Goal: Task Accomplishment & Management: Manage account settings

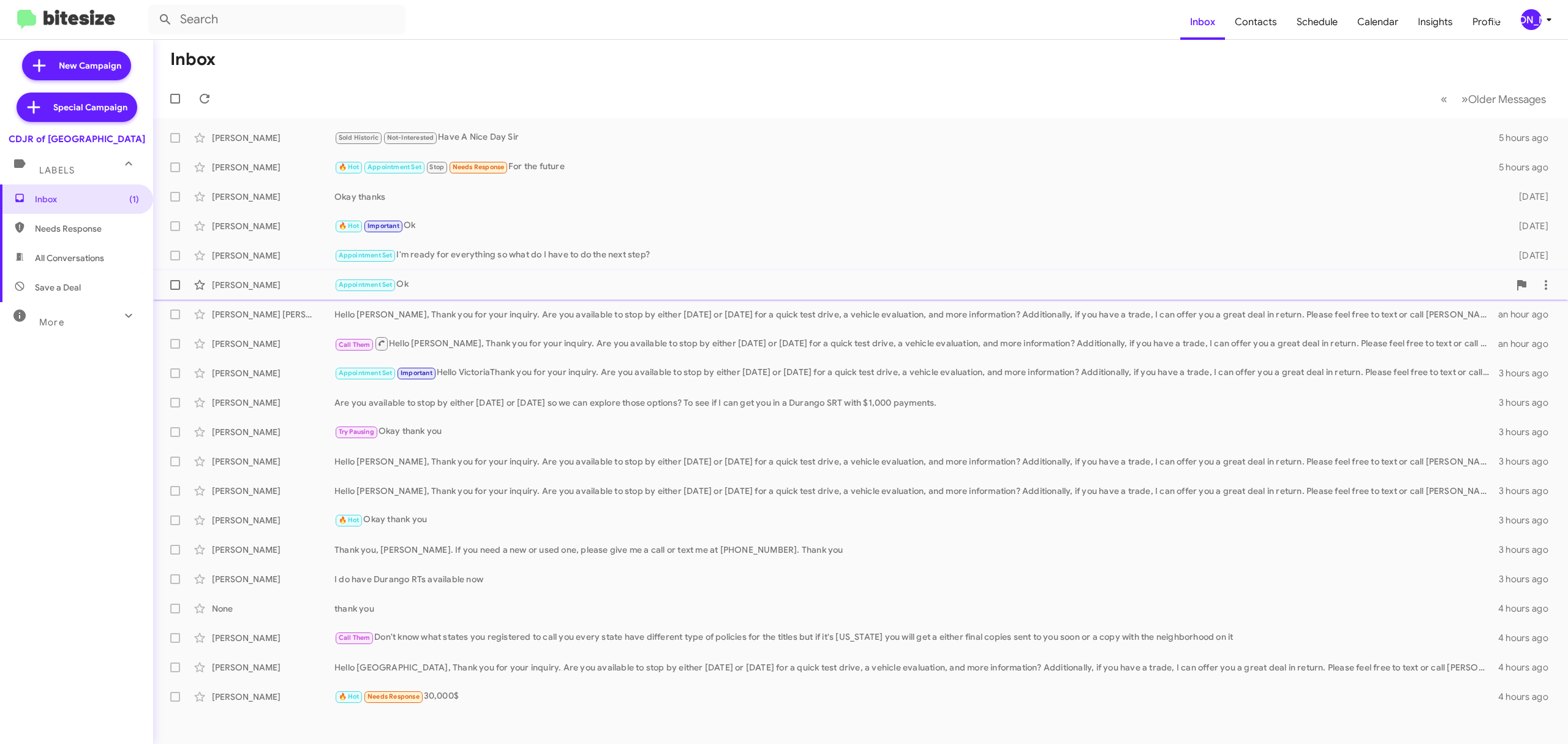
click at [169, 283] on label at bounding box center [175, 285] width 25 height 25
click at [175, 290] on input "checkbox" at bounding box center [175, 290] width 1 height 1
checkbox input "true"
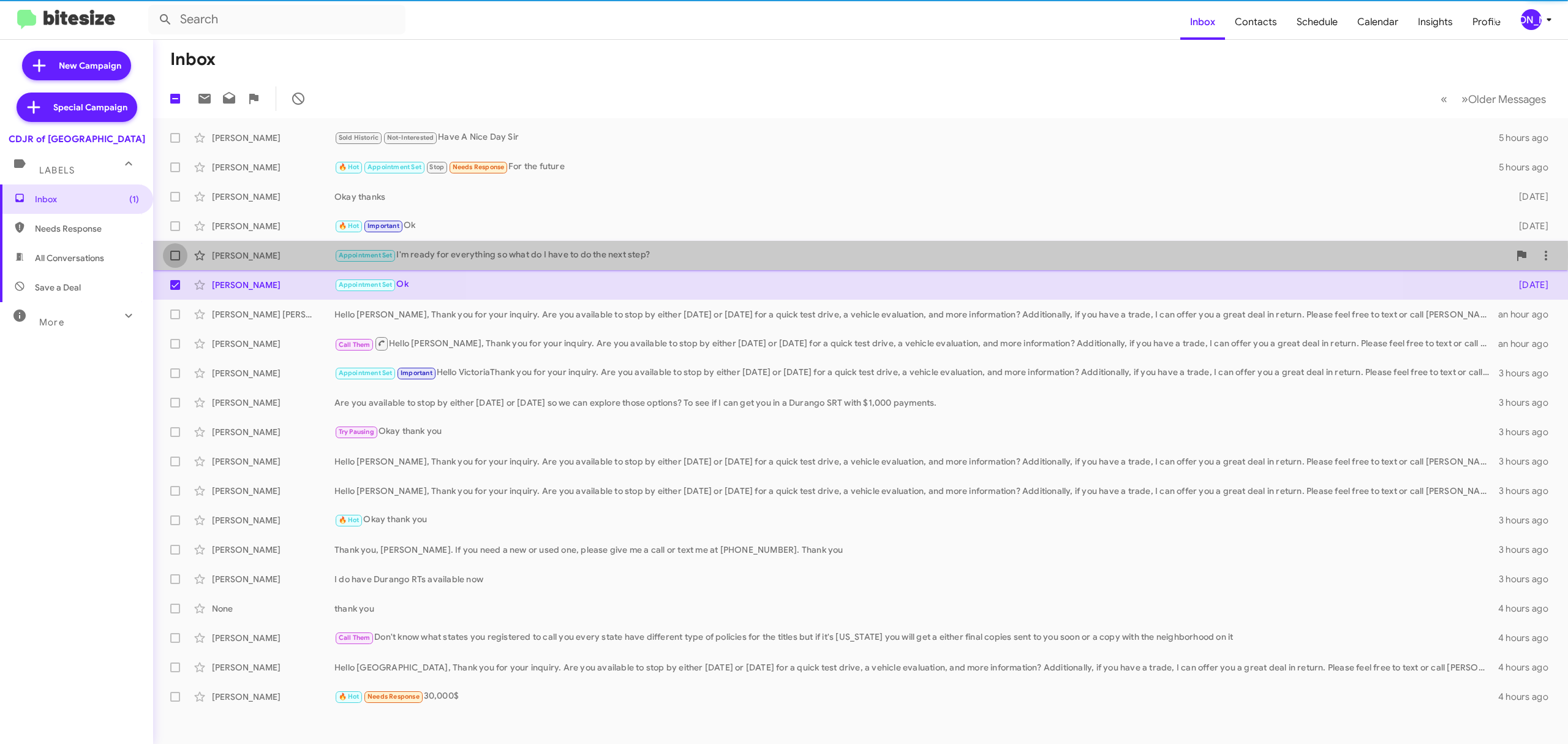
click at [182, 254] on label at bounding box center [175, 255] width 25 height 25
click at [175, 261] on input "checkbox" at bounding box center [175, 261] width 1 height 1
checkbox input "true"
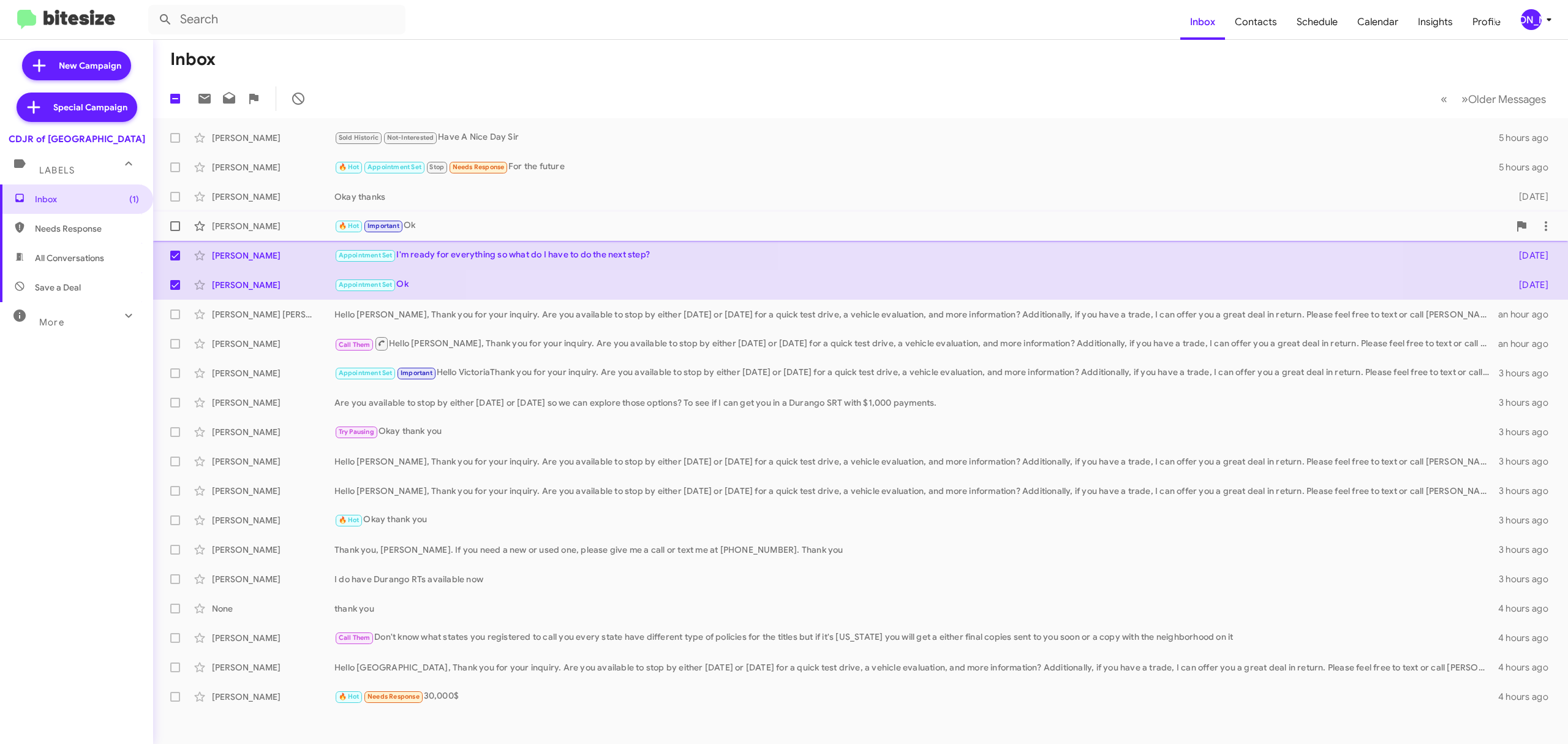
click at [178, 231] on label at bounding box center [175, 226] width 25 height 25
click at [175, 231] on input "checkbox" at bounding box center [175, 231] width 1 height 1
checkbox input "true"
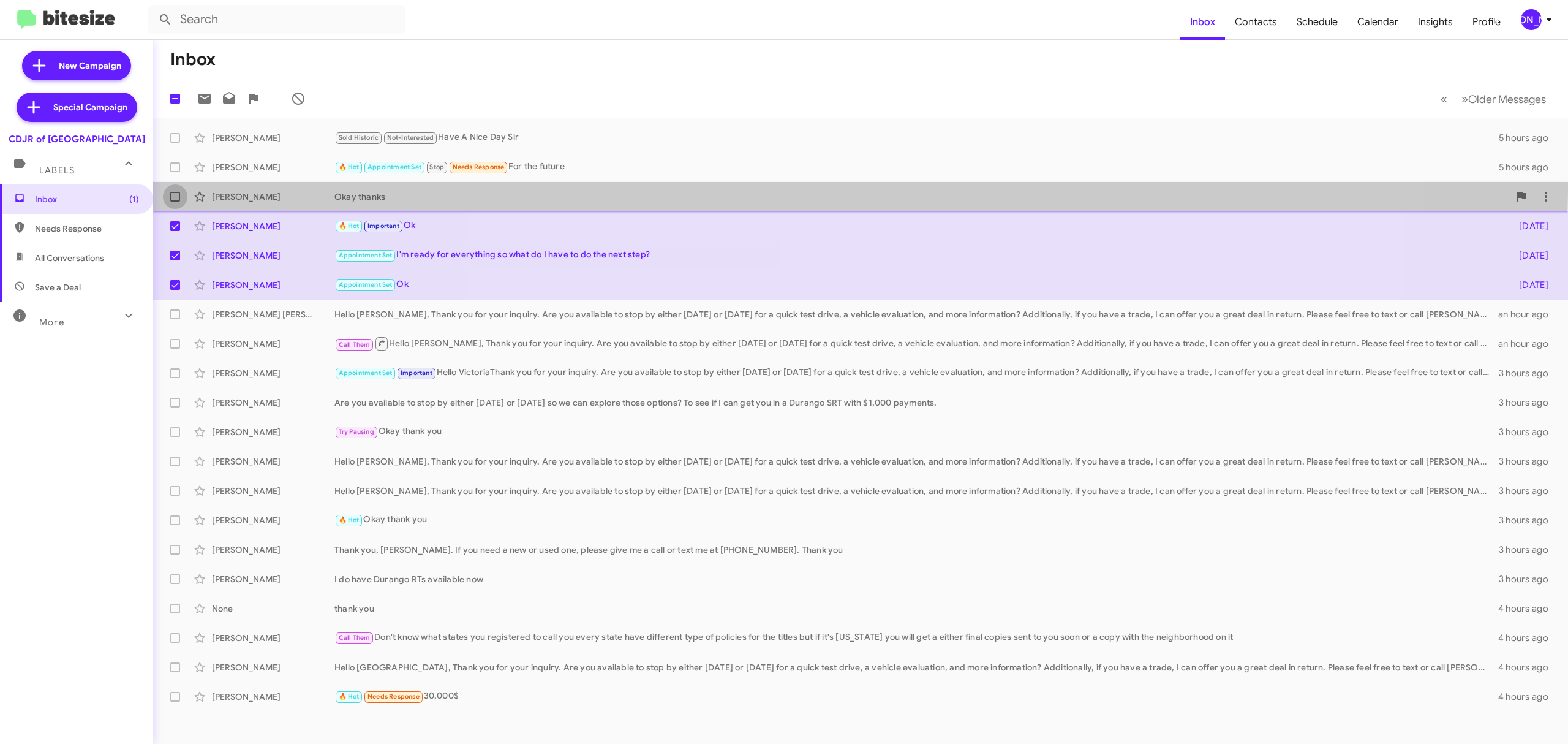
click at [172, 186] on label at bounding box center [175, 197] width 25 height 25
click at [175, 202] on input "checkbox" at bounding box center [175, 202] width 1 height 1
checkbox input "true"
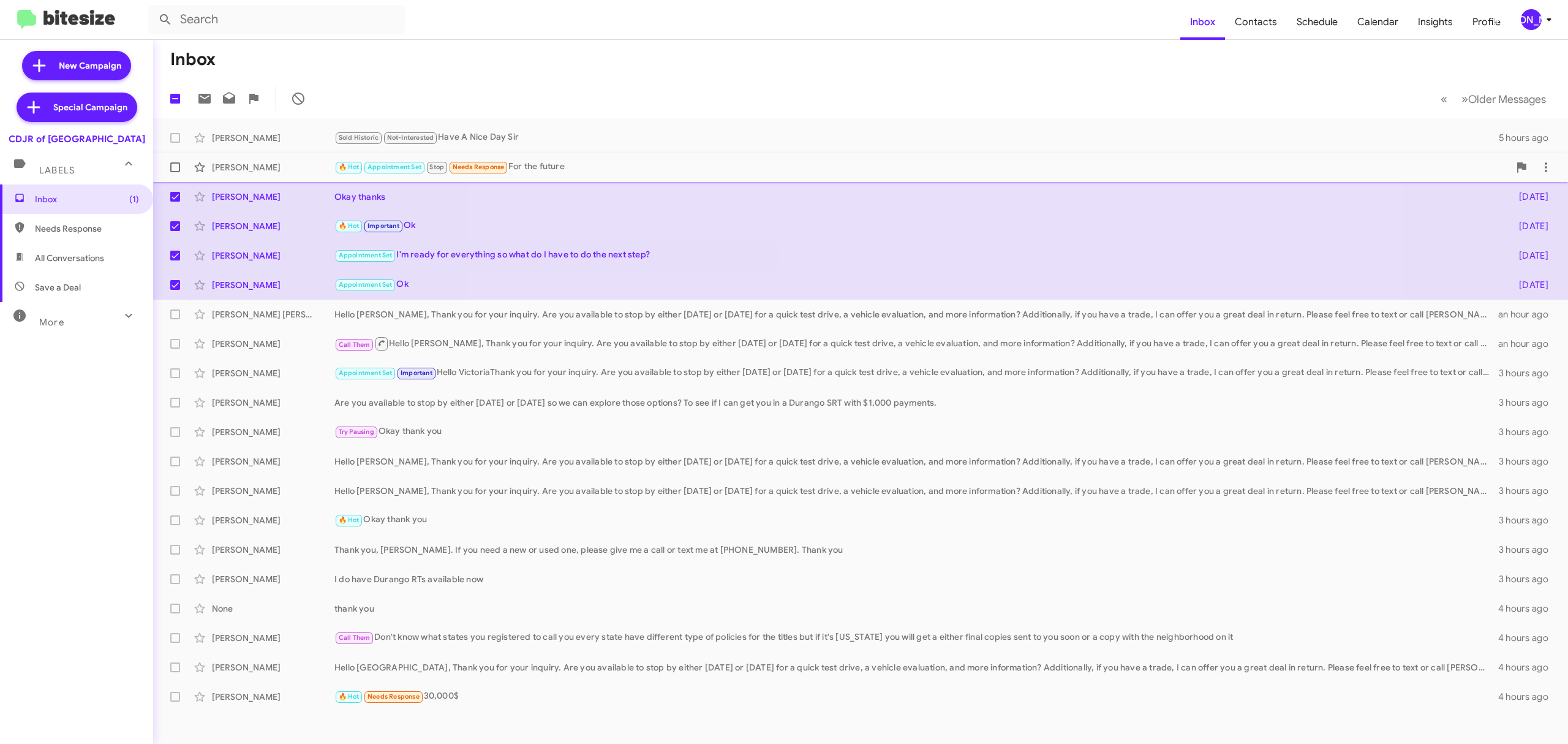
click at [175, 170] on span at bounding box center [175, 167] width 10 height 10
click at [175, 172] on input "checkbox" at bounding box center [175, 172] width 1 height 1
checkbox input "true"
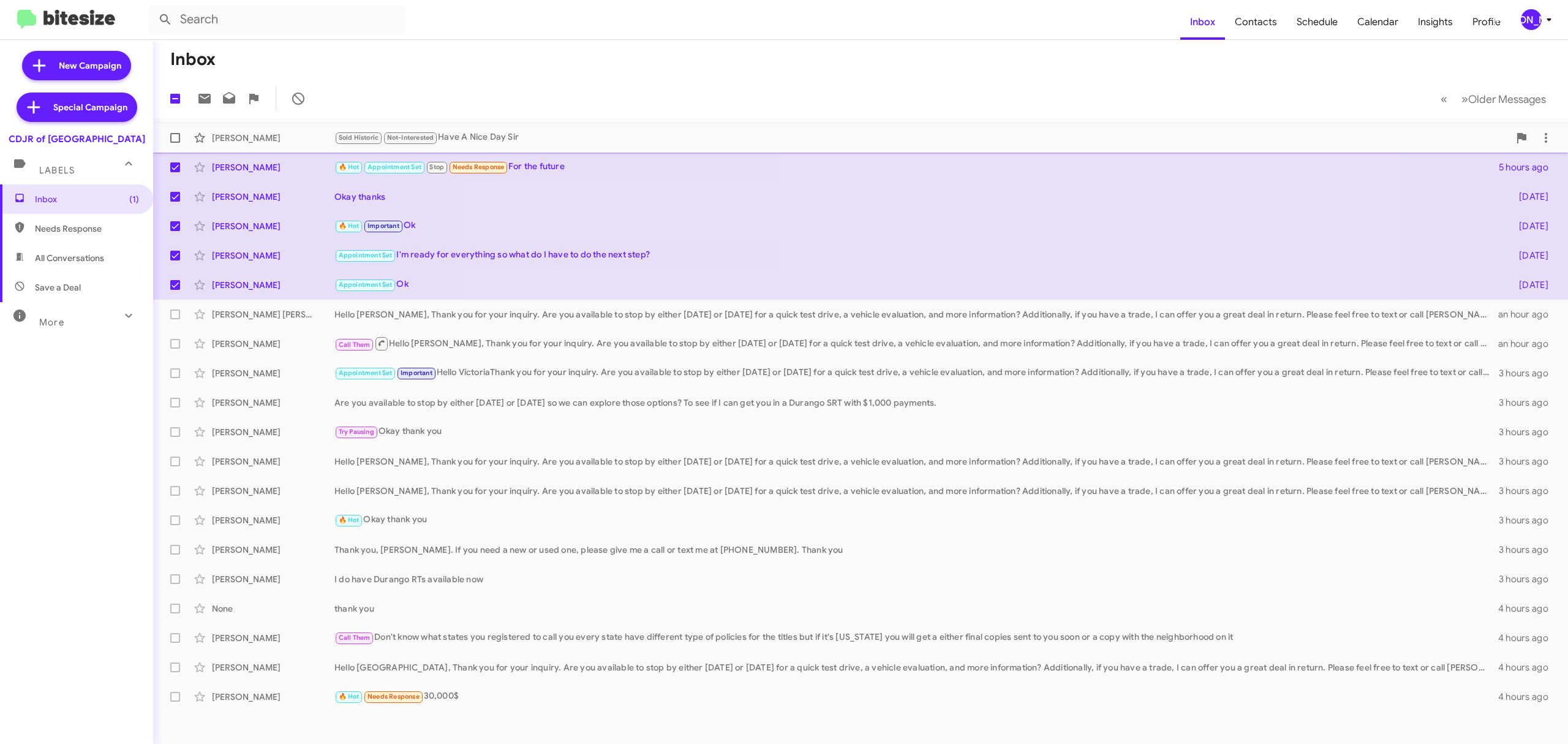
click at [169, 139] on label at bounding box center [175, 138] width 25 height 25
click at [175, 143] on input "checkbox" at bounding box center [175, 143] width 1 height 1
checkbox input "true"
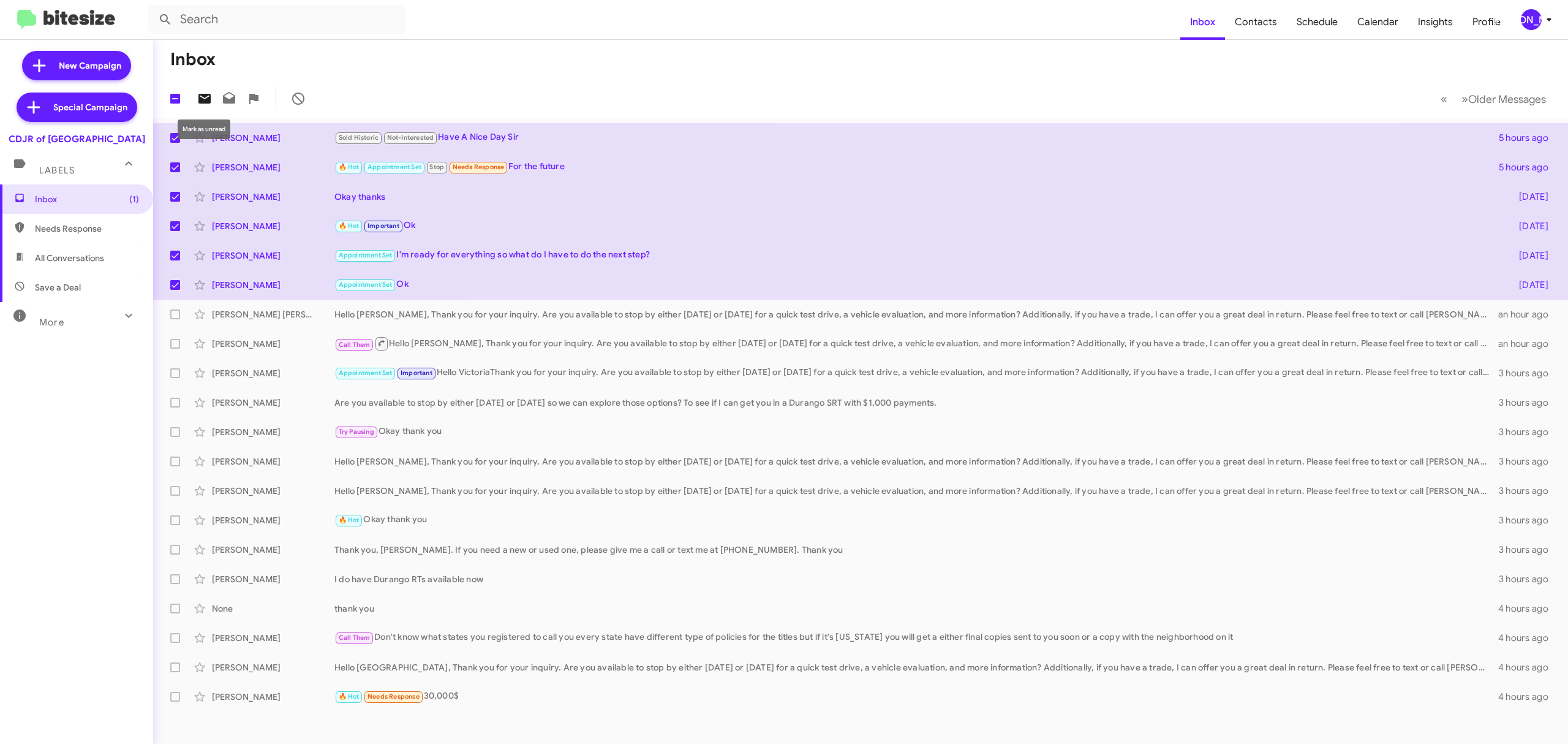
click at [202, 100] on icon at bounding box center [205, 98] width 12 height 10
click at [1541, 27] on span "[PERSON_NAME]" at bounding box center [1538, 19] width 37 height 21
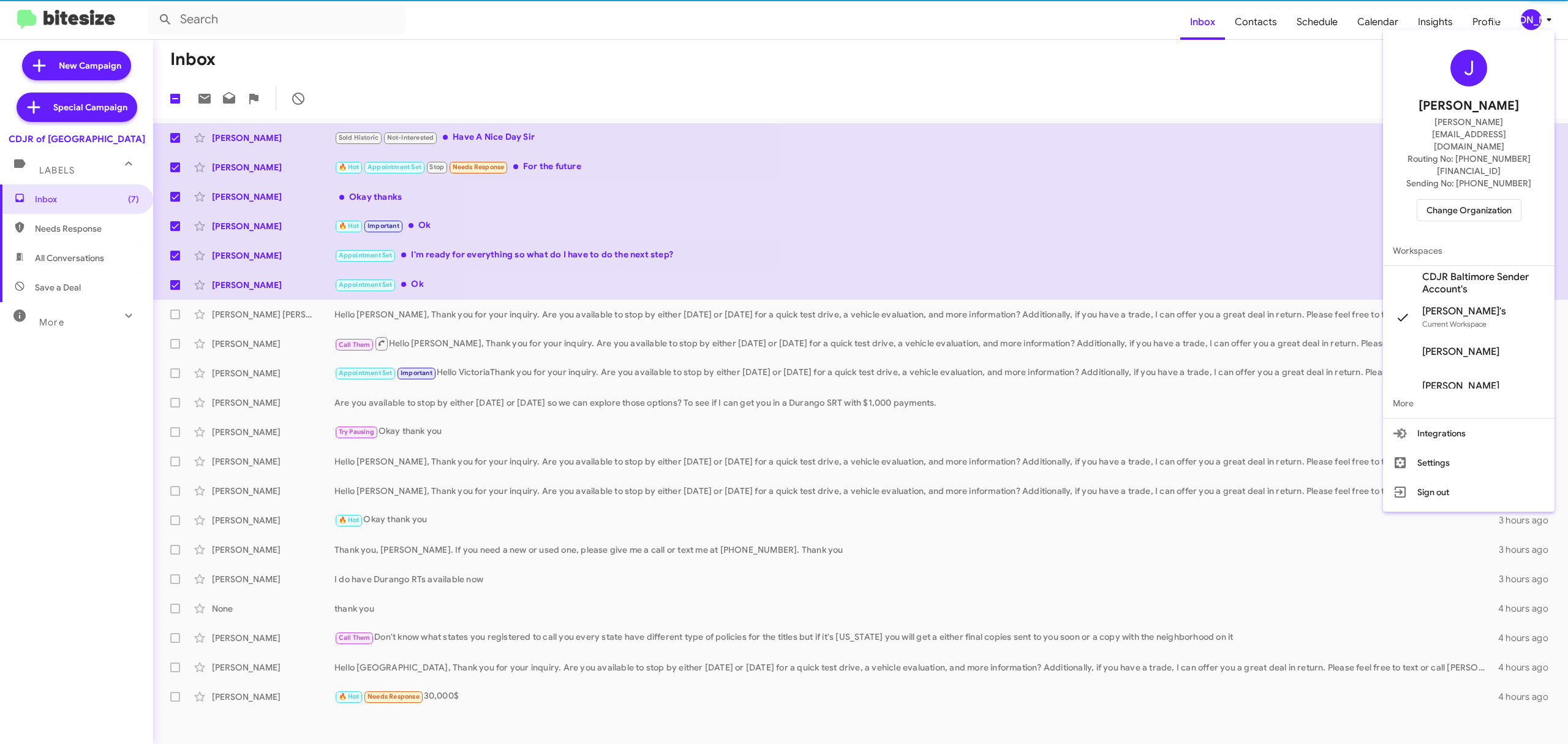
click at [1462, 200] on span "Change Organization" at bounding box center [1468, 210] width 85 height 21
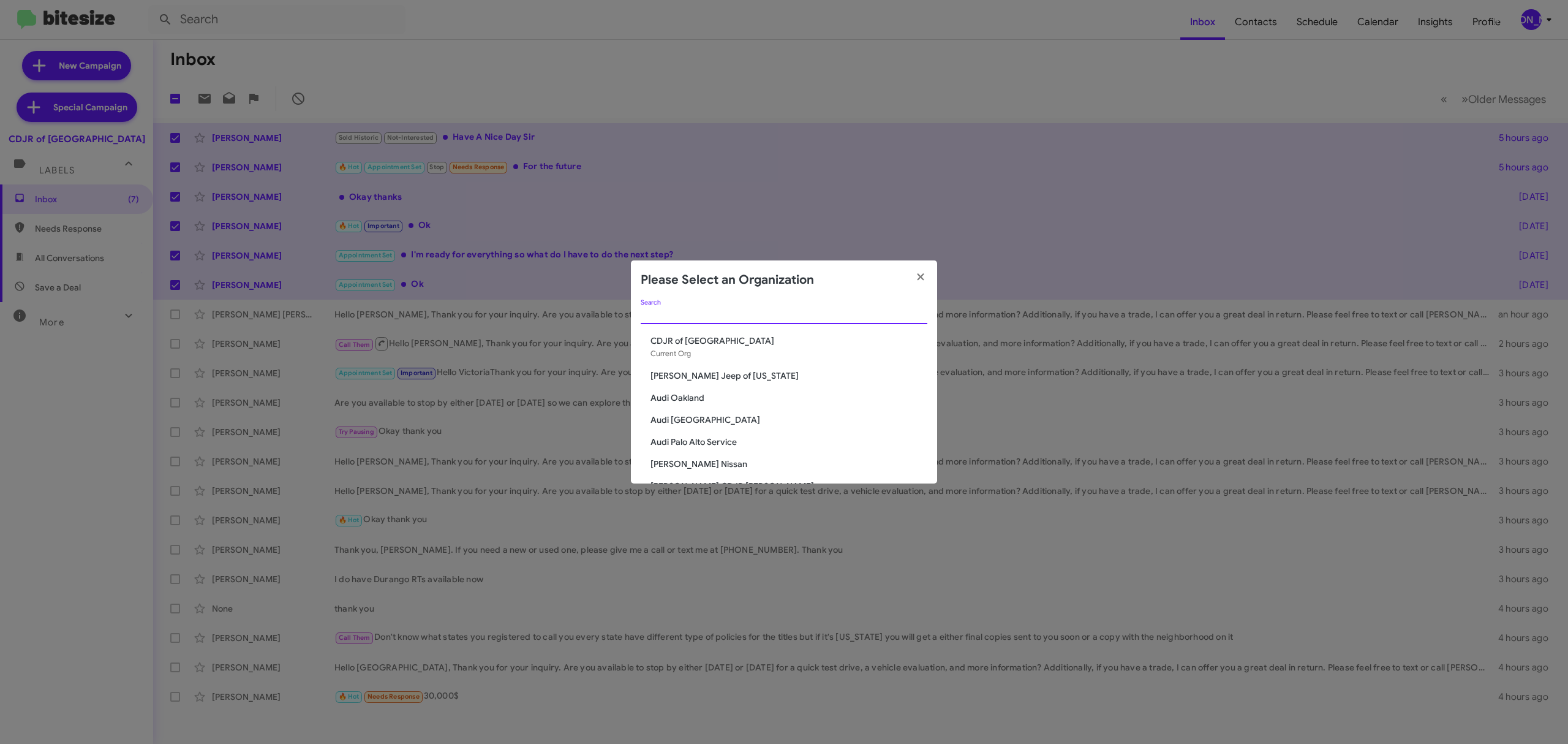
click at [694, 312] on input "Search" at bounding box center [784, 315] width 286 height 10
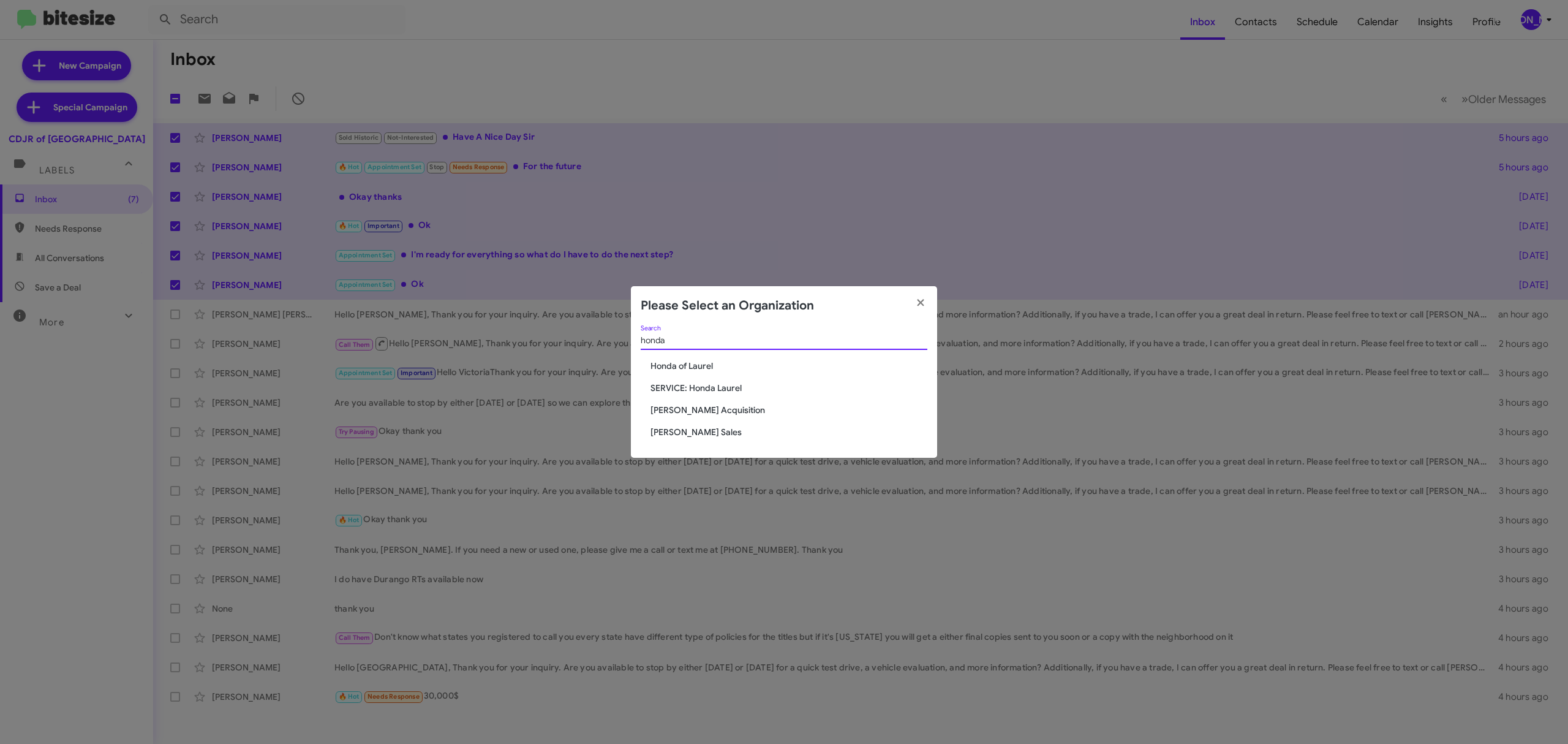
type input "honda"
click at [686, 361] on span "Honda of Laurel" at bounding box center [788, 365] width 277 height 12
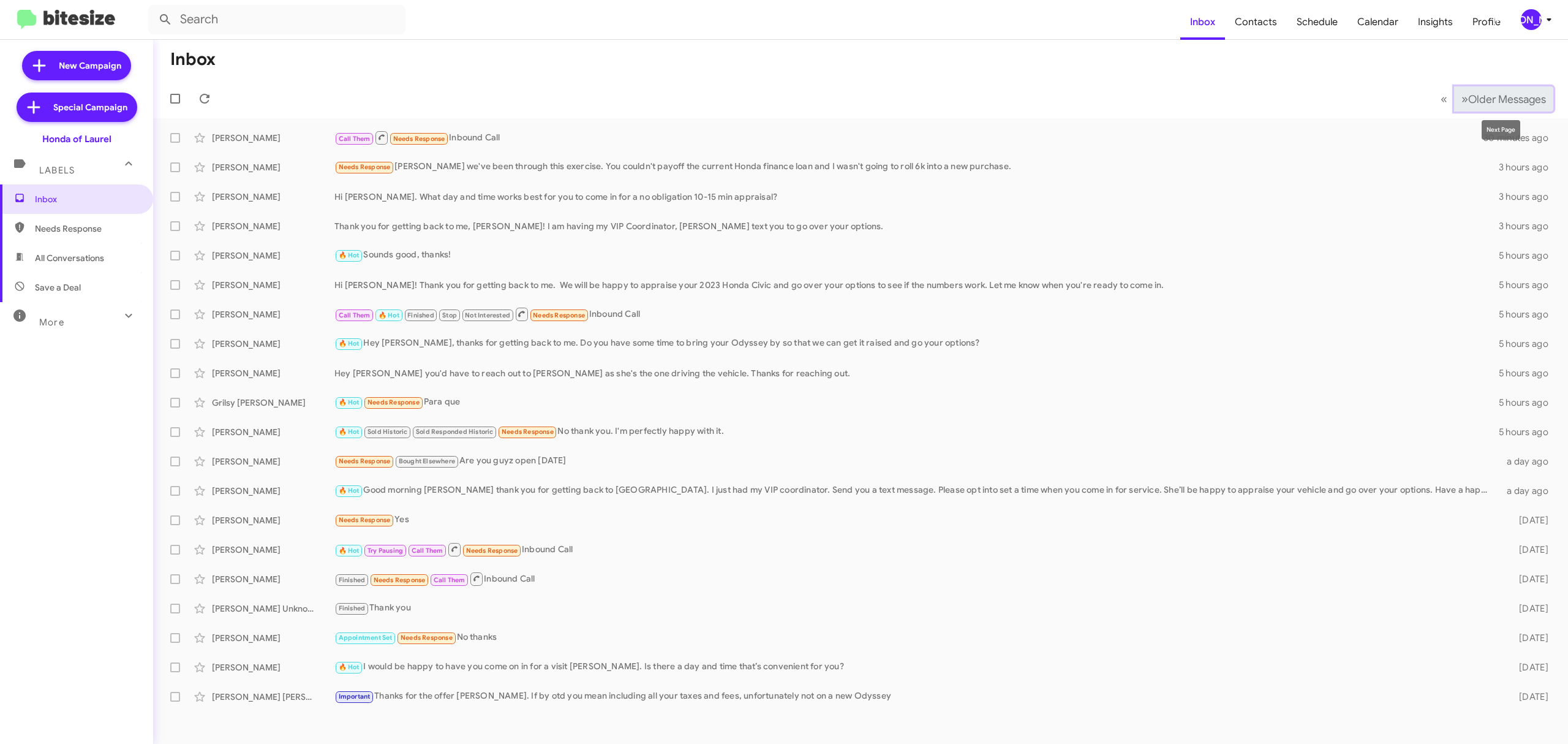
click at [1491, 94] on span "Older Messages" at bounding box center [1507, 100] width 78 height 14
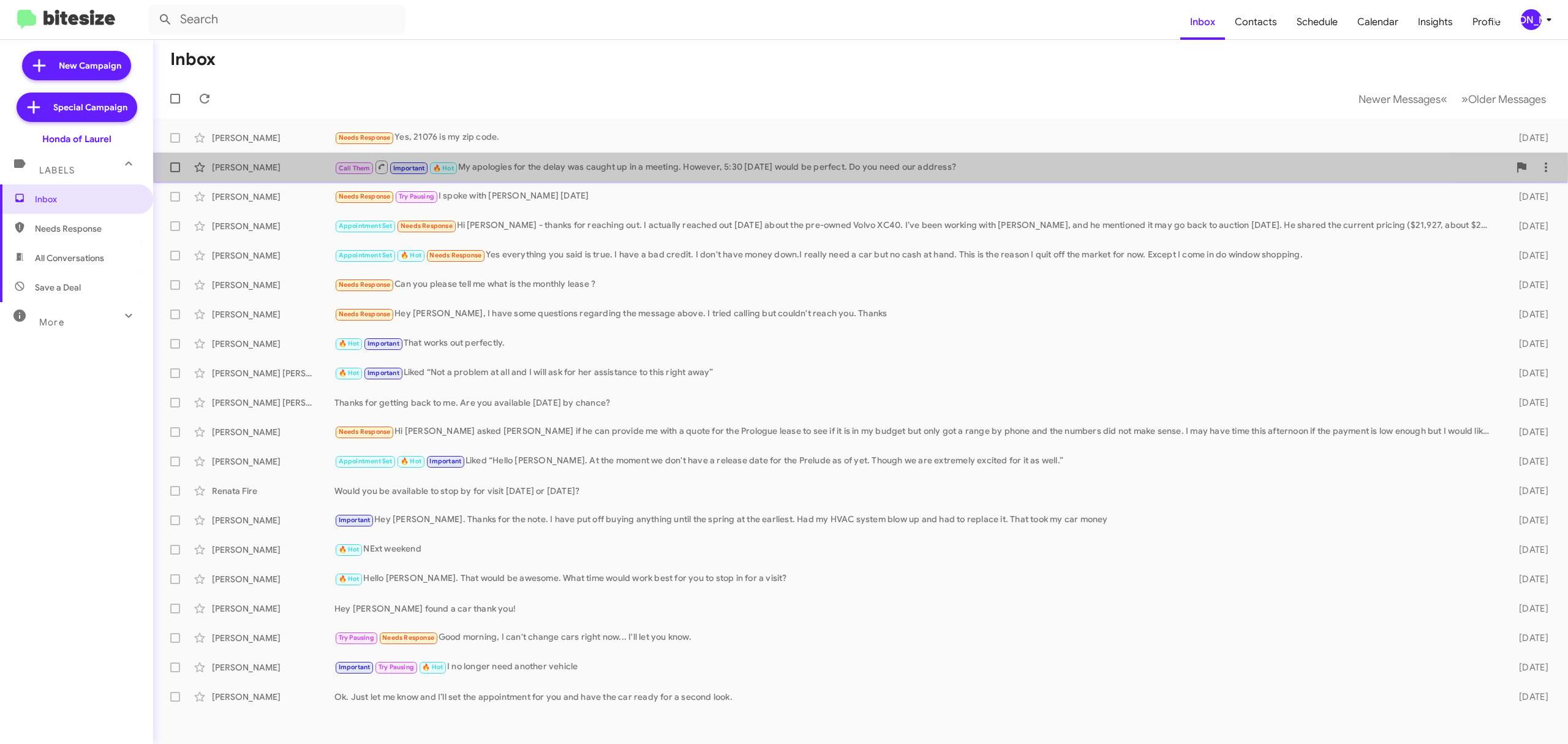
click at [575, 168] on div "Call Them Important 🔥 Hot My apologies for the delay was caught up in a meeting…" at bounding box center [921, 167] width 1174 height 15
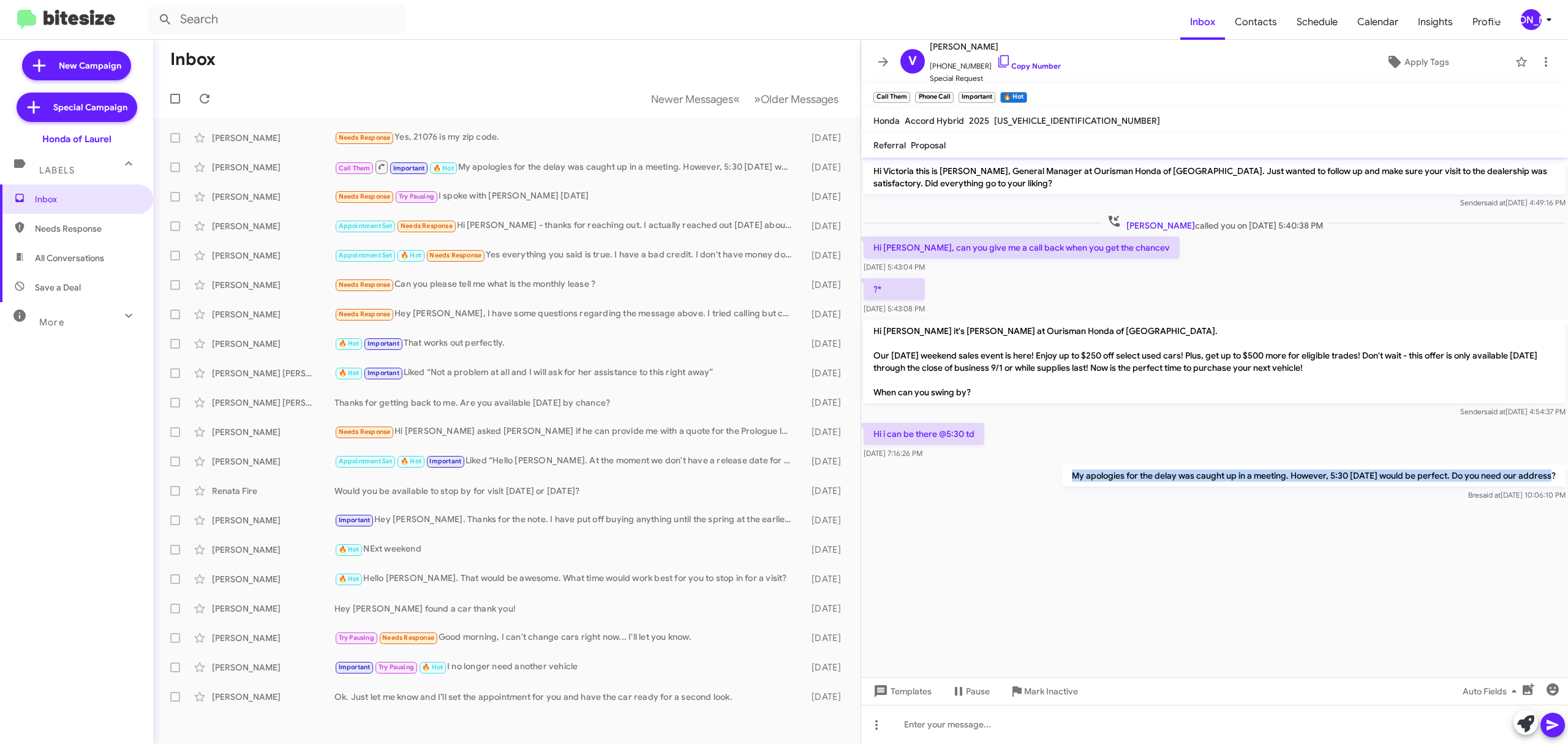
drag, startPoint x: 1079, startPoint y: 477, endPoint x: 1558, endPoint y: 473, distance: 479.0
click at [1558, 473] on p "My apologies for the delay was caught up in a meeting. However, 5:30 [DATE] wou…" at bounding box center [1313, 475] width 503 height 22
copy p "My apologies for the delay was caught up in a meeting. However, 5:30 [DATE] wou…"
drag, startPoint x: 1083, startPoint y: 478, endPoint x: 1003, endPoint y: 469, distance: 80.5
click at [1085, 474] on p "My apologies for the delay was caught up in a meeting. However, 5:30 [DATE] wou…" at bounding box center [1313, 475] width 503 height 22
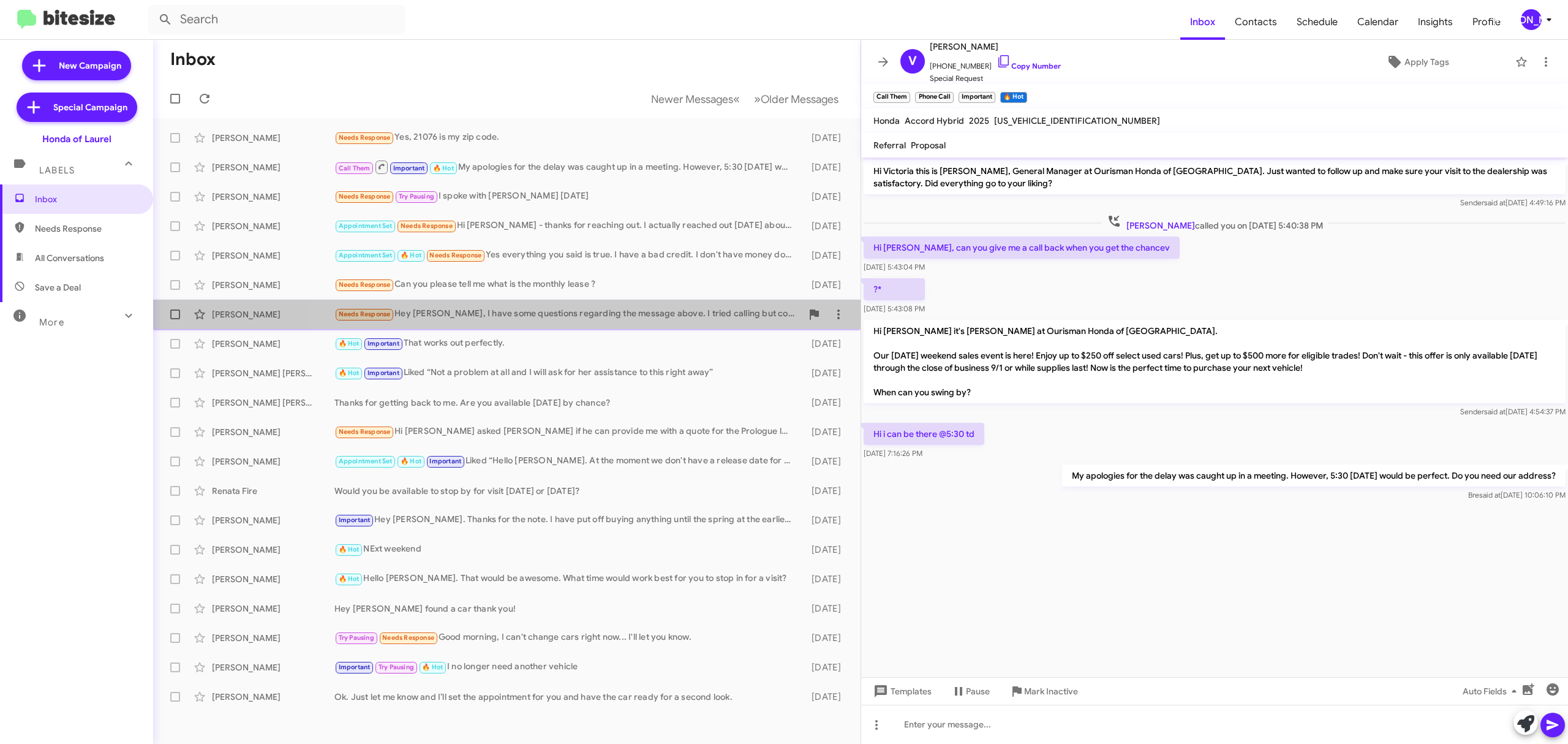
click at [559, 310] on div "Needs Response Hey [PERSON_NAME], I have some questions regarding the message a…" at bounding box center [568, 314] width 467 height 14
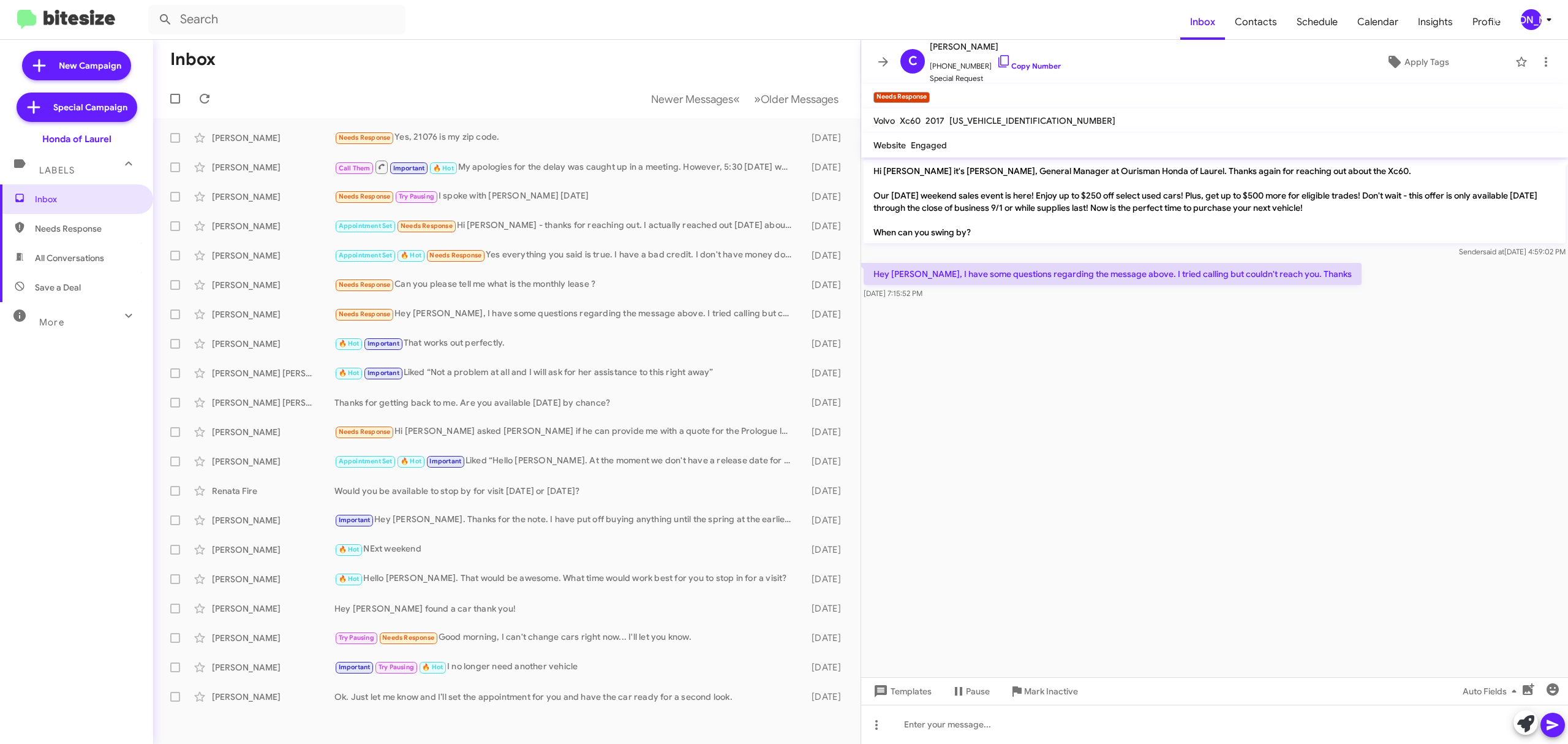
drag, startPoint x: 870, startPoint y: 276, endPoint x: 1177, endPoint y: 323, distance: 310.6
click at [1213, 327] on cdk-virtual-scroll-viewport "Hi [PERSON_NAME] it's [PERSON_NAME], General Manager at Ourisman Honda of Laure…" at bounding box center [1214, 417] width 707 height 519
drag, startPoint x: 869, startPoint y: 274, endPoint x: 1305, endPoint y: 277, distance: 436.0
click at [1305, 277] on p "Hey [PERSON_NAME], I have some questions regarding the message above. I tried c…" at bounding box center [1112, 274] width 498 height 22
copy p "Hey [PERSON_NAME], I have some questions regarding the message above. I tried c…"
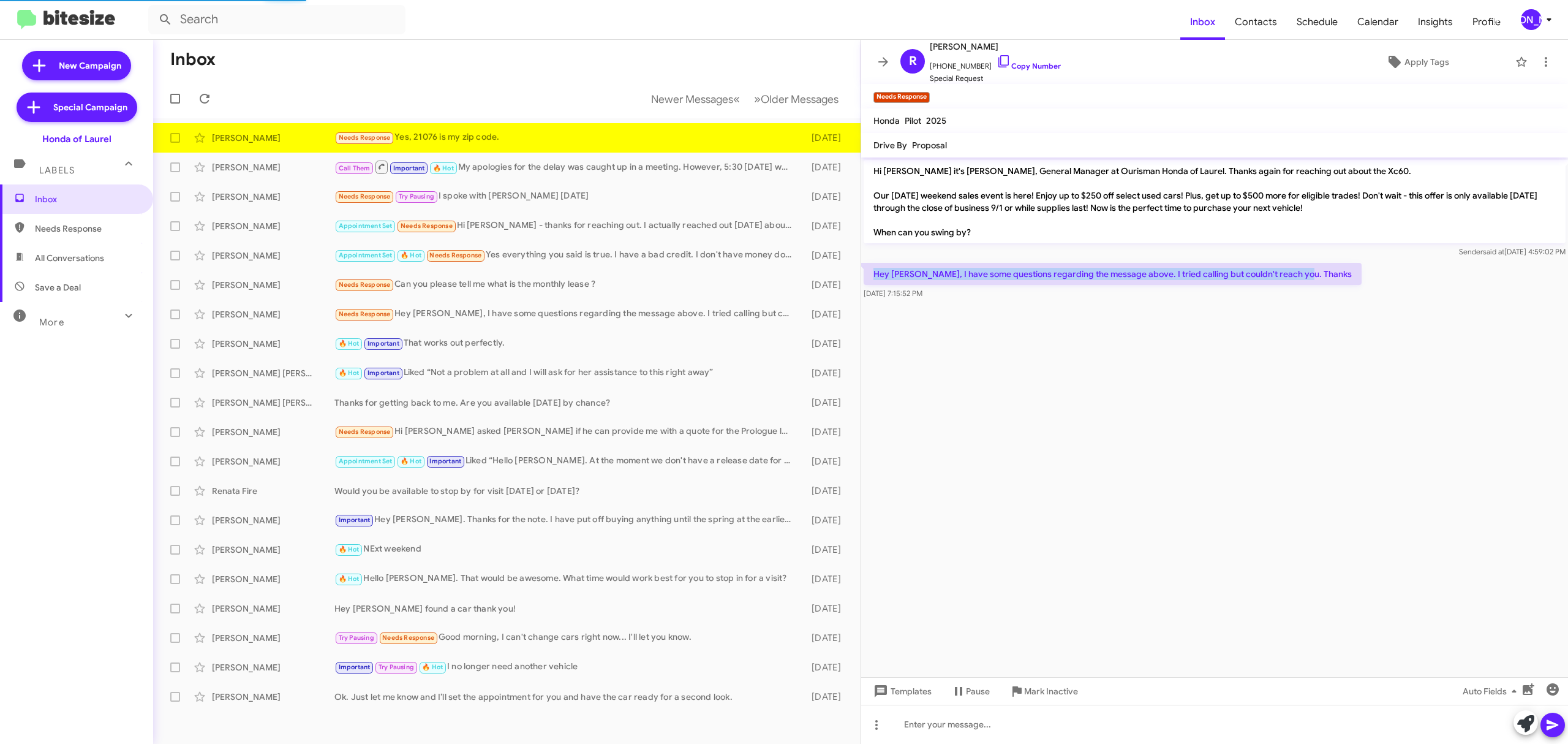
scroll to position [123, 0]
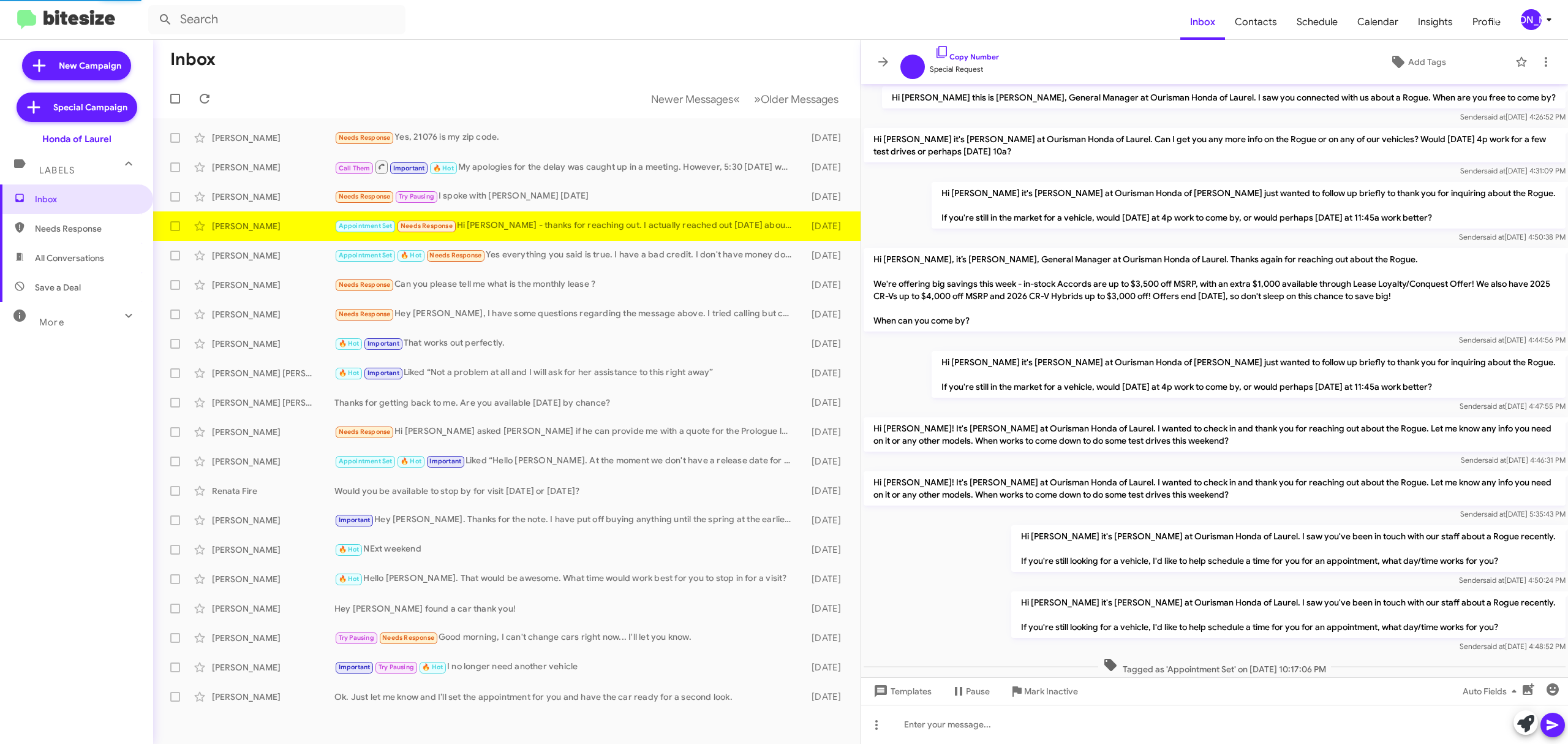
scroll to position [320, 0]
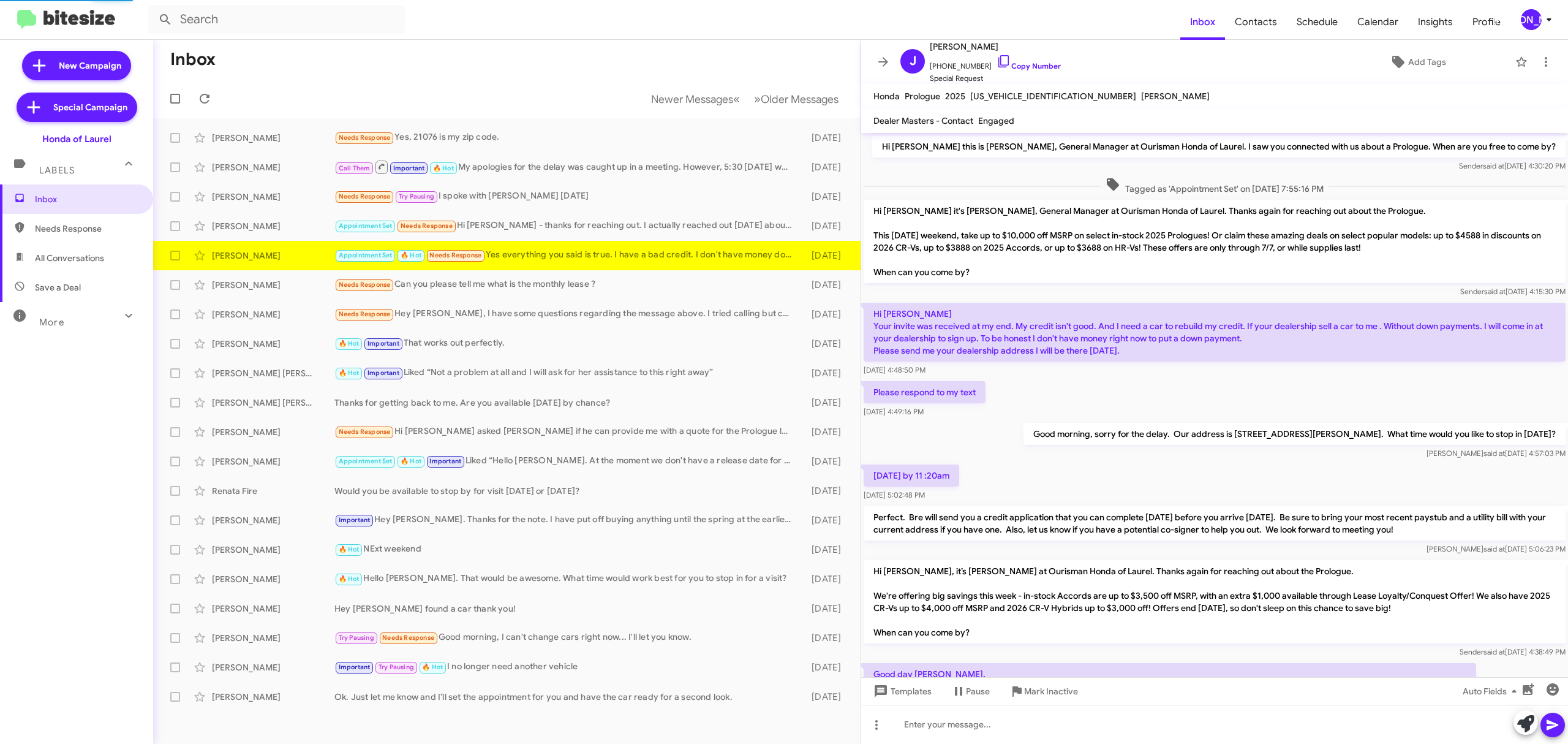
scroll to position [288, 0]
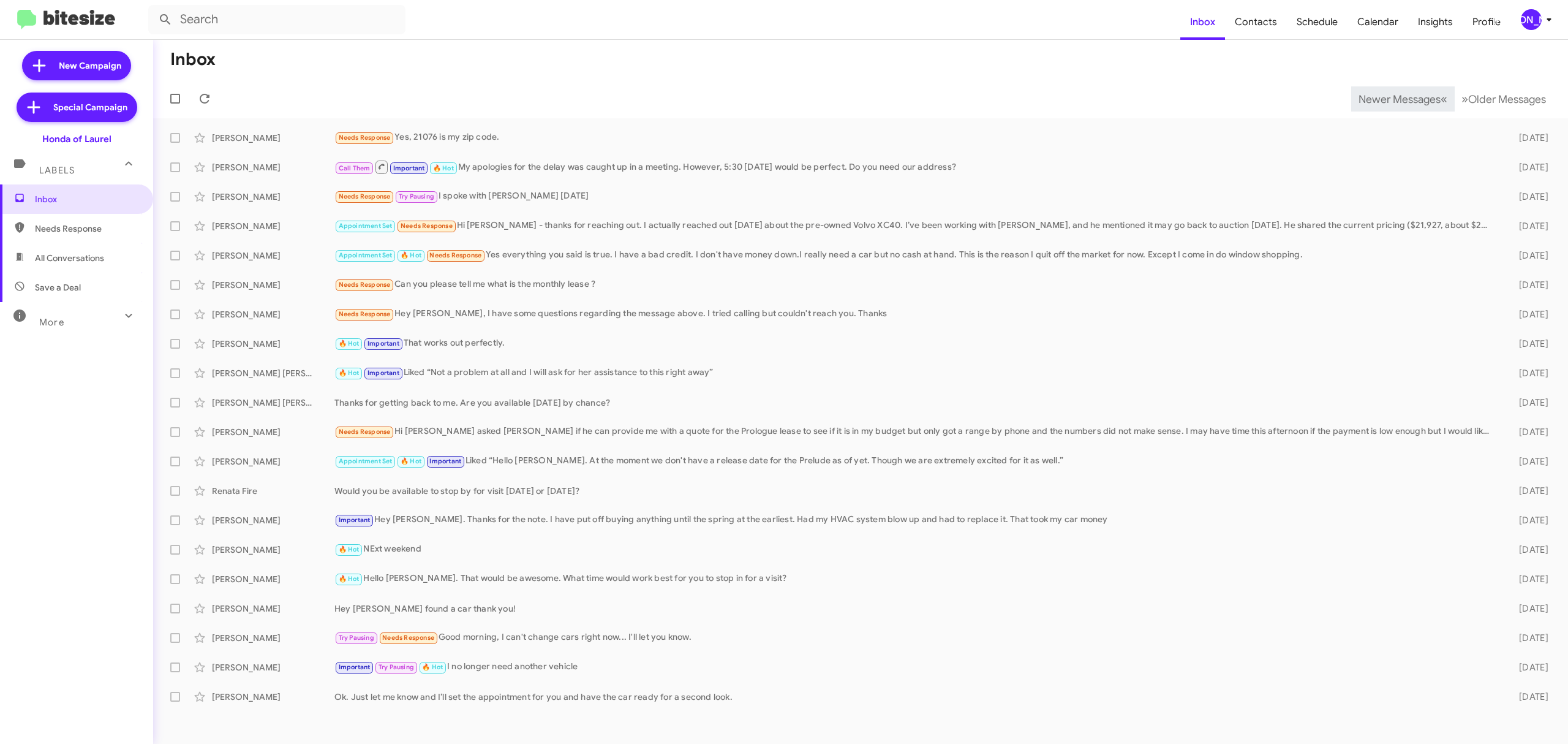
click at [1390, 98] on span "Newer Messages" at bounding box center [1399, 100] width 82 height 14
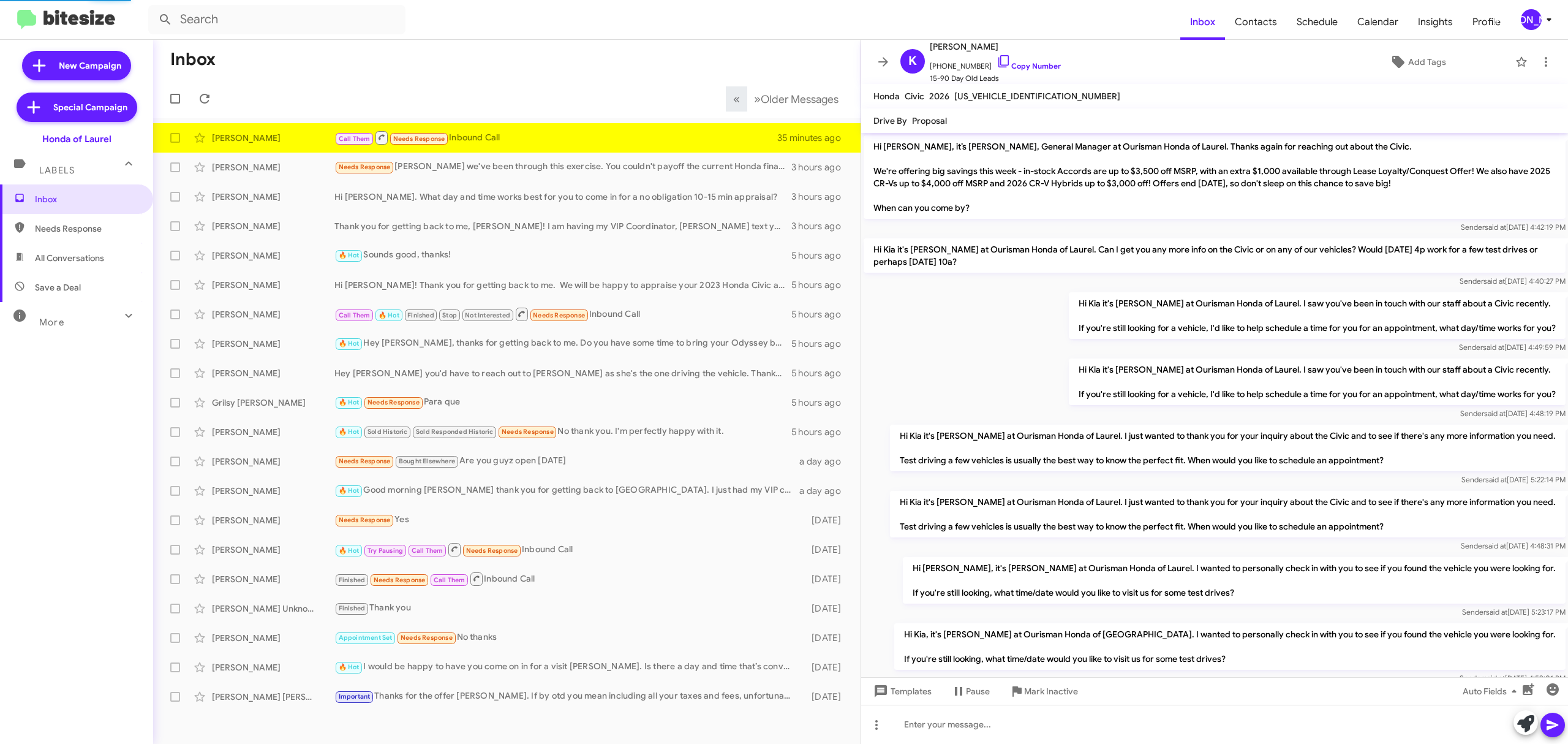
scroll to position [239, 0]
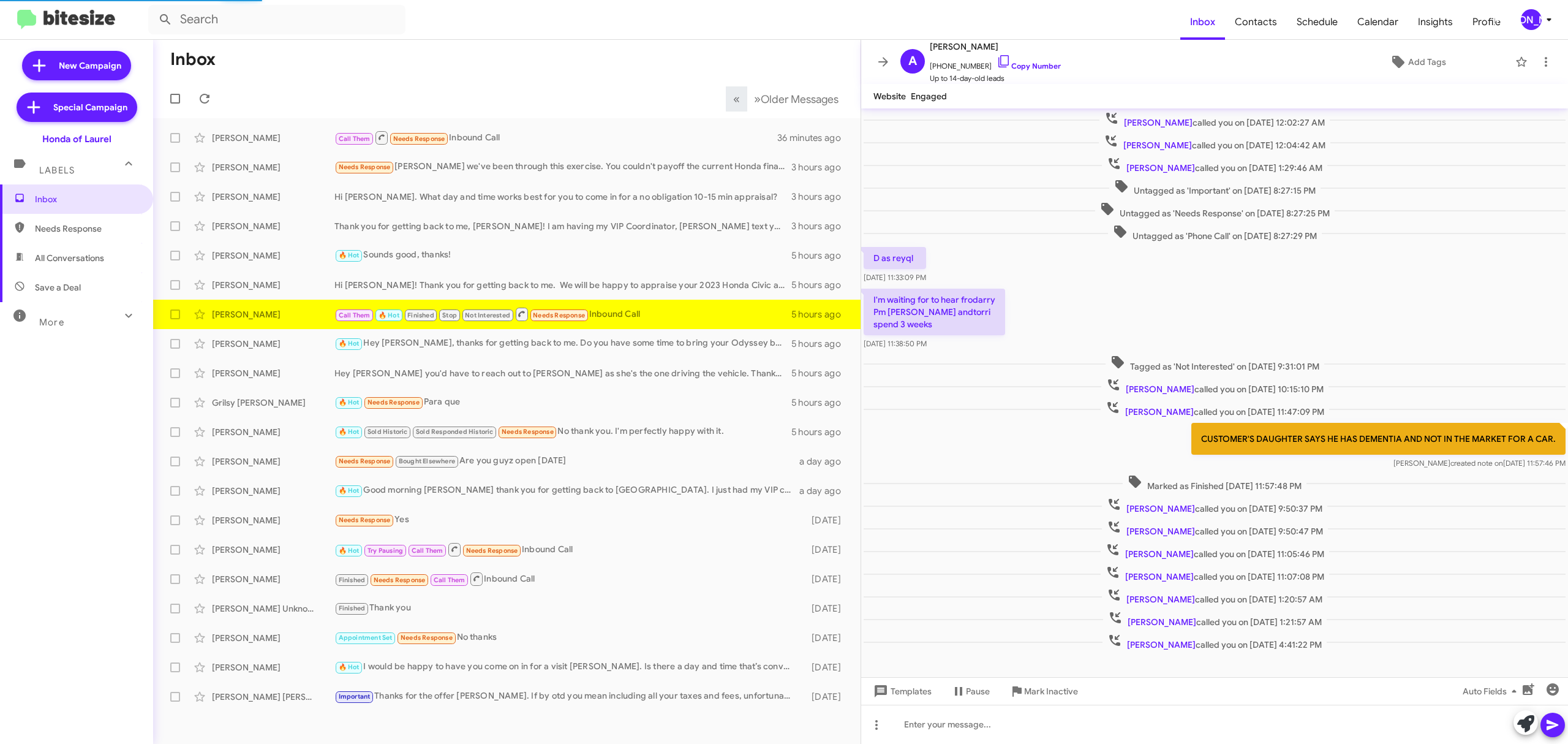
scroll to position [41, 0]
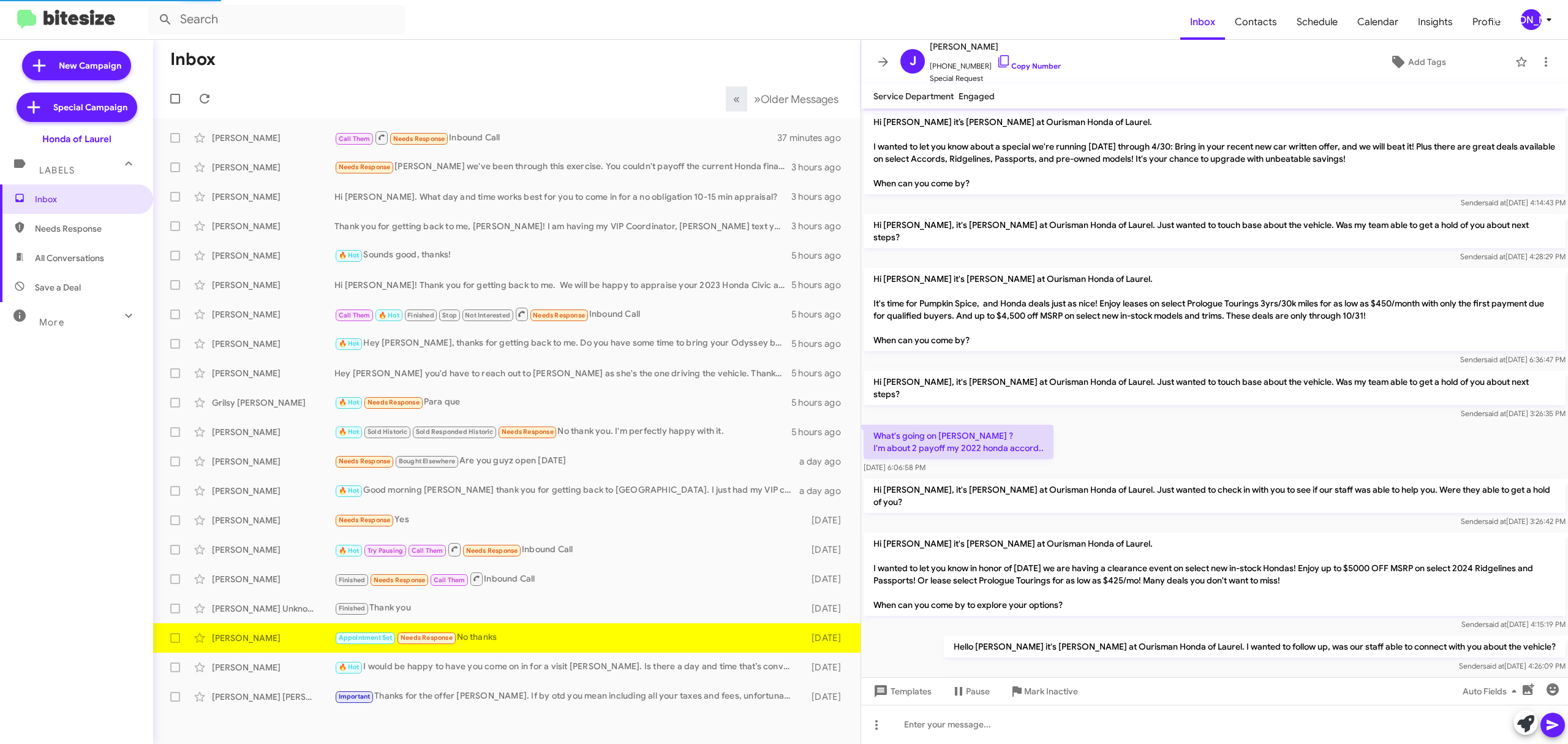
scroll to position [669, 0]
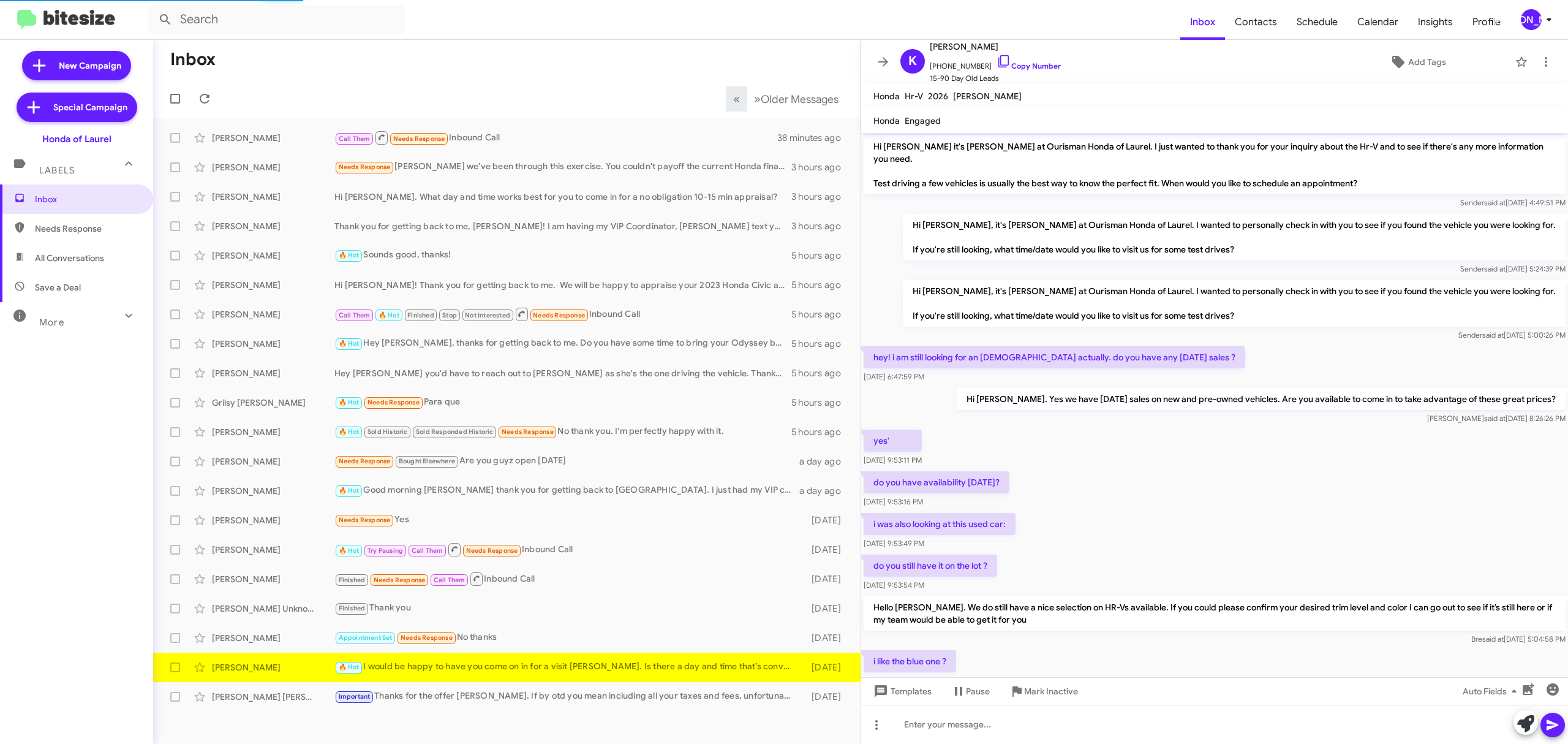
scroll to position [460, 0]
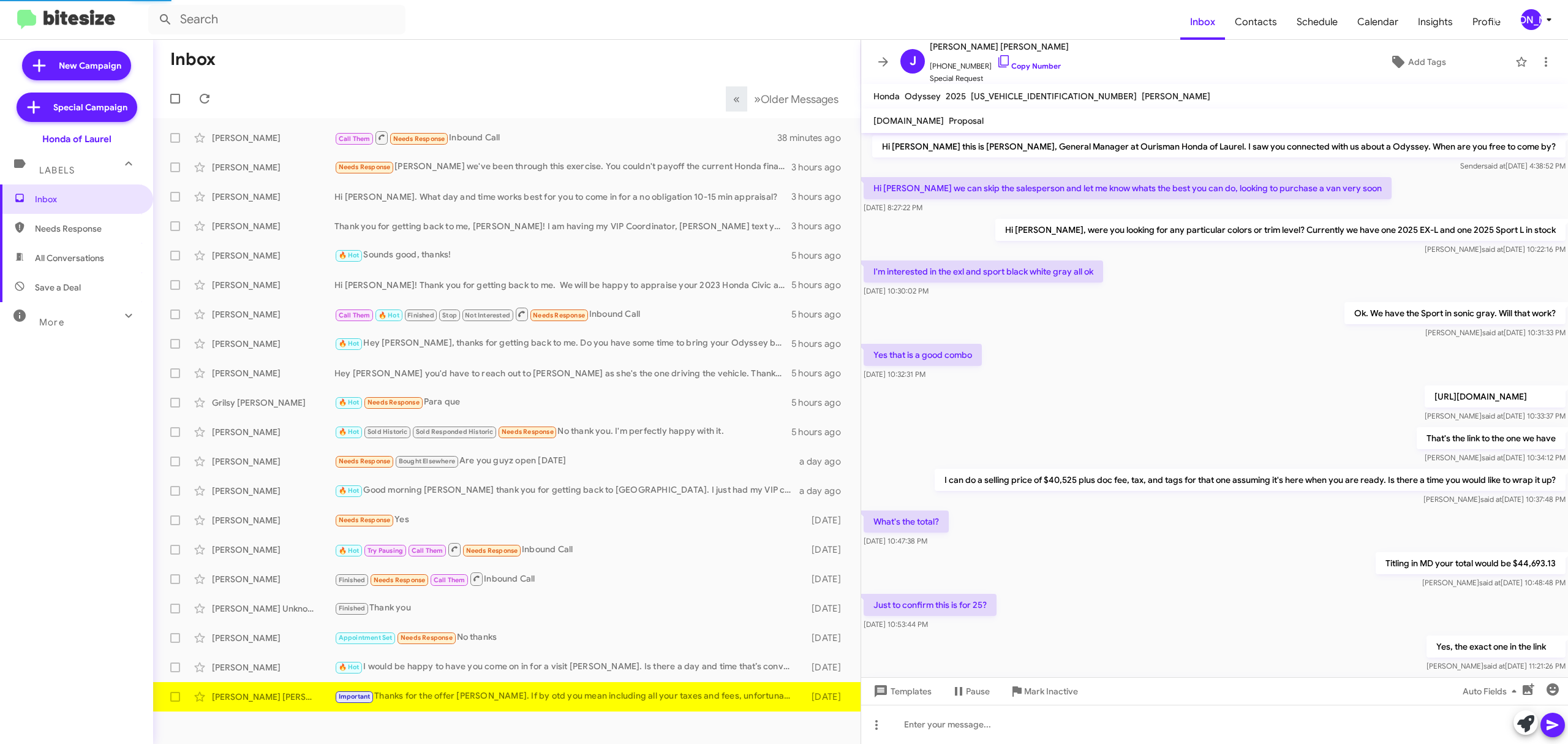
scroll to position [233, 0]
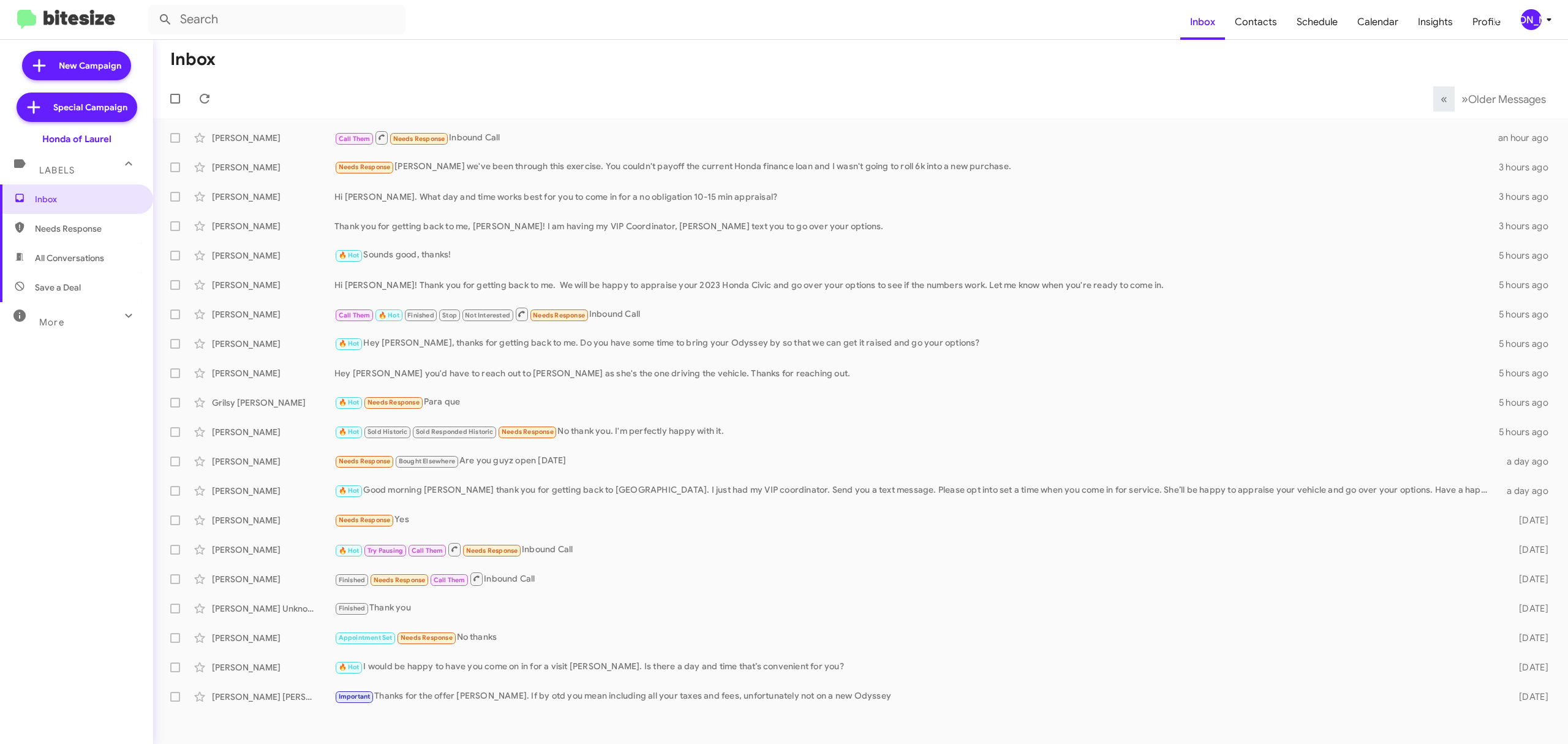
click at [1530, 25] on div "[PERSON_NAME]" at bounding box center [1530, 19] width 21 height 21
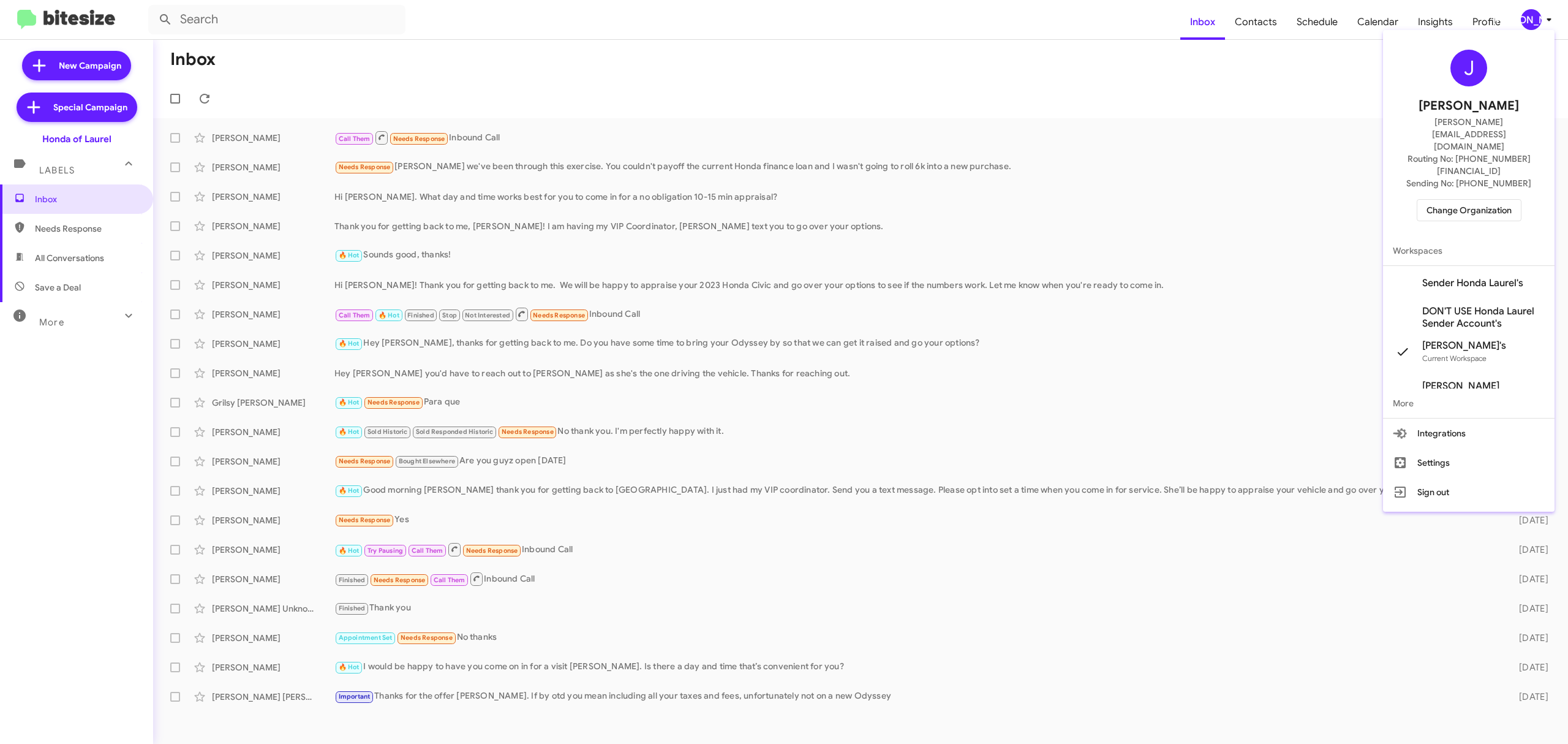
click at [1439, 200] on span "Change Organization" at bounding box center [1468, 210] width 85 height 21
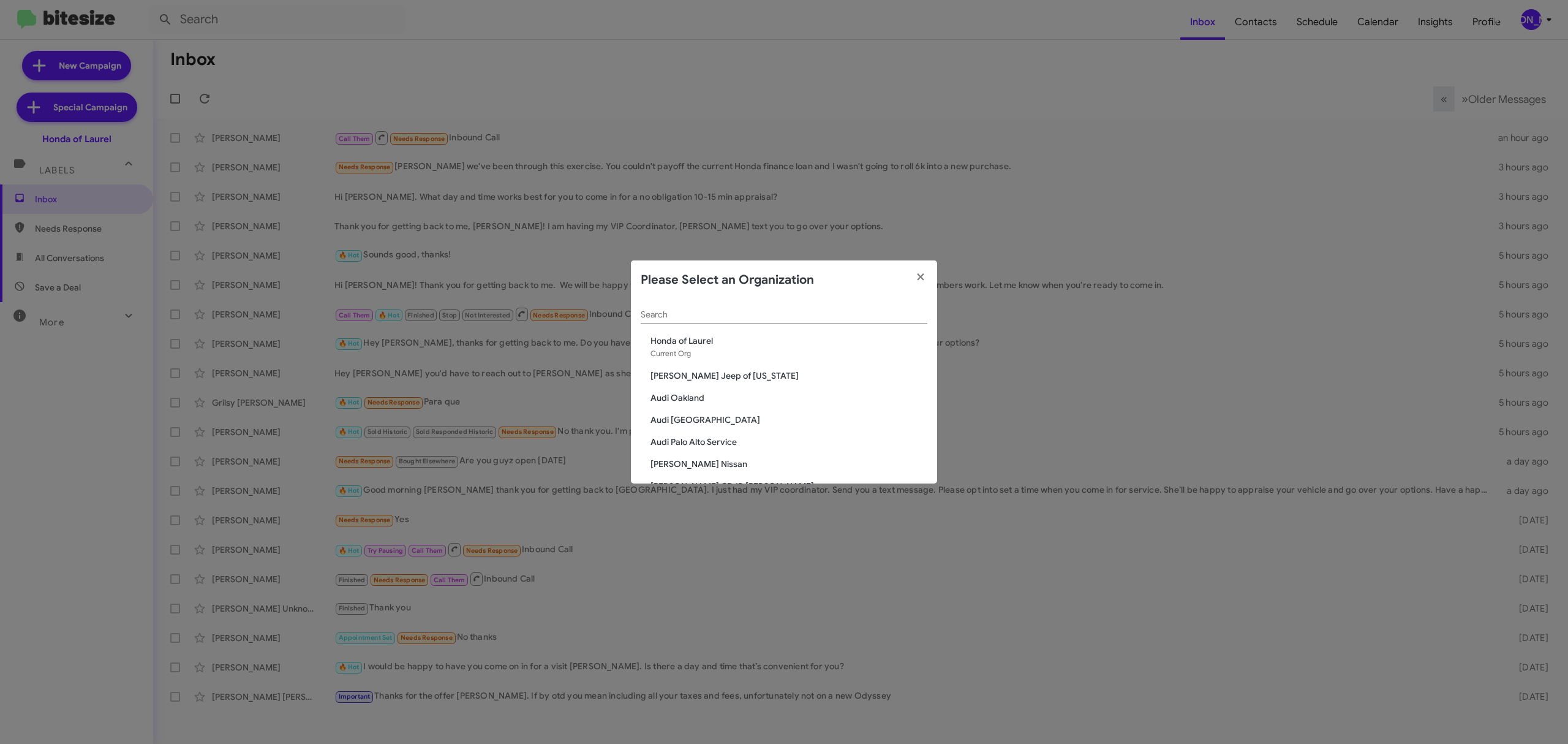
click at [701, 317] on div "Search" at bounding box center [784, 311] width 286 height 24
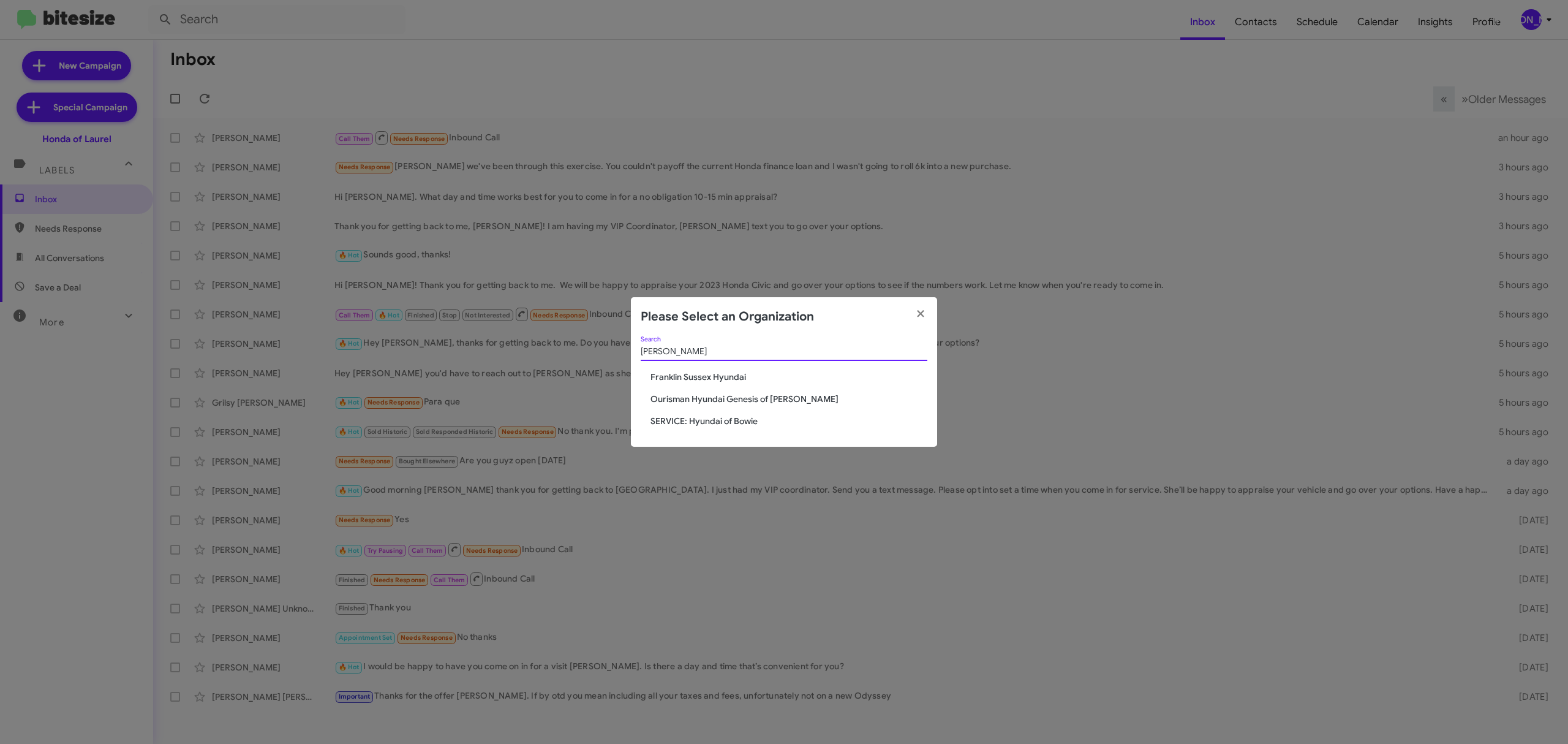
type input "hyun"
click at [753, 398] on span "Ourisman Hyundai Genesis of Bowie" at bounding box center [788, 398] width 277 height 12
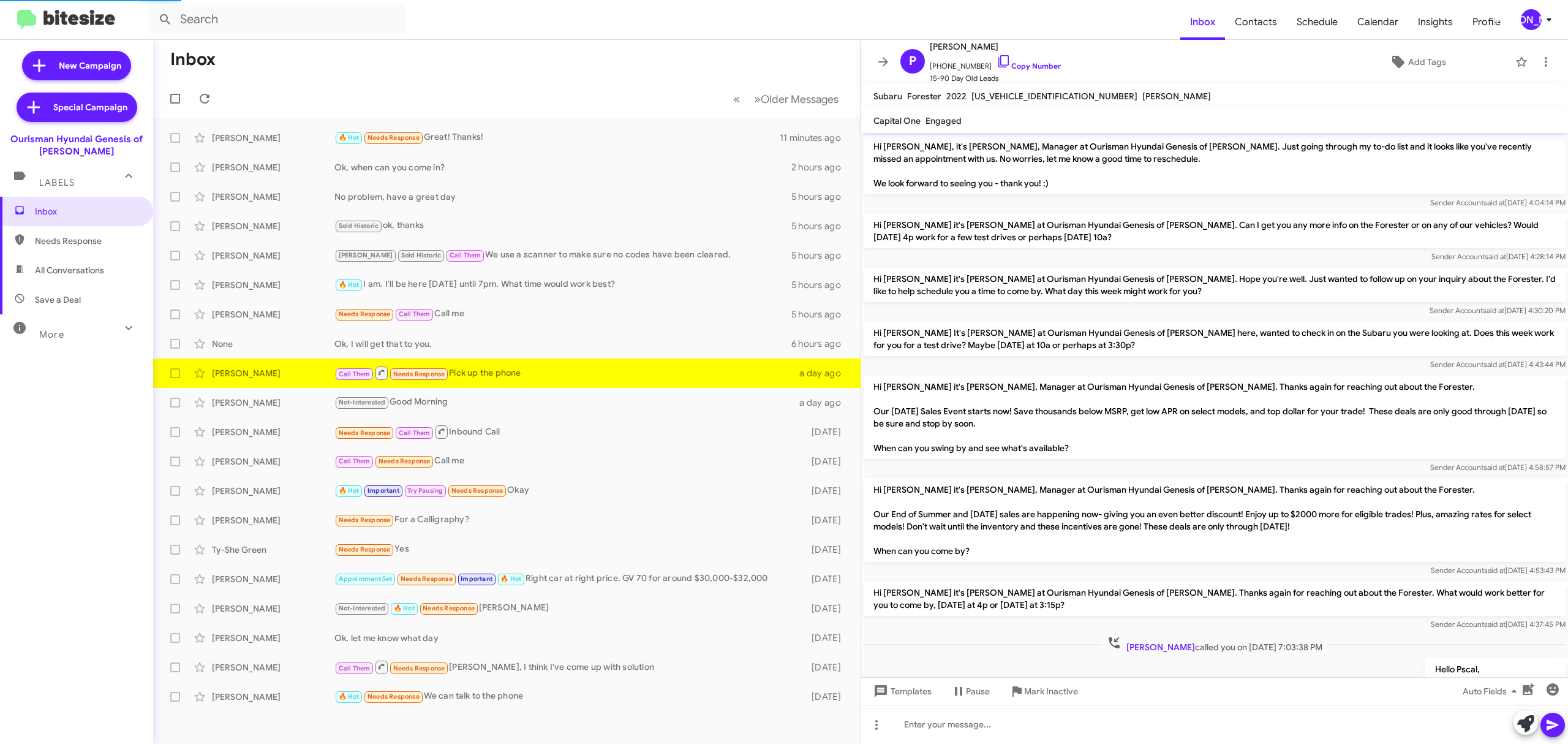
scroll to position [88, 0]
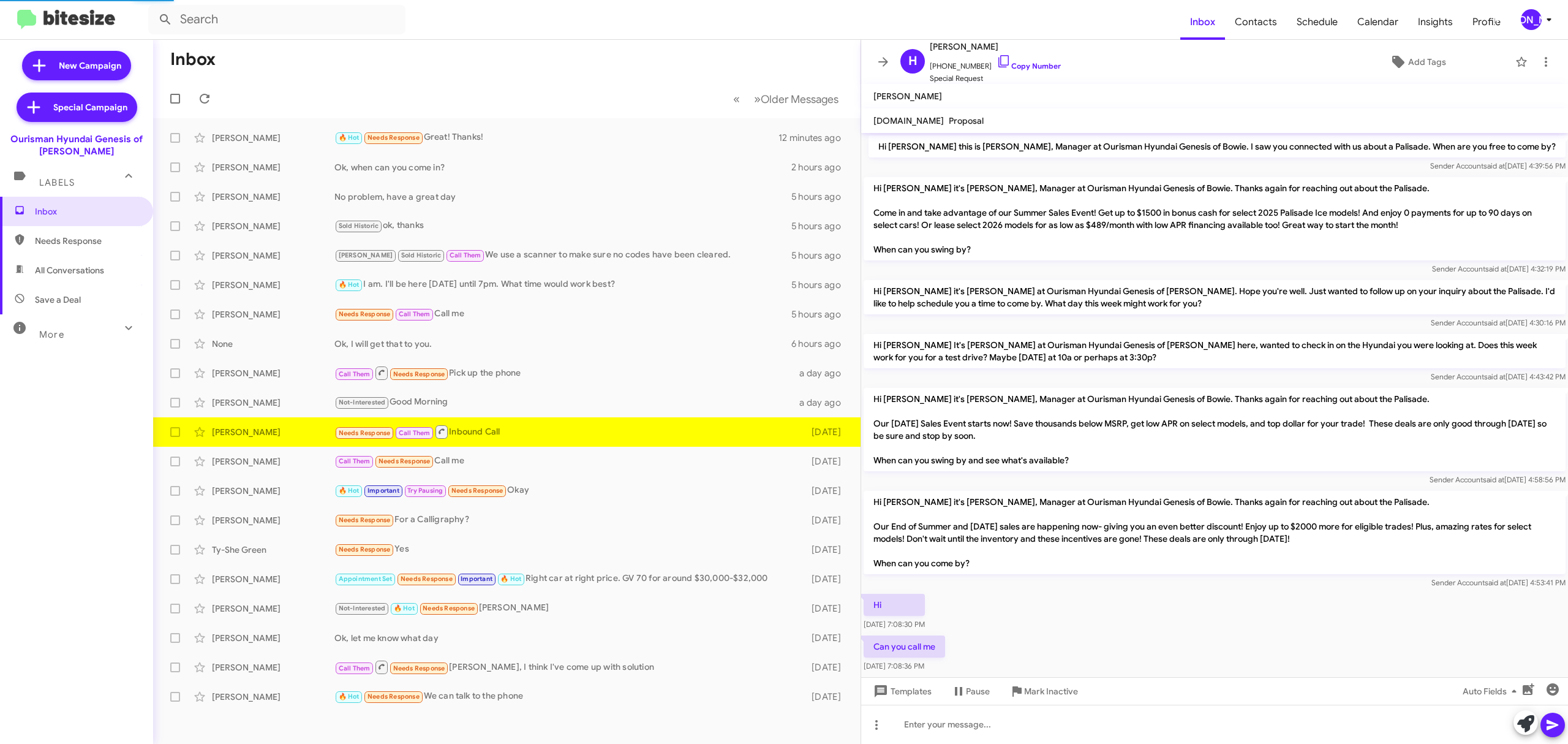
scroll to position [48, 0]
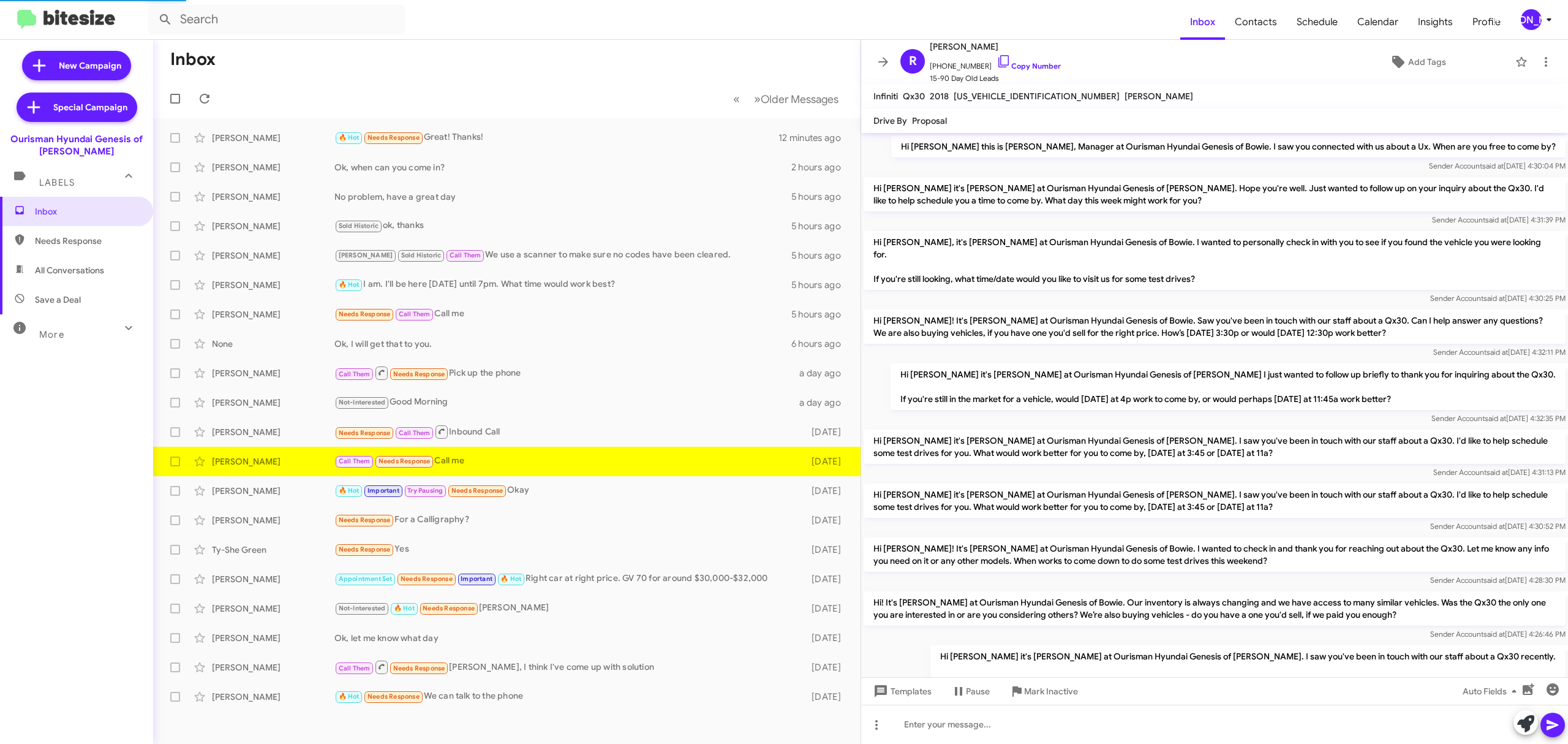
scroll to position [152, 0]
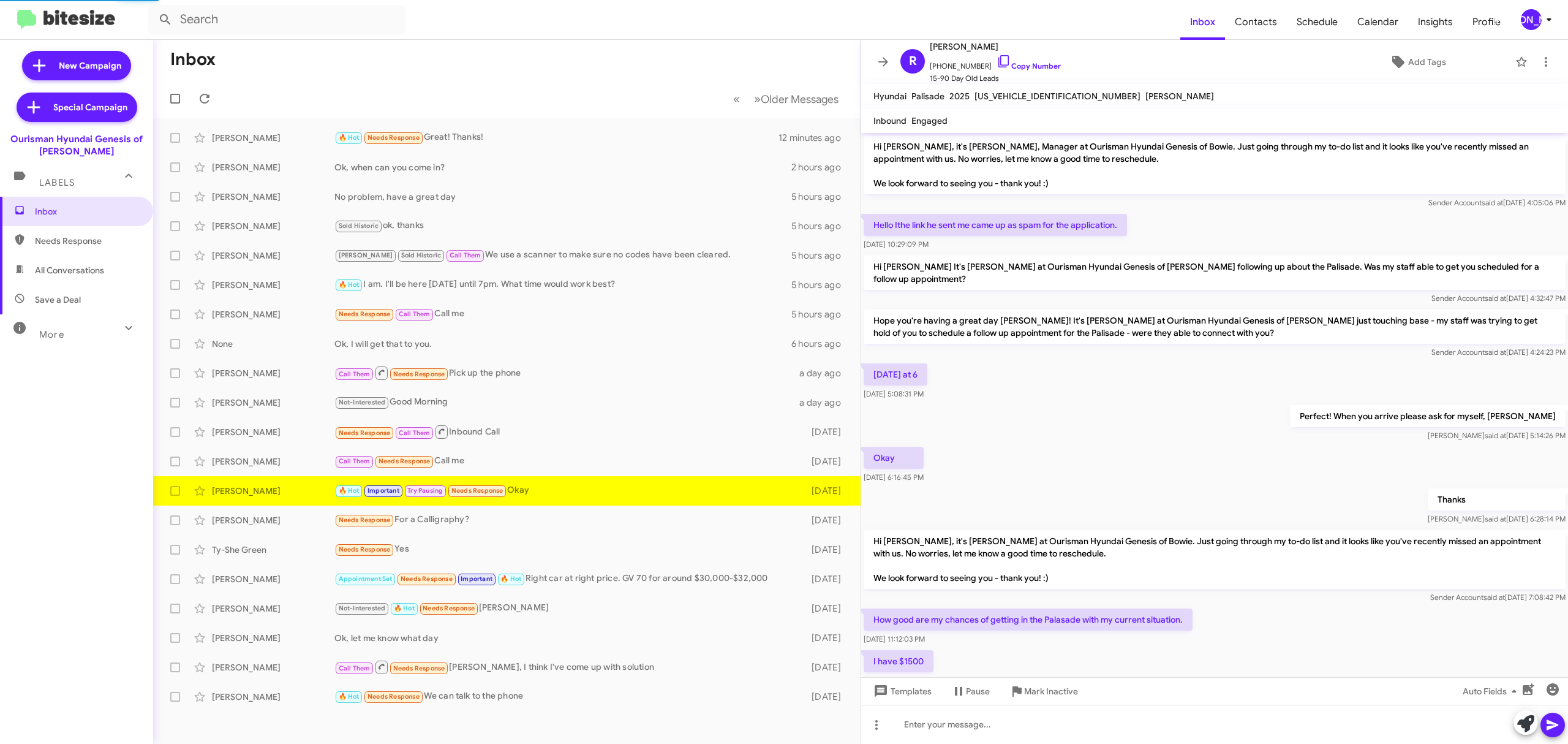
scroll to position [331, 0]
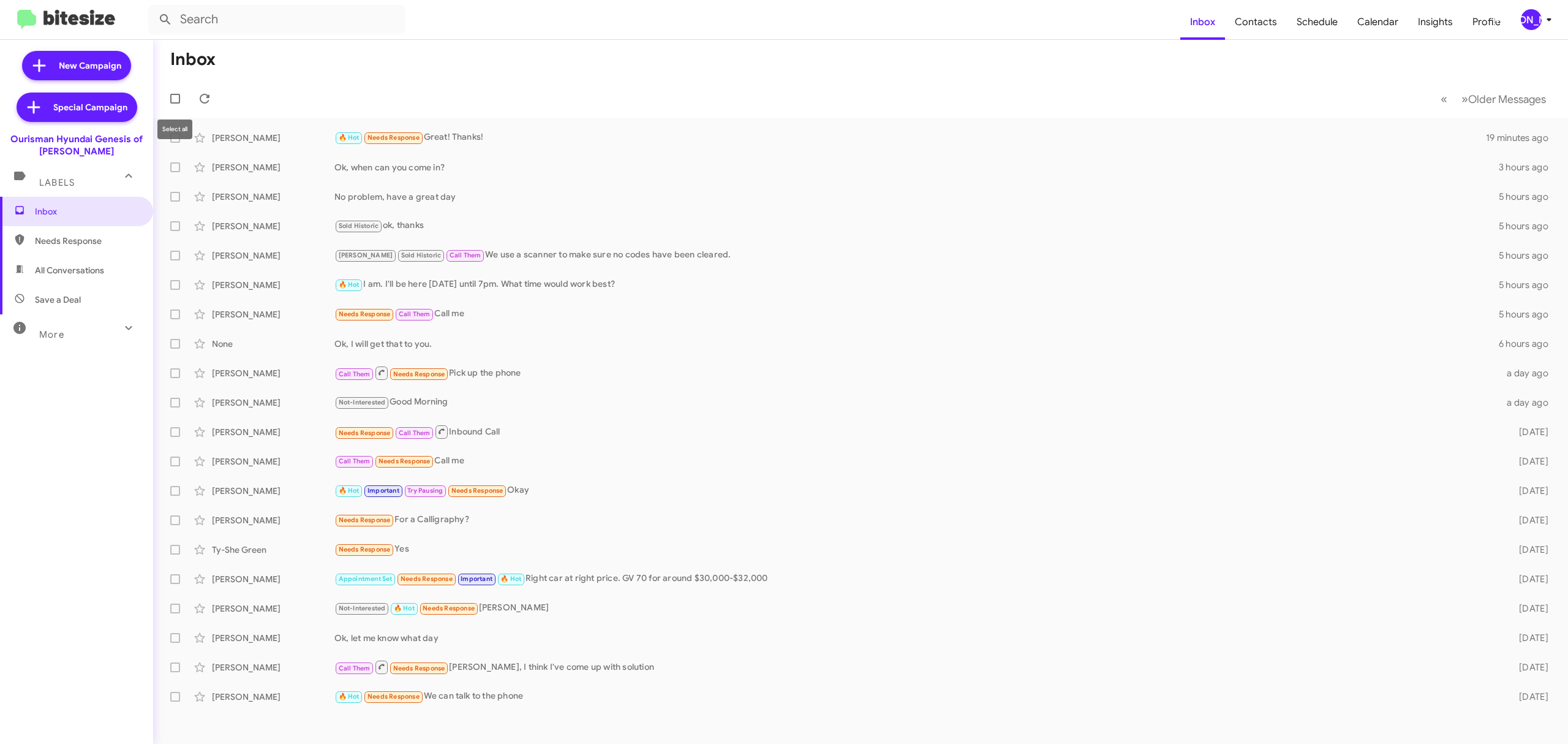
drag, startPoint x: 184, startPoint y: 110, endPoint x: 178, endPoint y: 133, distance: 23.8
click at [178, 136] on div "Select all" at bounding box center [175, 129] width 35 height 20
click at [172, 139] on span at bounding box center [175, 137] width 10 height 10
click at [175, 143] on input "checkbox" at bounding box center [175, 143] width 1 height 1
checkbox input "true"
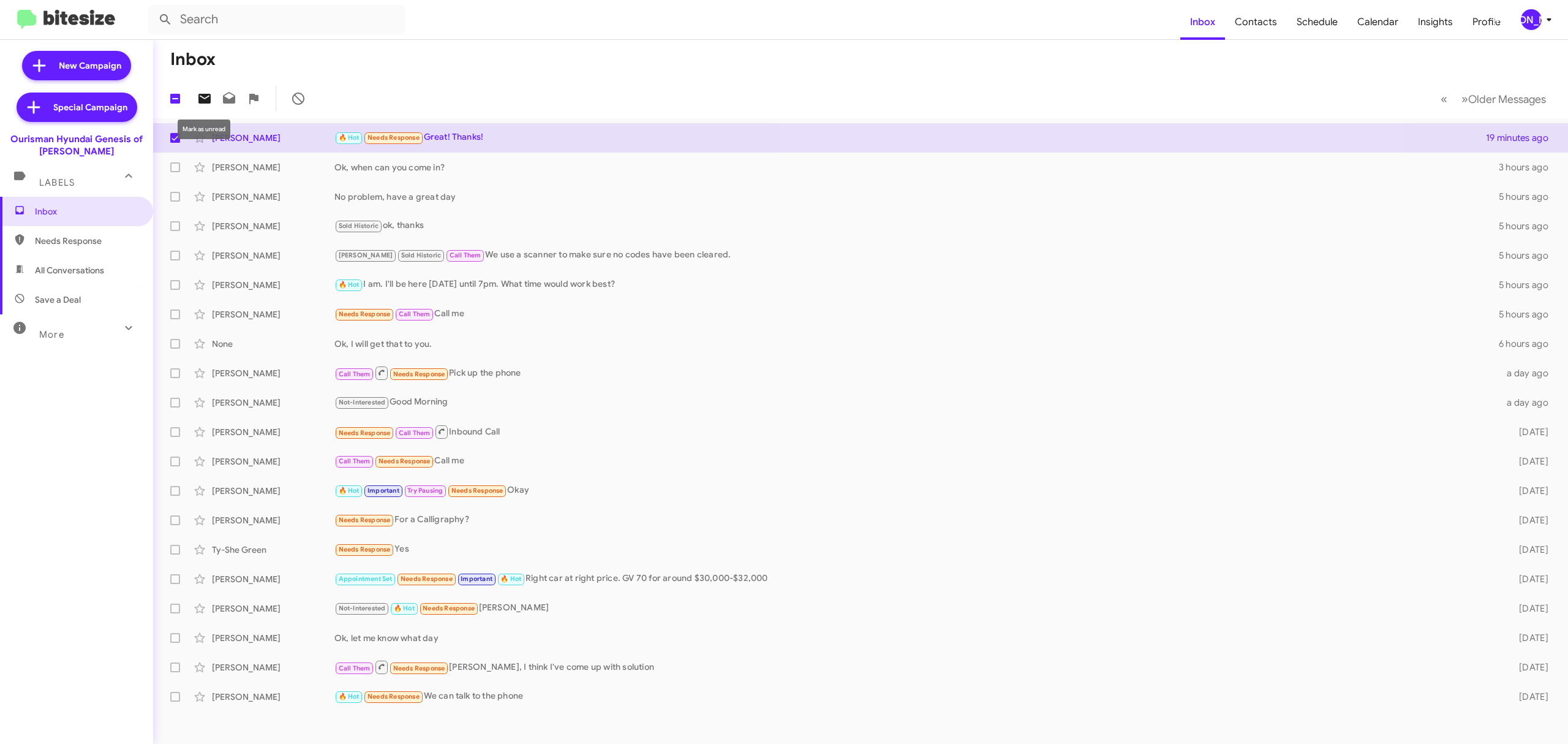
click at [206, 94] on icon at bounding box center [205, 98] width 12 height 10
click at [1522, 21] on span "[PERSON_NAME]" at bounding box center [1538, 19] width 37 height 21
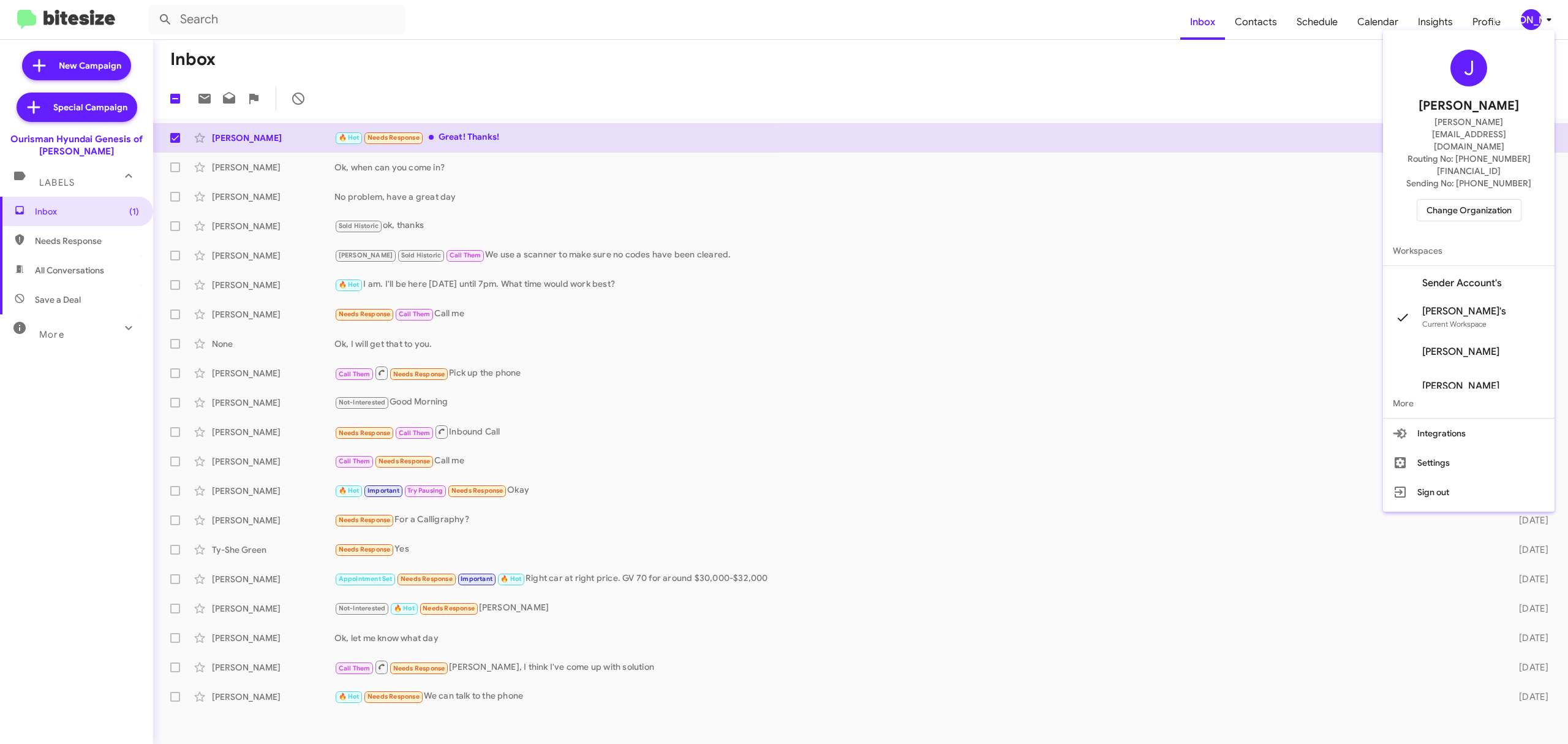
click at [1448, 200] on span "Change Organization" at bounding box center [1468, 210] width 85 height 21
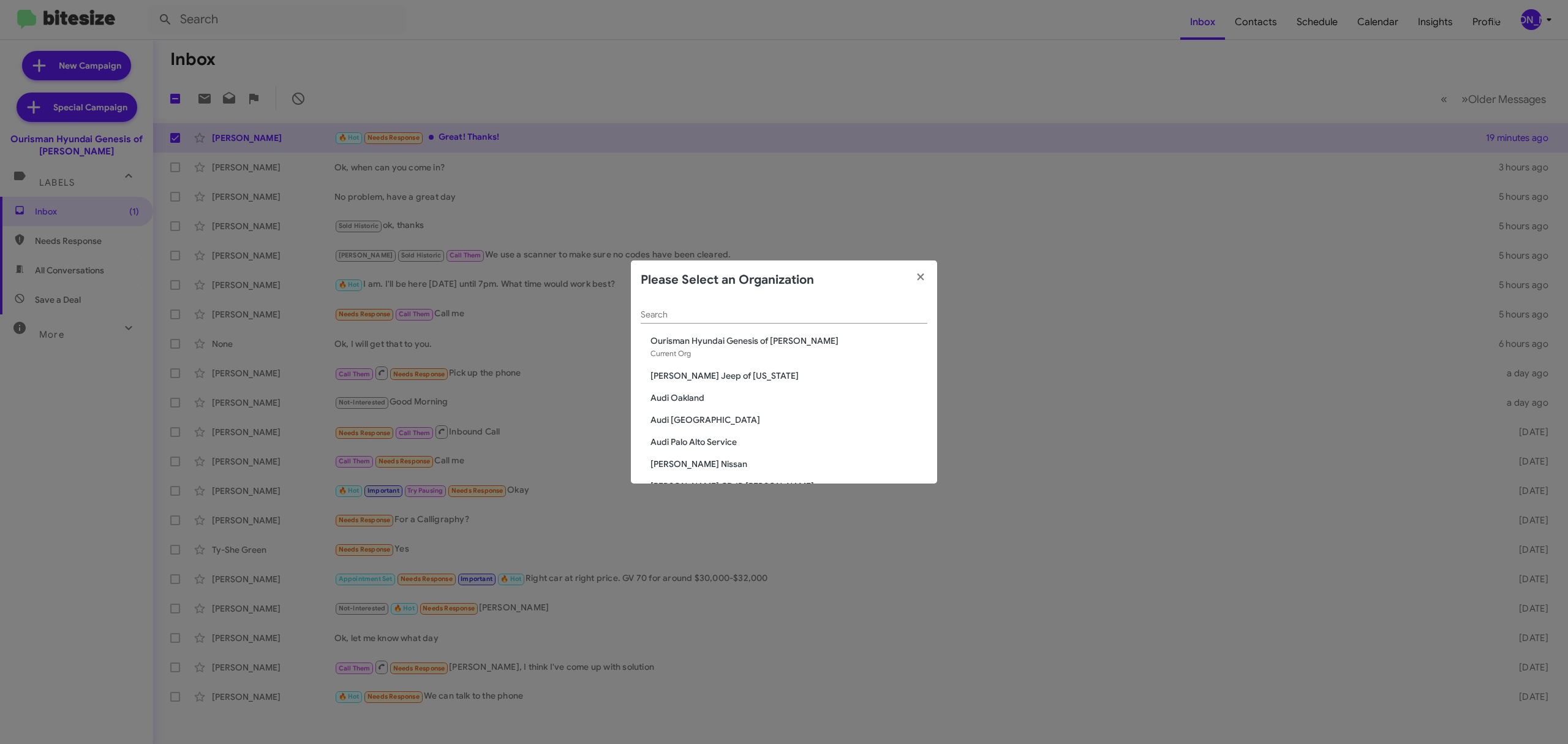
click at [767, 327] on div "Search" at bounding box center [784, 317] width 286 height 35
click at [774, 316] on input "Search" at bounding box center [784, 315] width 286 height 10
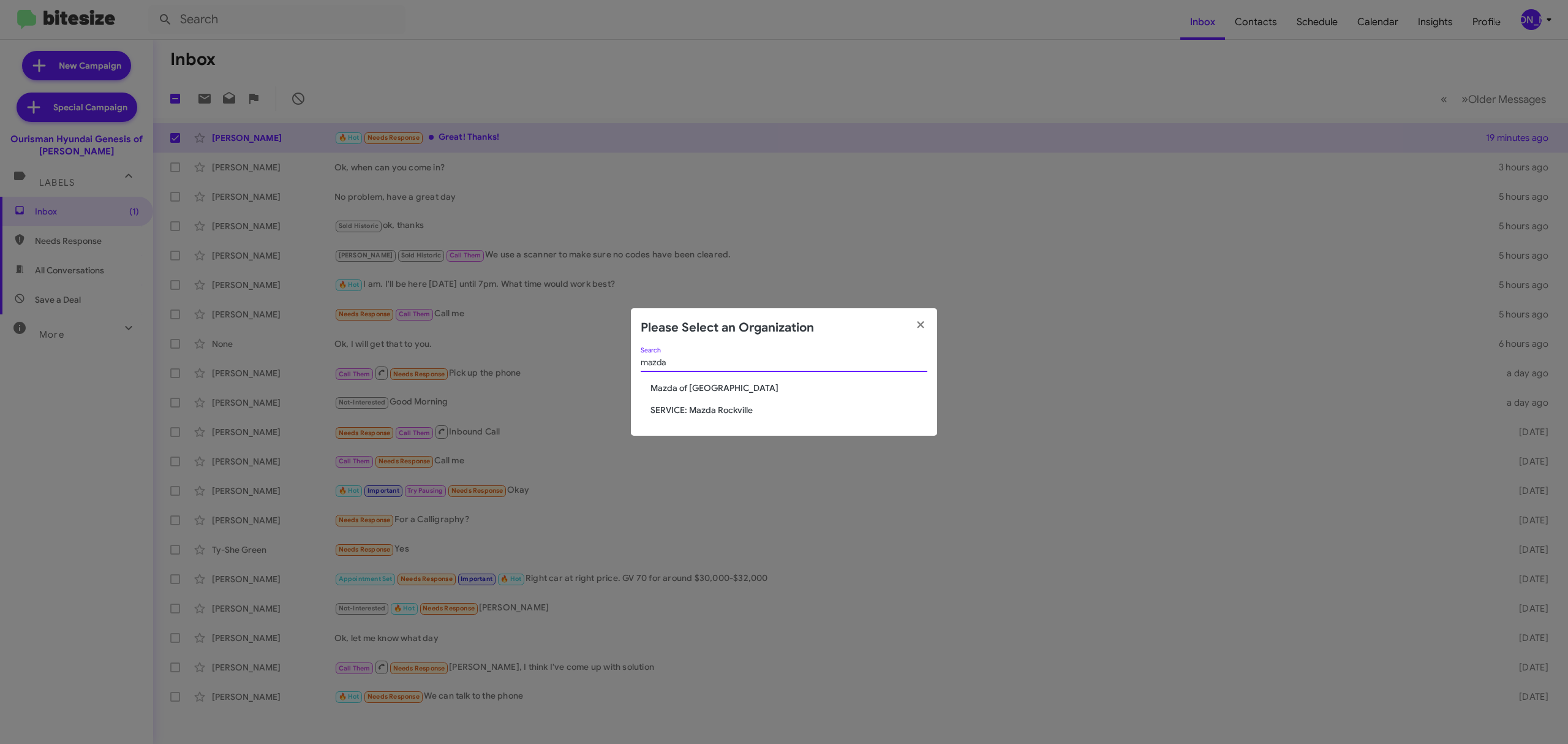
type input "mazda"
click at [689, 386] on span "Mazda of [GEOGRAPHIC_DATA]" at bounding box center [788, 388] width 277 height 12
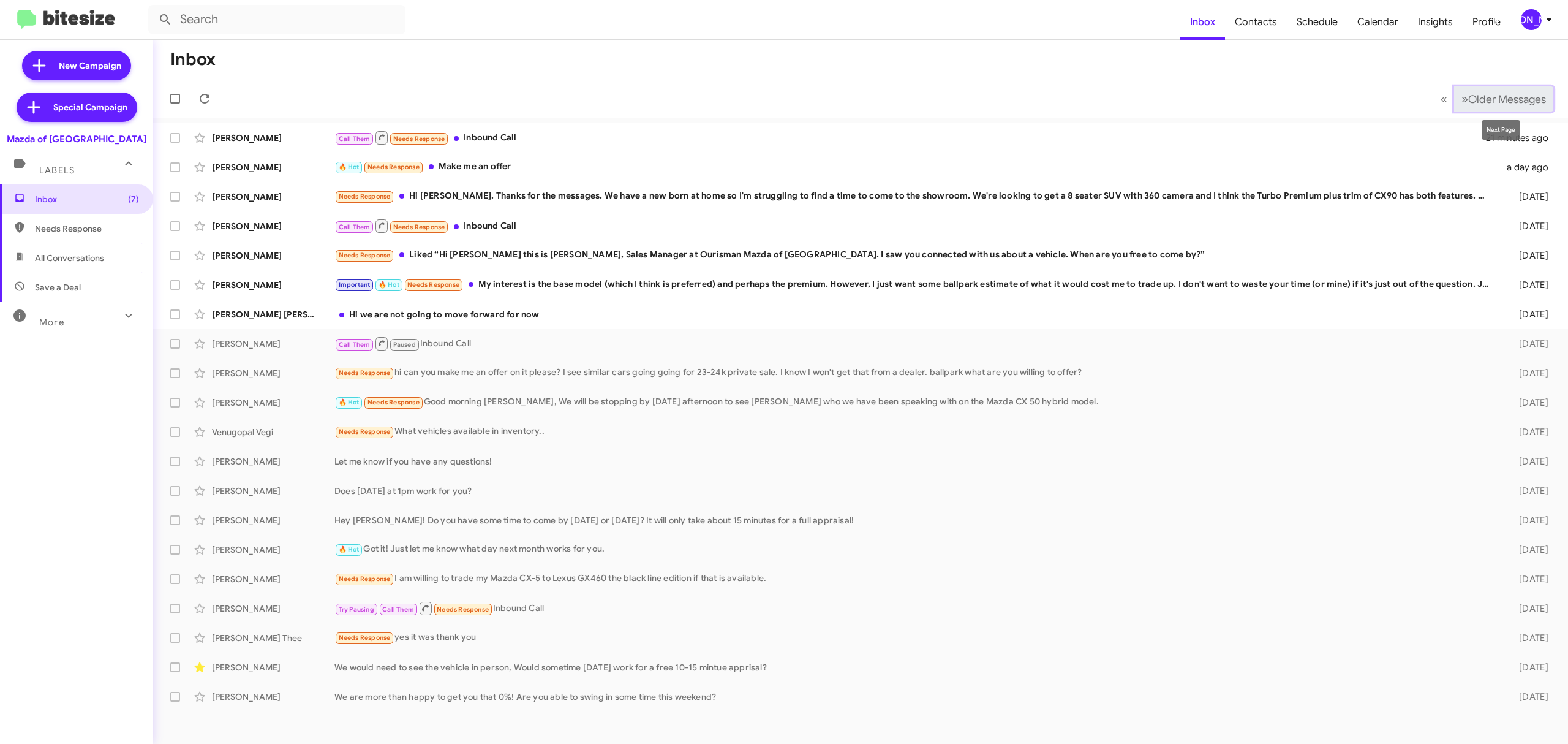
click at [1485, 90] on button "» Next Older Messages" at bounding box center [1504, 99] width 100 height 25
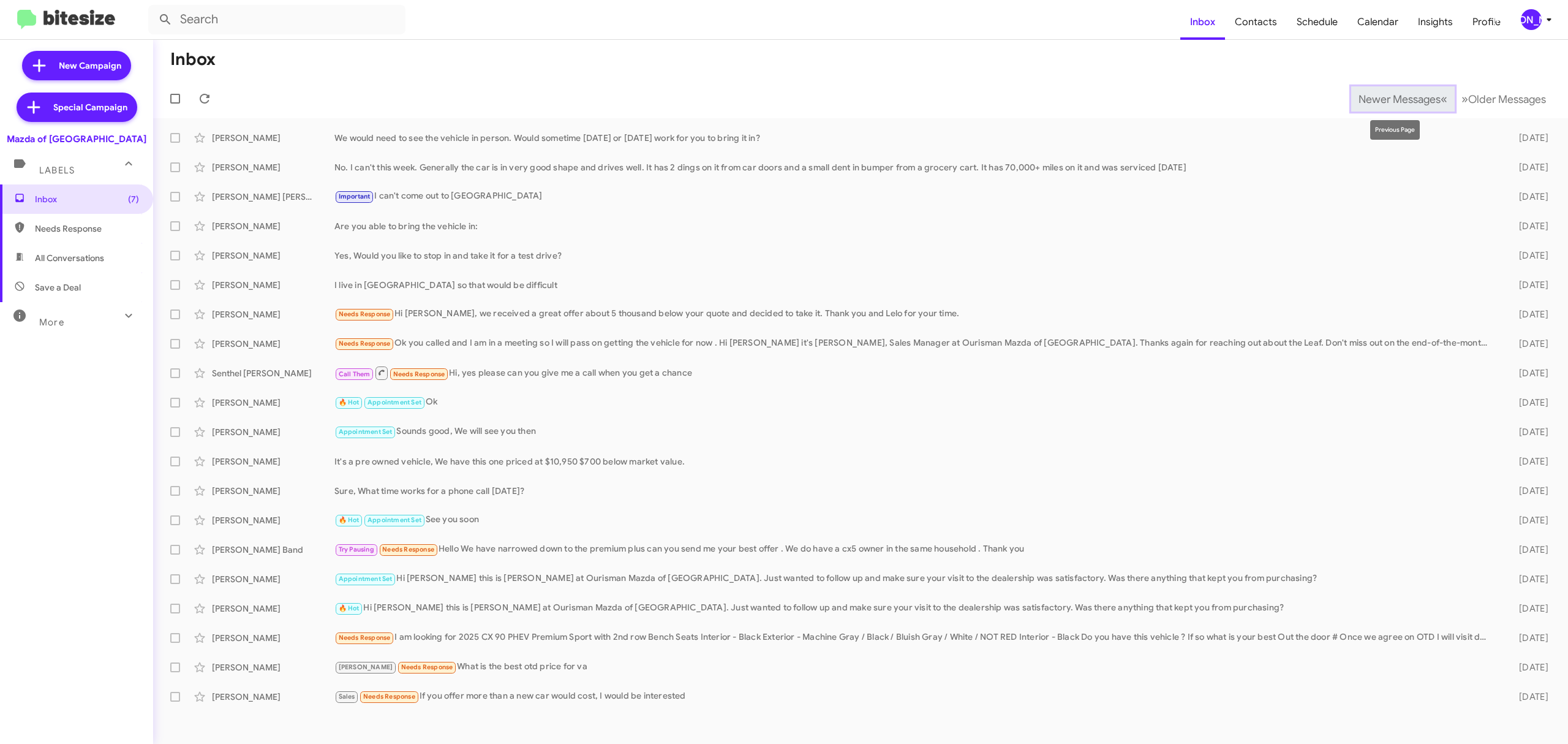
click at [1367, 88] on button "Newer Messages « Previous" at bounding box center [1403, 99] width 103 height 25
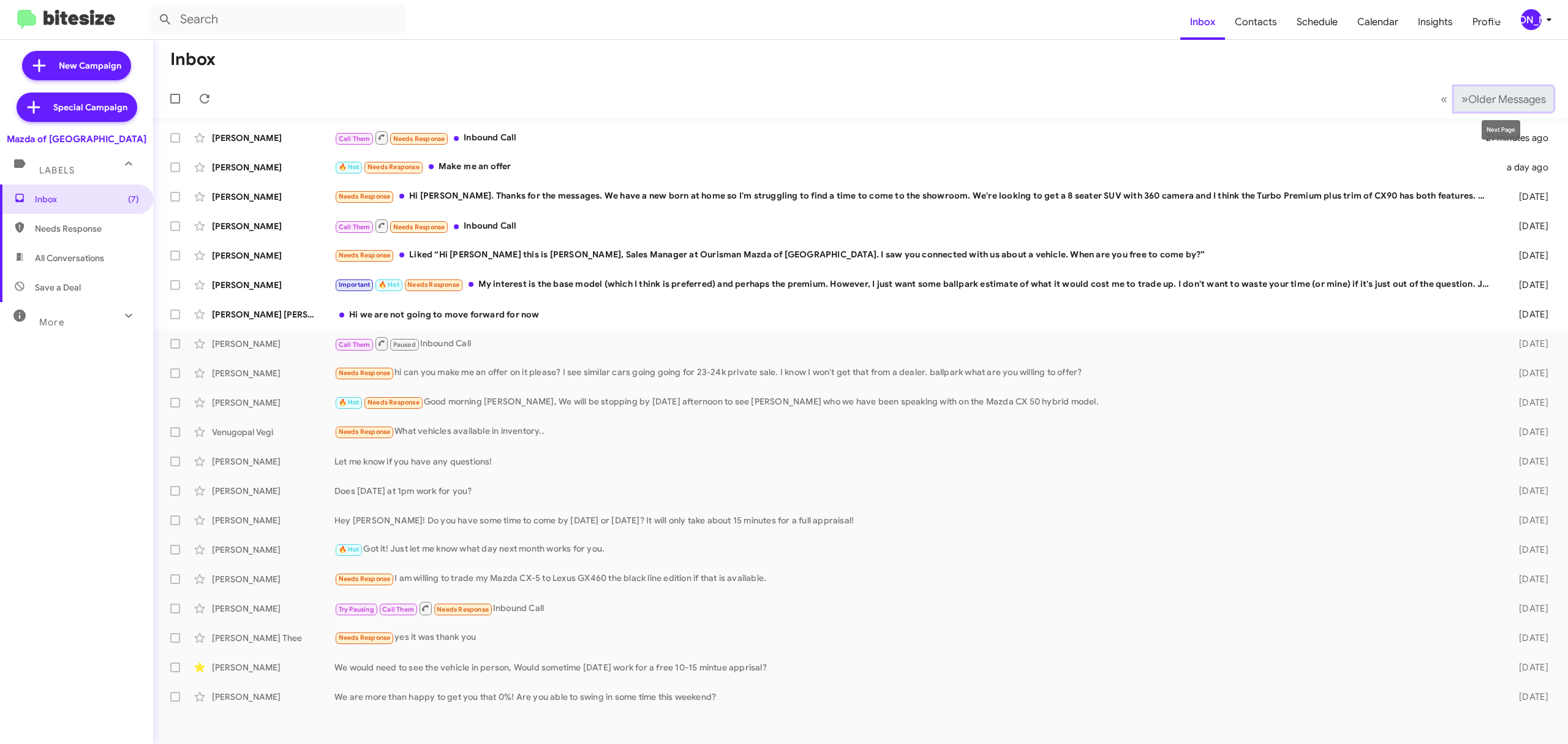
click at [1532, 93] on span "Older Messages" at bounding box center [1507, 100] width 78 height 14
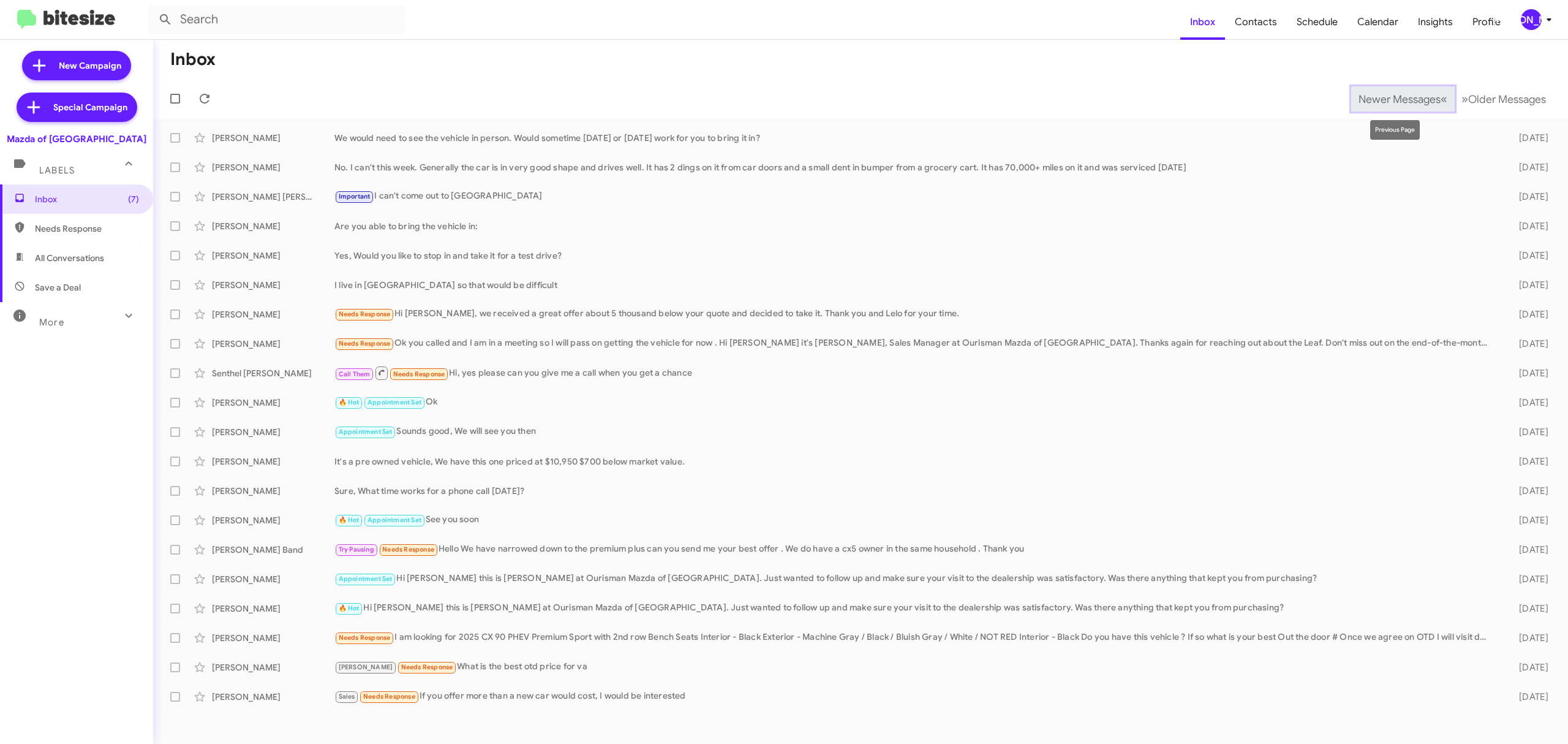
click at [1370, 97] on span "Newer Messages" at bounding box center [1399, 100] width 82 height 14
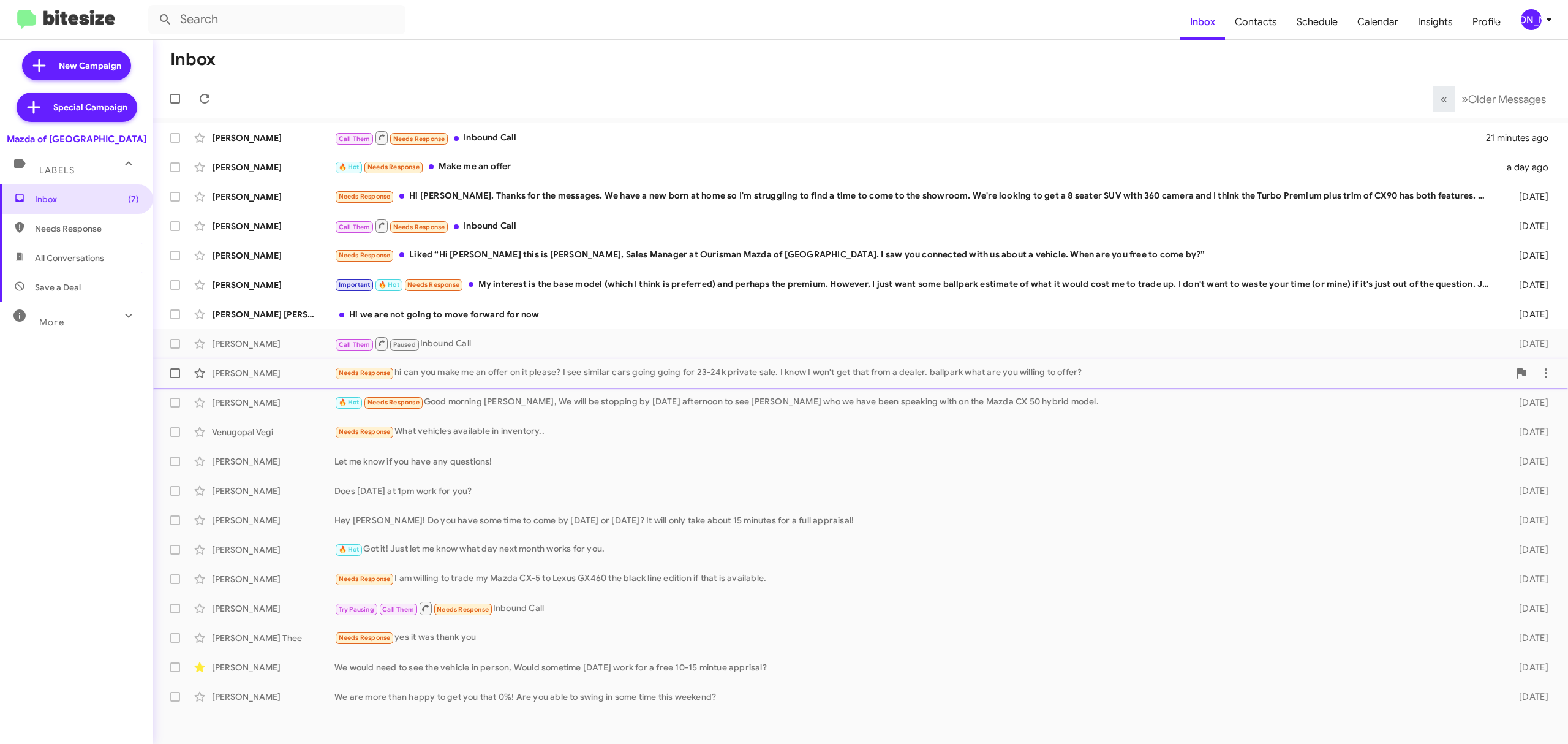
click at [511, 363] on div "Kyle Groetzinger Needs Response hi can you make me an offer on it please? I see…" at bounding box center [860, 373] width 1395 height 25
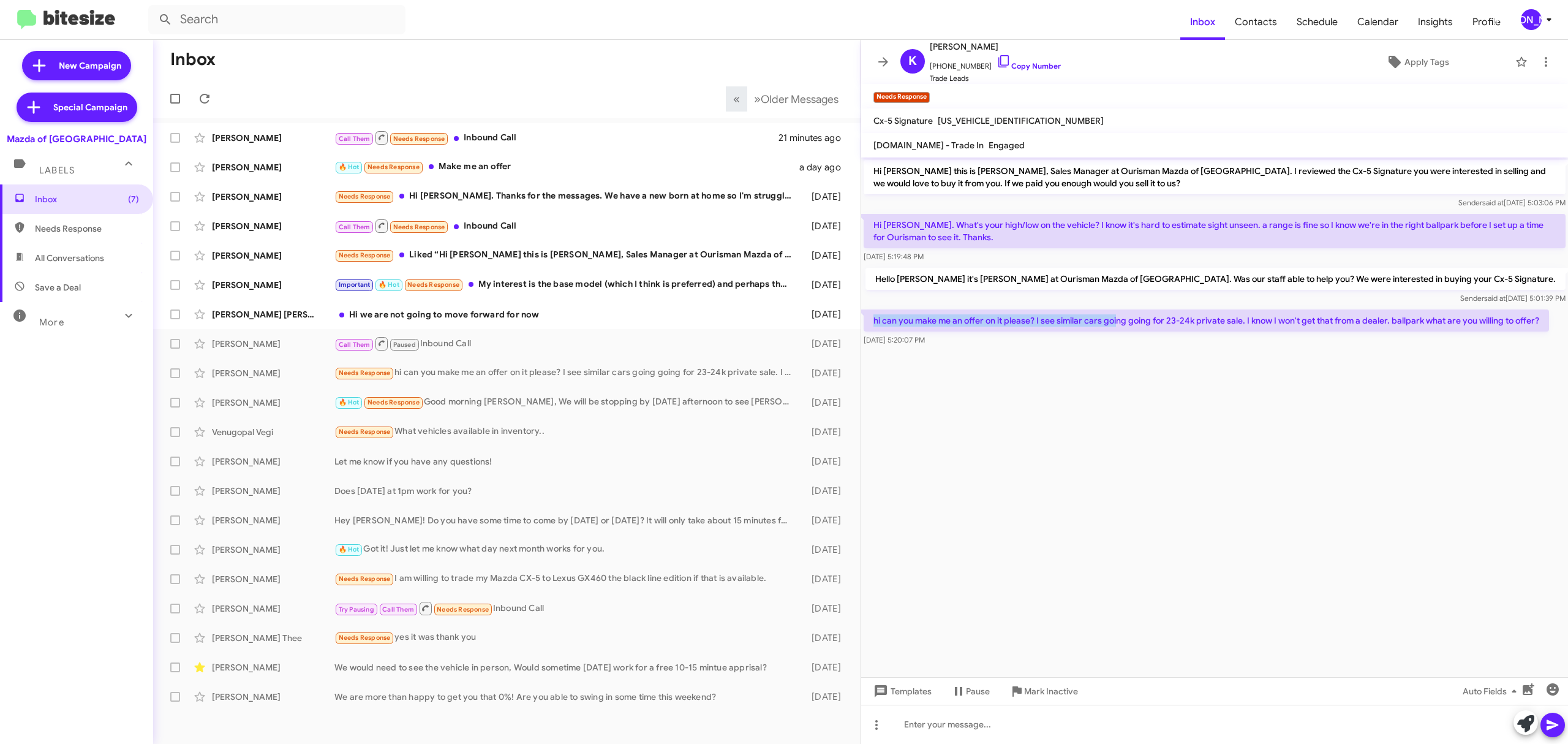
drag, startPoint x: 871, startPoint y: 320, endPoint x: 1119, endPoint y: 326, distance: 248.1
click at [1119, 326] on p "hi can you make me an offer on it please? I see similar cars going going for 23…" at bounding box center [1206, 320] width 686 height 22
copy p "hi can you make me an offer on it please? I see similar cars goi"
click at [887, 62] on icon at bounding box center [882, 61] width 10 height 9
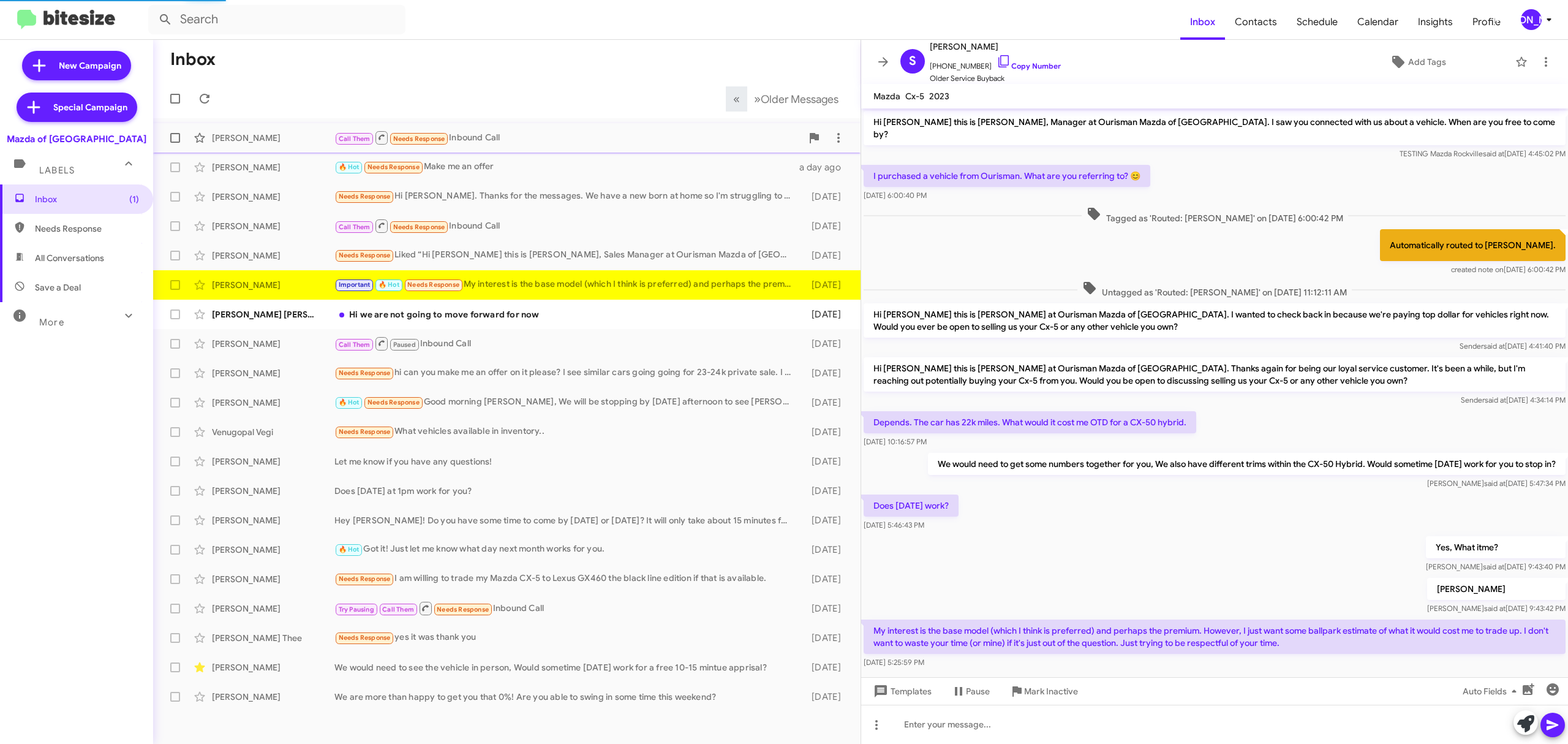
scroll to position [22, 0]
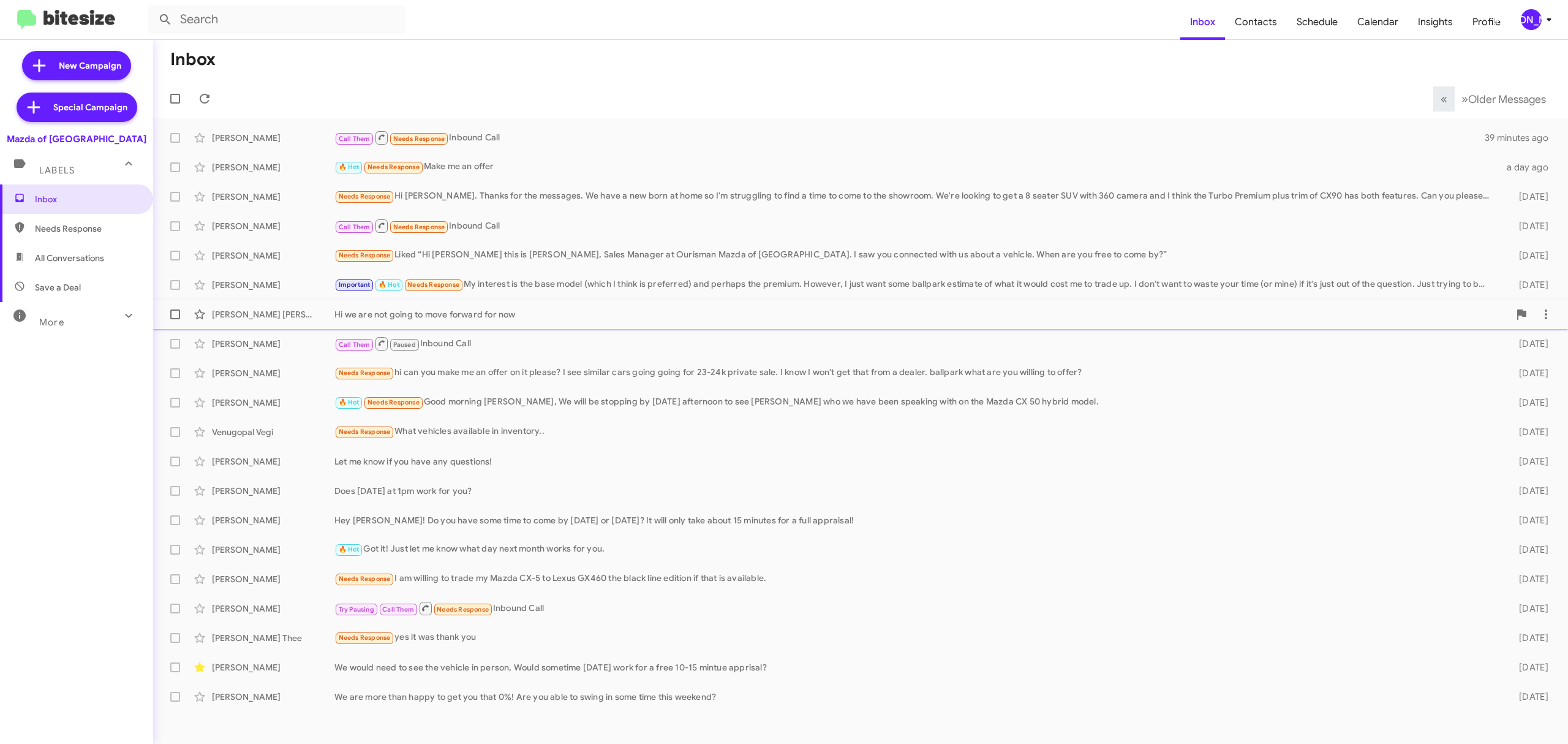
click at [178, 312] on span at bounding box center [175, 314] width 10 height 10
click at [175, 319] on input "checkbox" at bounding box center [175, 319] width 1 height 1
checkbox input "true"
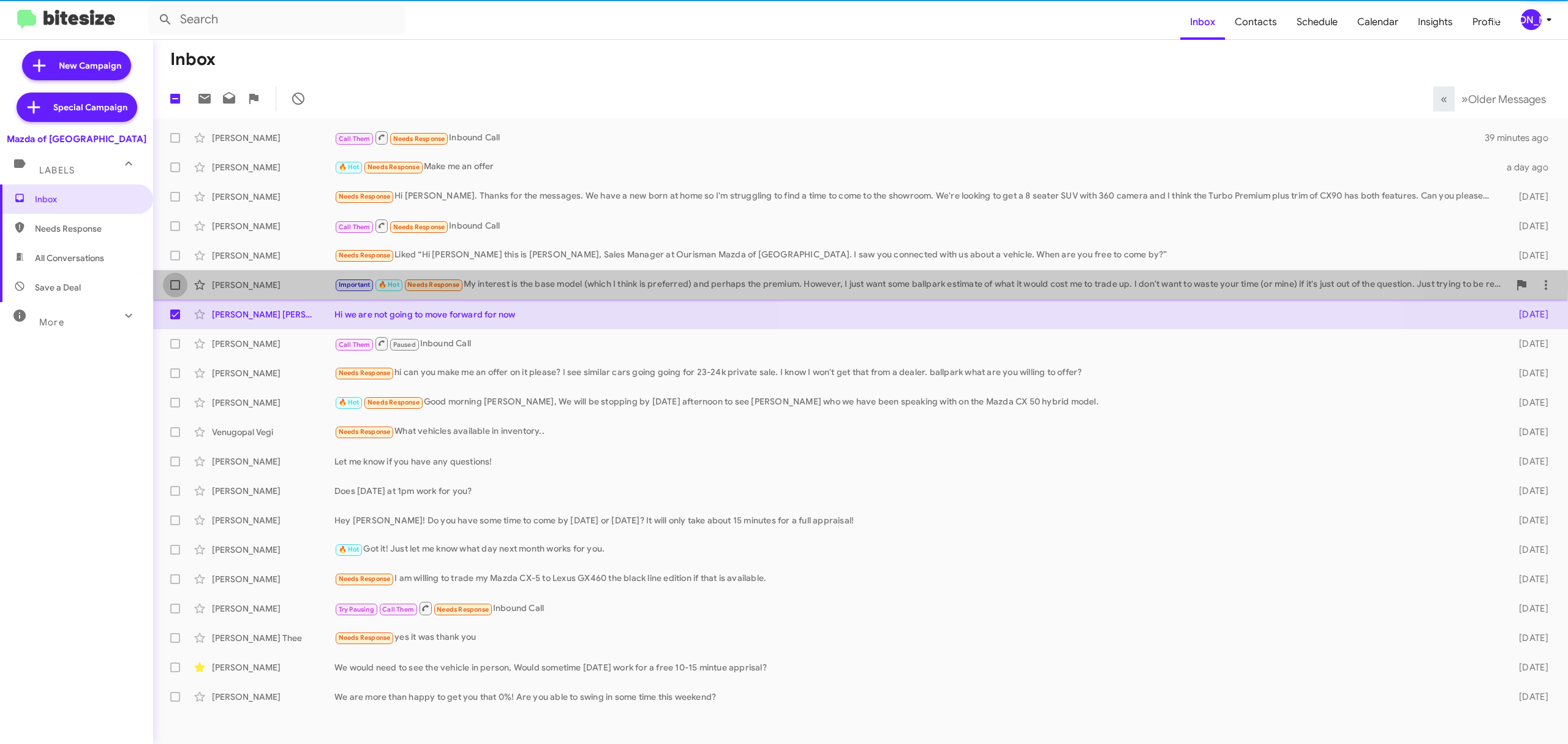
click at [172, 283] on span at bounding box center [175, 284] width 10 height 10
click at [175, 290] on input "checkbox" at bounding box center [175, 290] width 1 height 1
checkbox input "true"
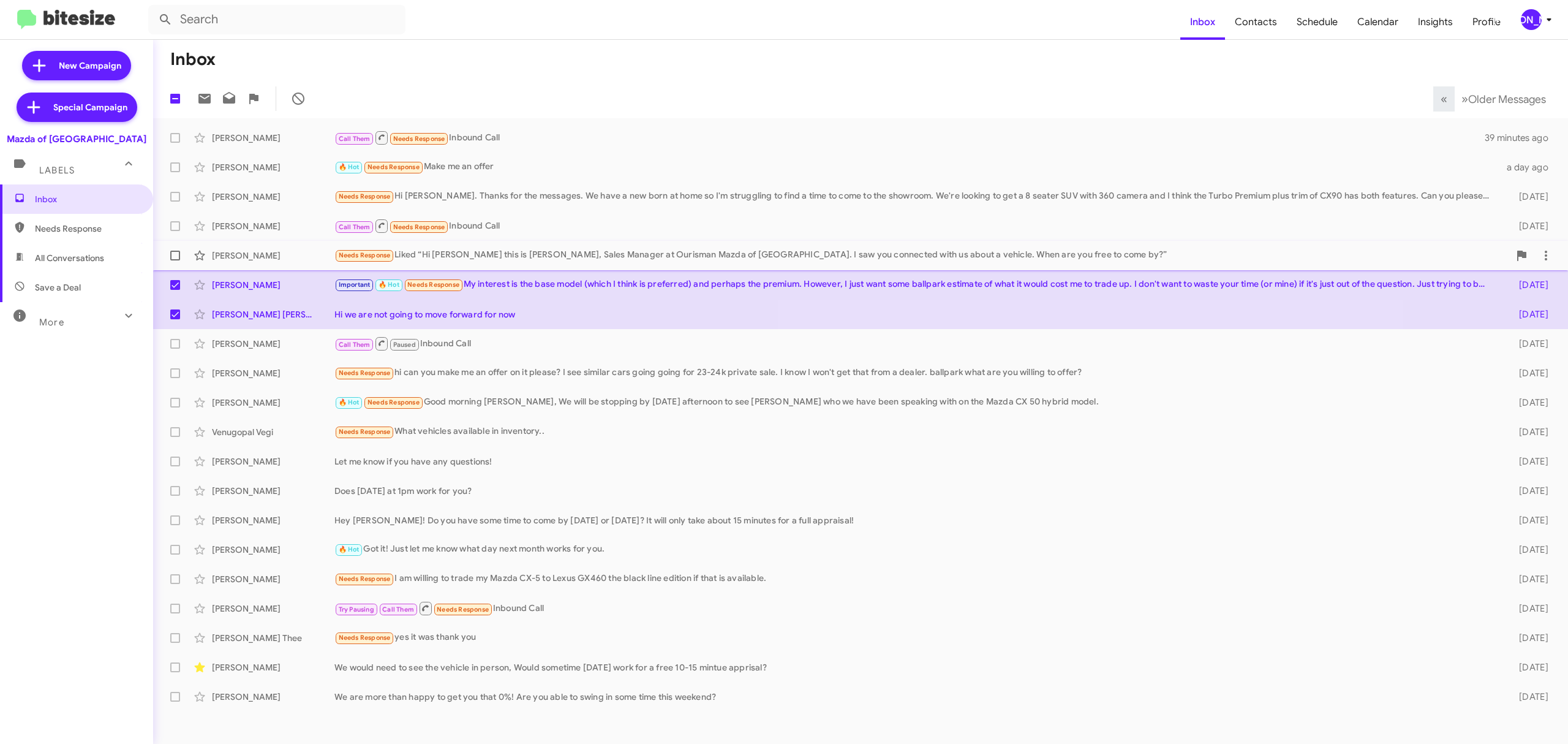
click at [170, 254] on span at bounding box center [175, 255] width 10 height 10
click at [175, 261] on input "checkbox" at bounding box center [175, 261] width 1 height 1
checkbox input "true"
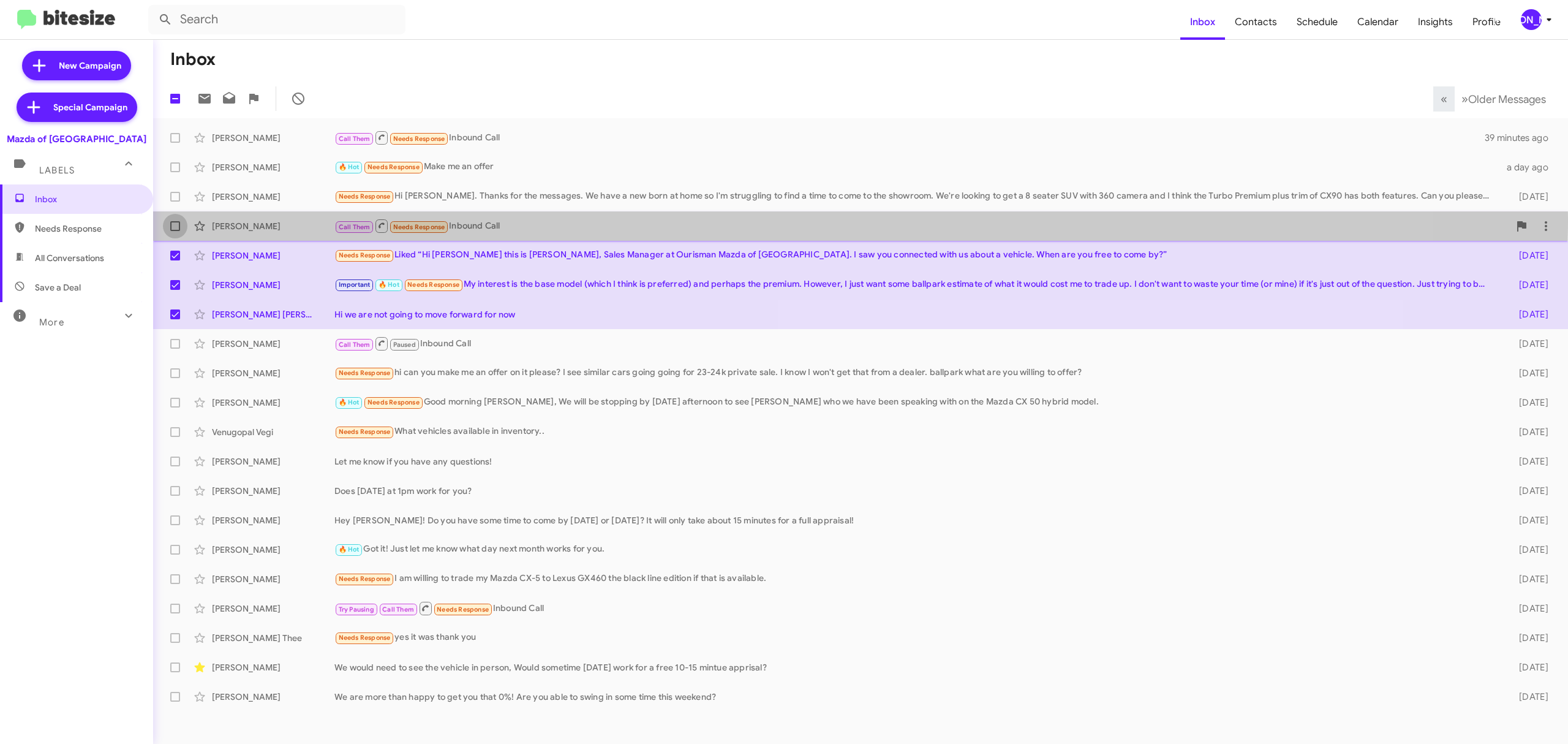
click at [178, 218] on label at bounding box center [175, 226] width 25 height 25
click at [175, 231] on input "checkbox" at bounding box center [175, 231] width 1 height 1
checkbox input "true"
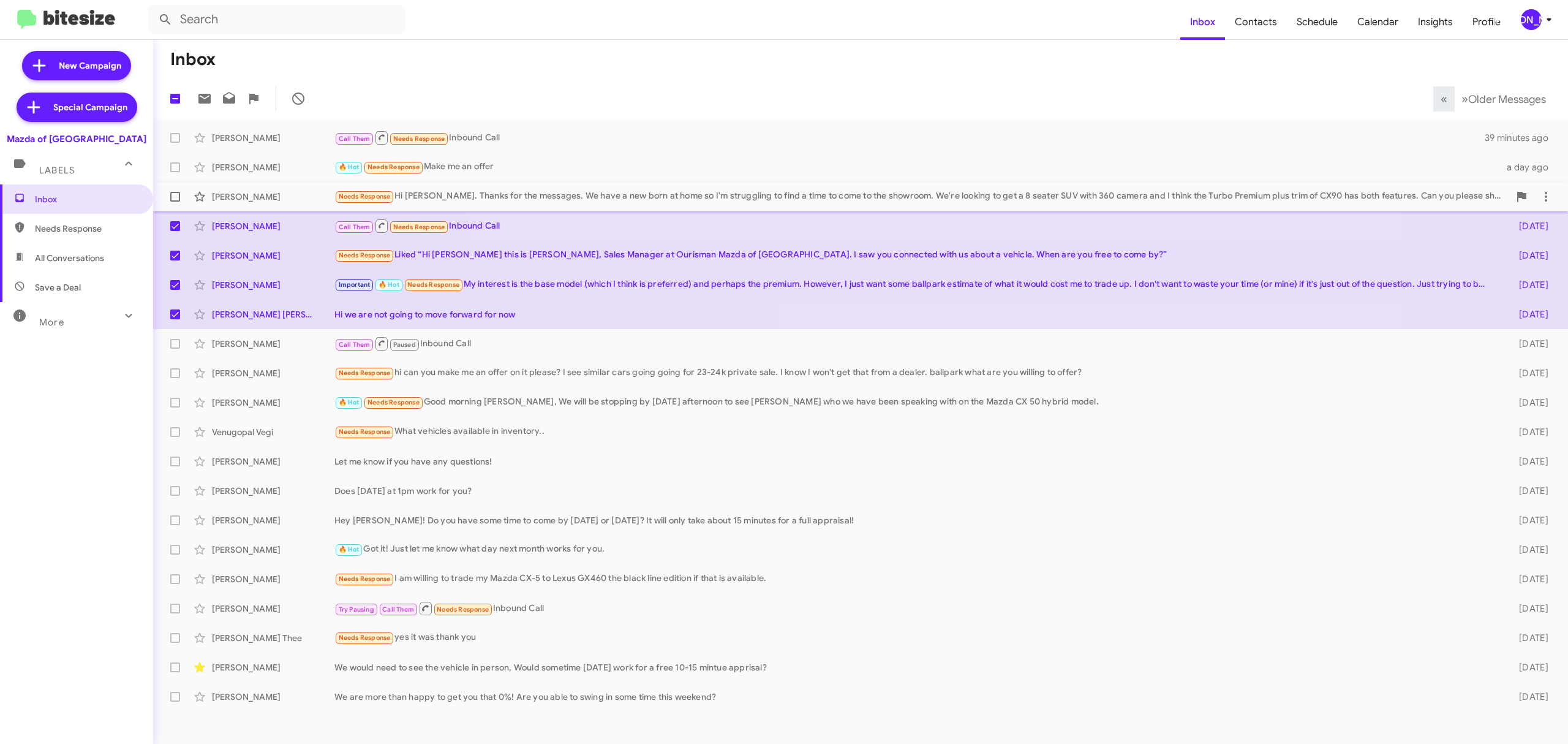
click at [172, 199] on span at bounding box center [175, 196] width 10 height 10
click at [175, 202] on input "checkbox" at bounding box center [175, 202] width 1 height 1
checkbox input "true"
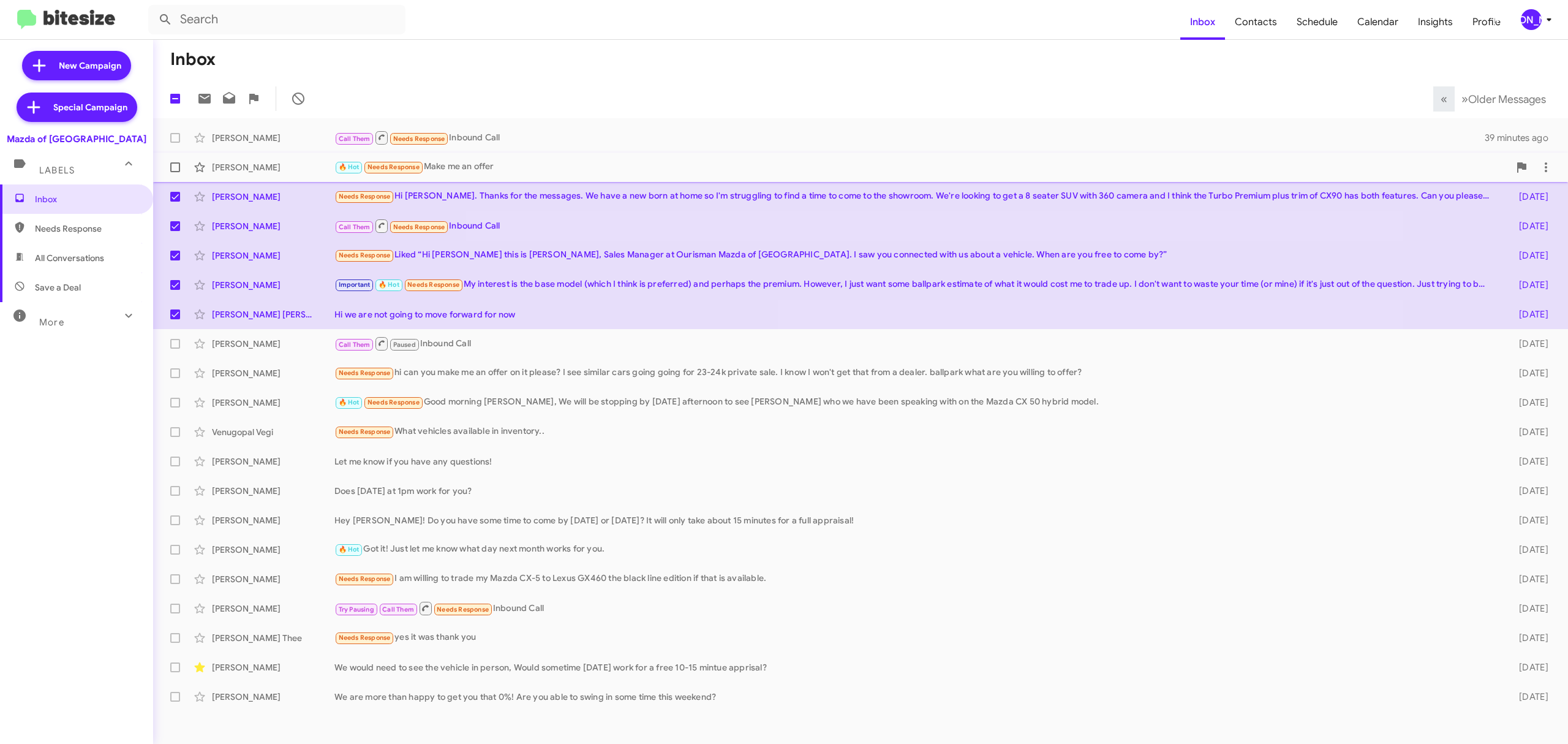
click at [172, 172] on label at bounding box center [175, 167] width 25 height 25
click at [175, 172] on input "checkbox" at bounding box center [175, 172] width 1 height 1
checkbox input "true"
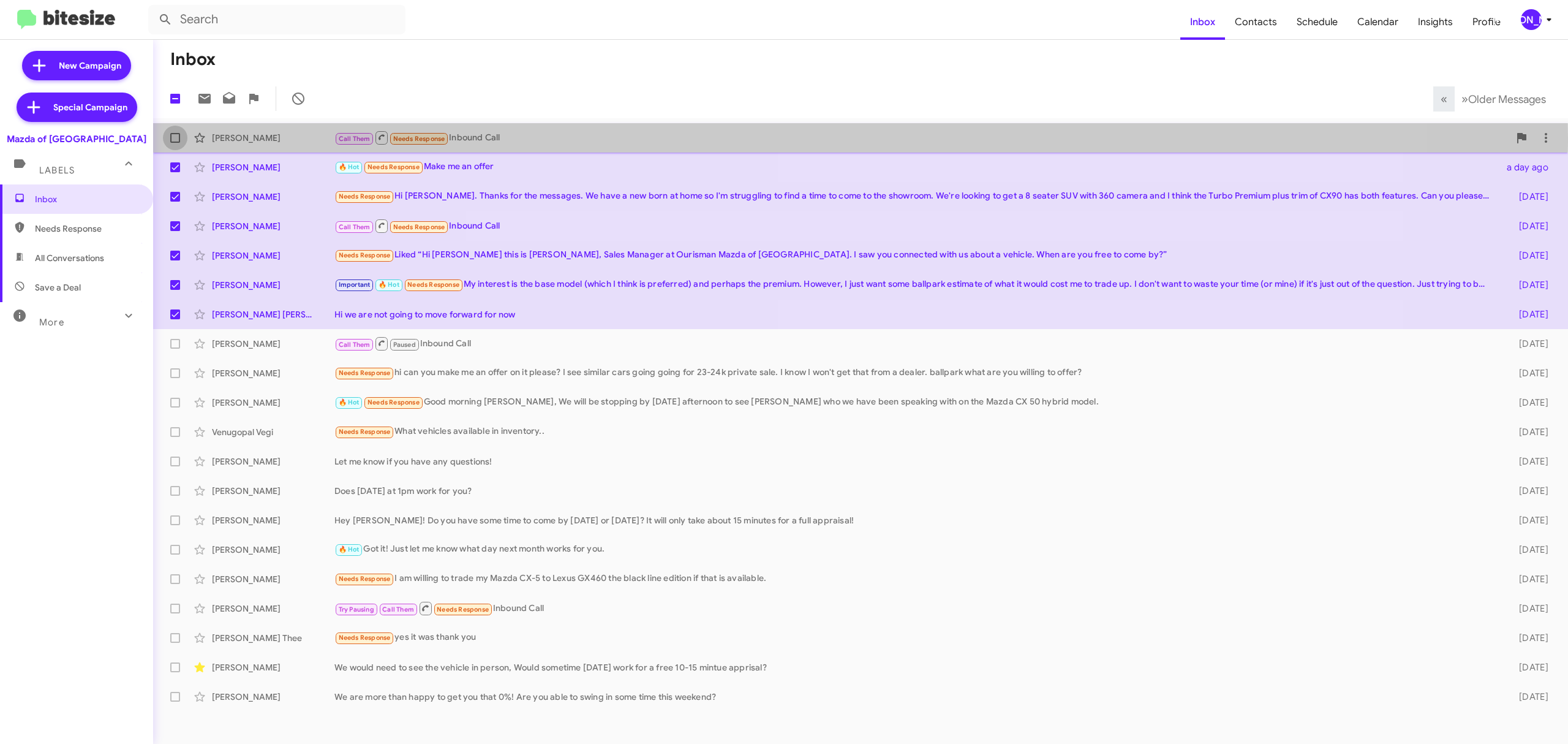
click at [175, 137] on span at bounding box center [175, 137] width 10 height 10
click at [175, 143] on input "checkbox" at bounding box center [175, 143] width 1 height 1
checkbox input "true"
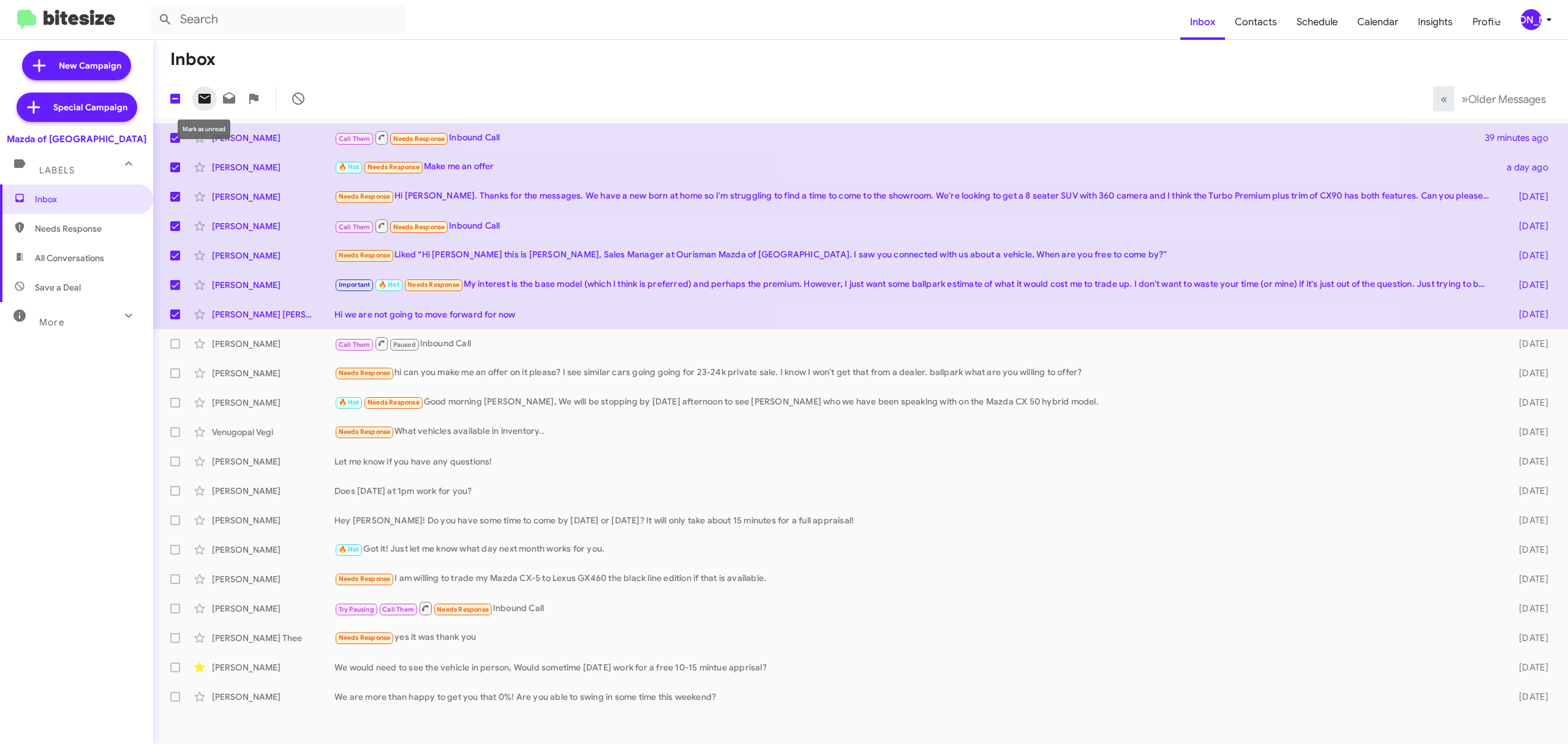
click at [195, 98] on span at bounding box center [205, 98] width 25 height 15
click at [1530, 21] on div "[PERSON_NAME]" at bounding box center [1530, 19] width 21 height 21
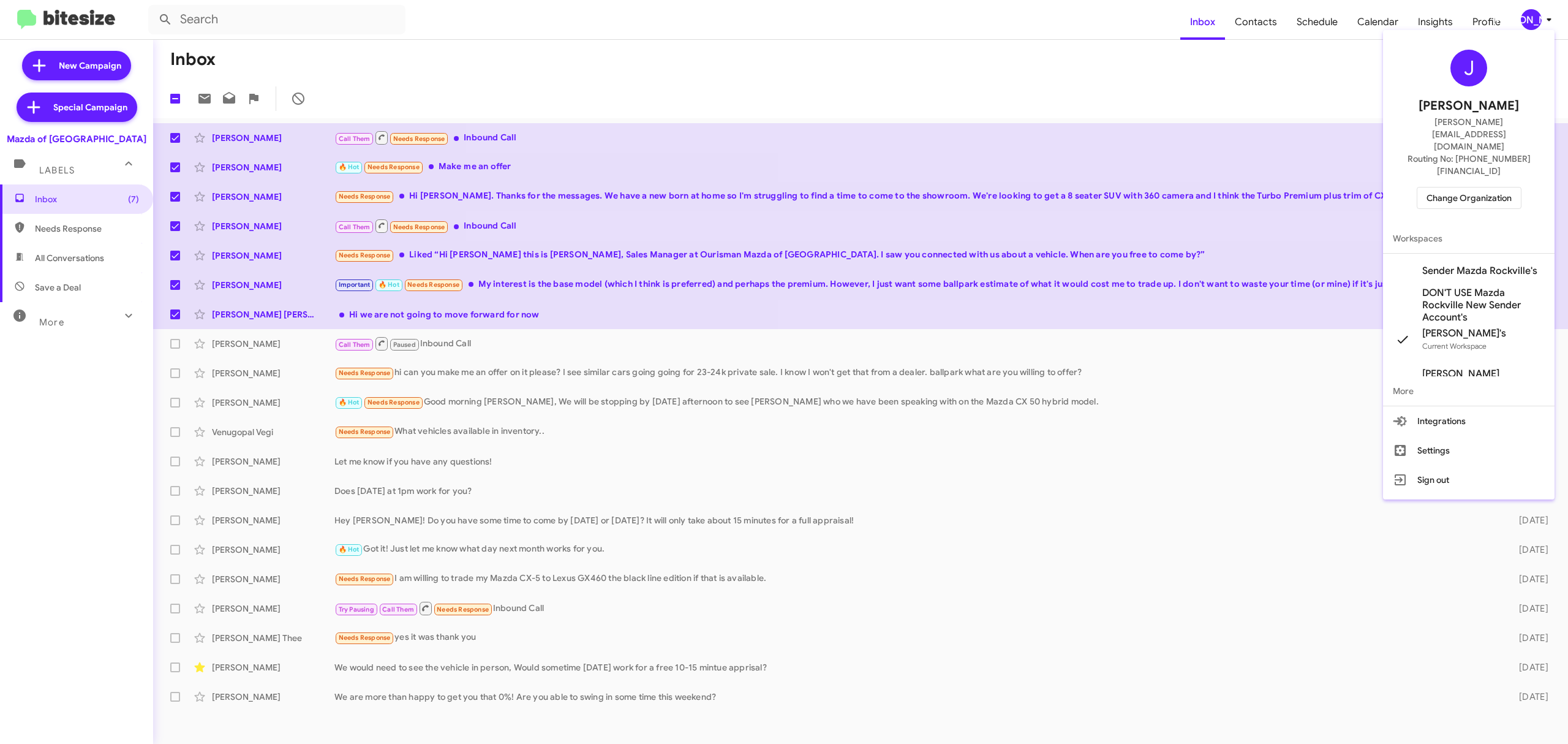
click at [1442, 188] on span "Change Organization" at bounding box center [1468, 198] width 85 height 21
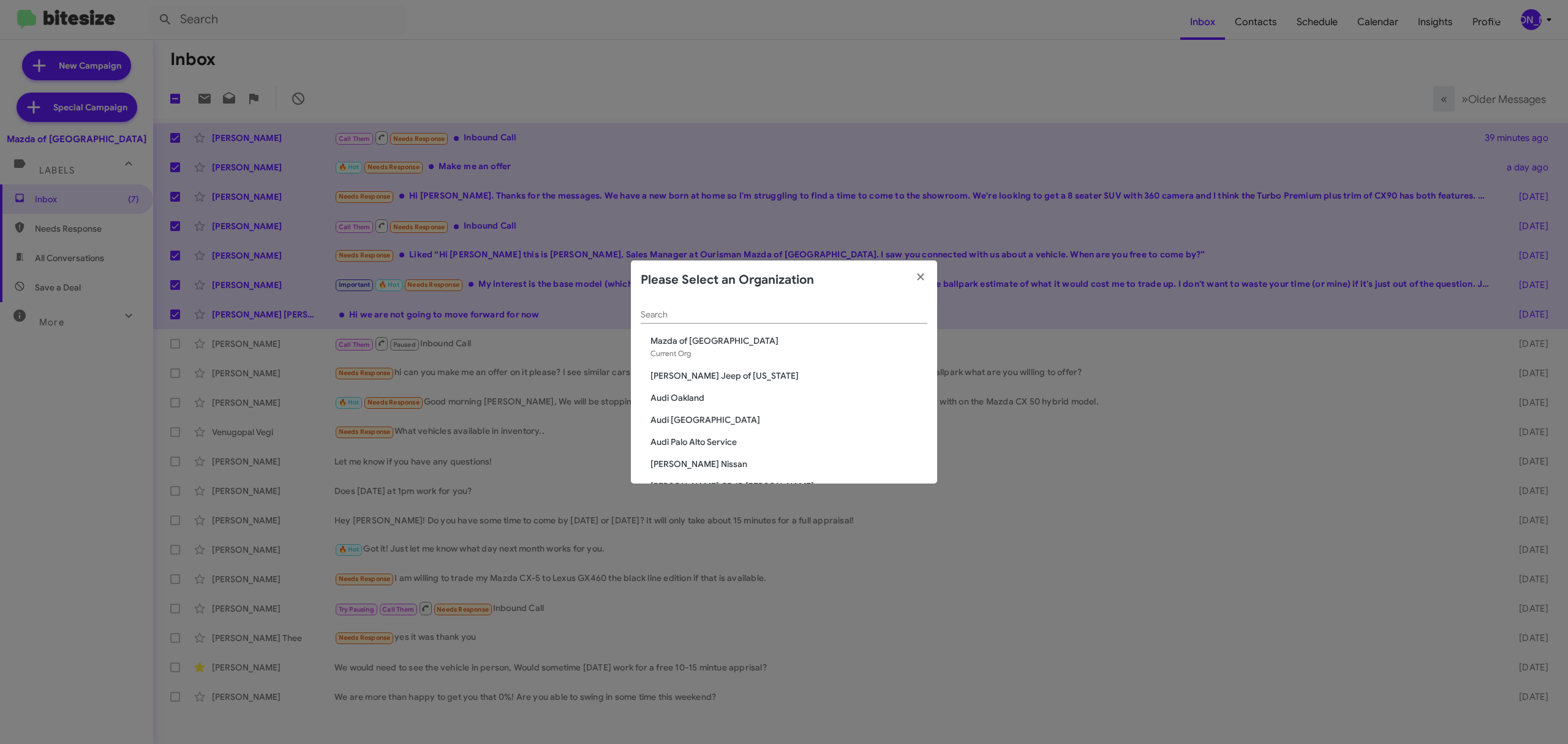
click at [812, 317] on input "Search" at bounding box center [784, 315] width 286 height 10
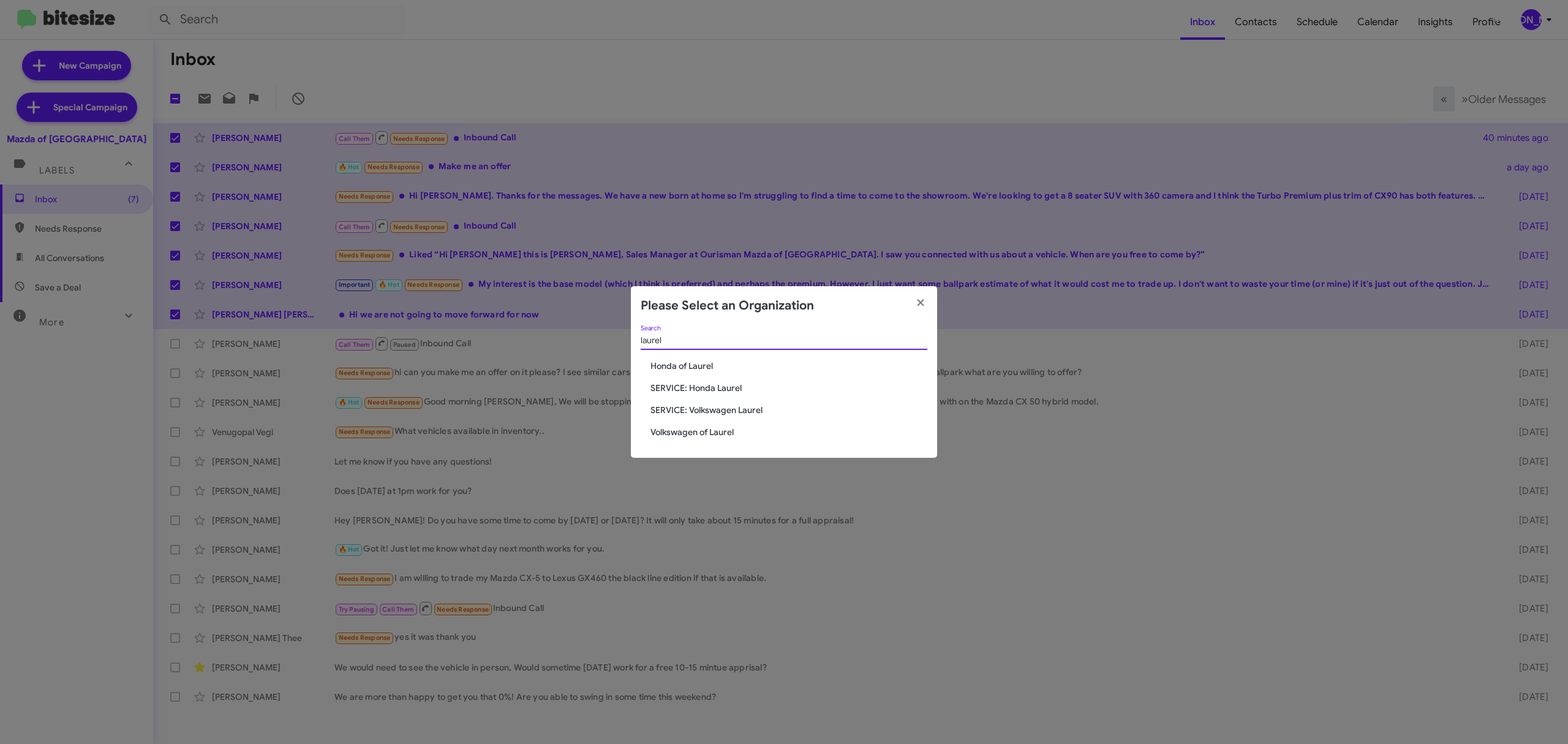
type input "laurel"
click at [713, 440] on div "laurel Search Honda of Laurel SERVICE: Honda Laurel SERVICE: Volkswagen Laurel …" at bounding box center [784, 391] width 306 height 133
click at [714, 434] on span "Volkswagen of Laurel" at bounding box center [788, 432] width 277 height 12
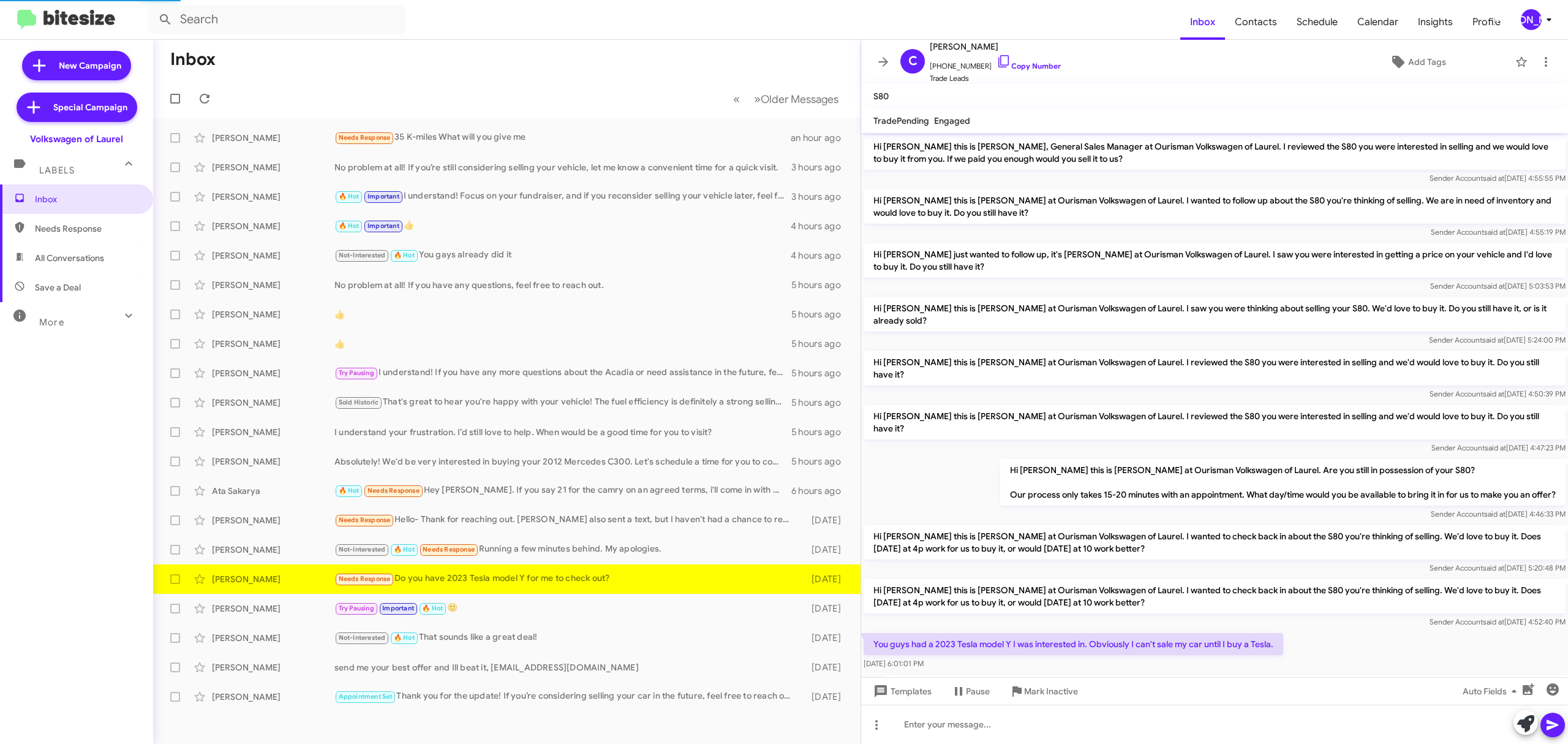
scroll to position [119, 0]
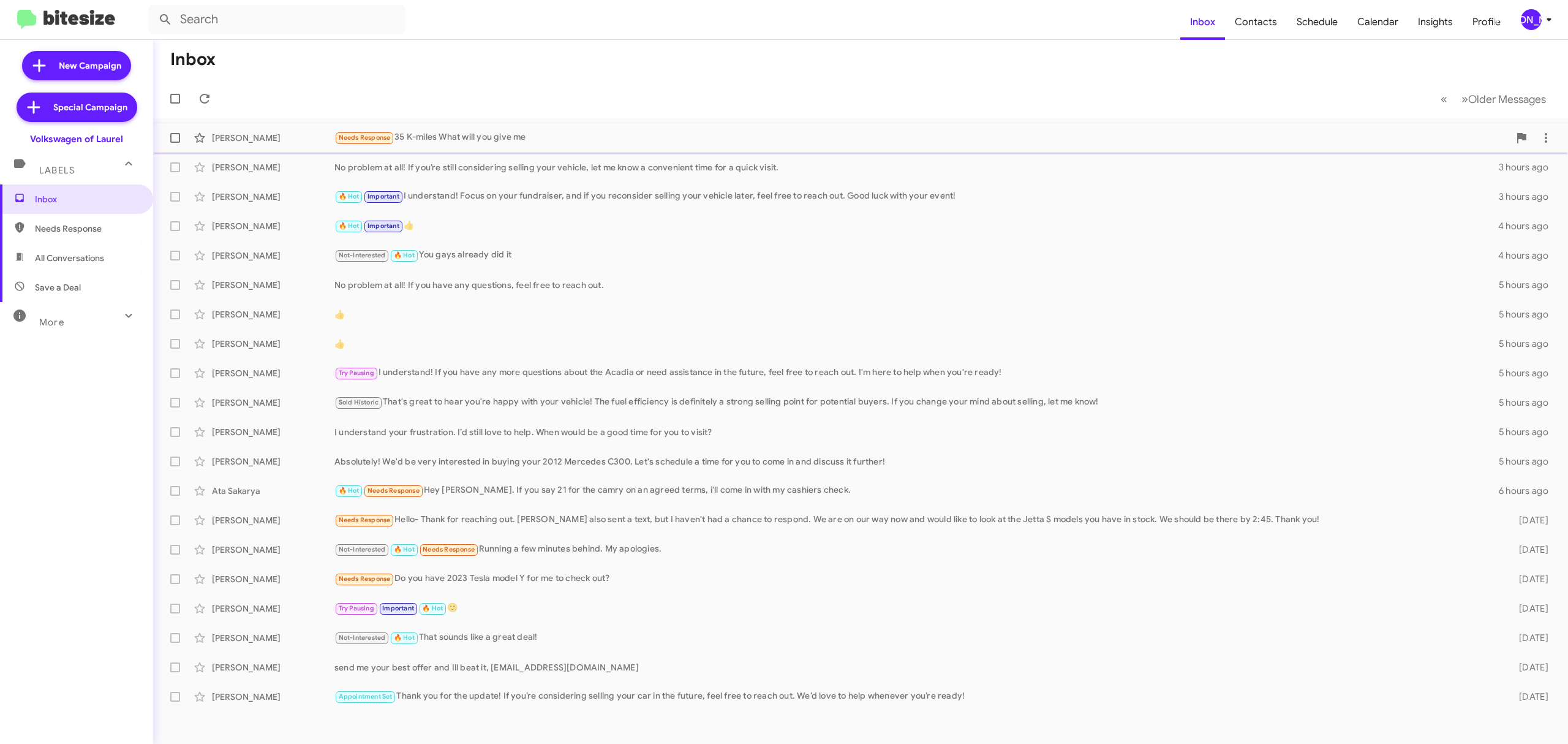
click at [172, 133] on span at bounding box center [175, 137] width 10 height 10
click at [175, 143] on input "checkbox" at bounding box center [175, 143] width 1 height 1
checkbox input "true"
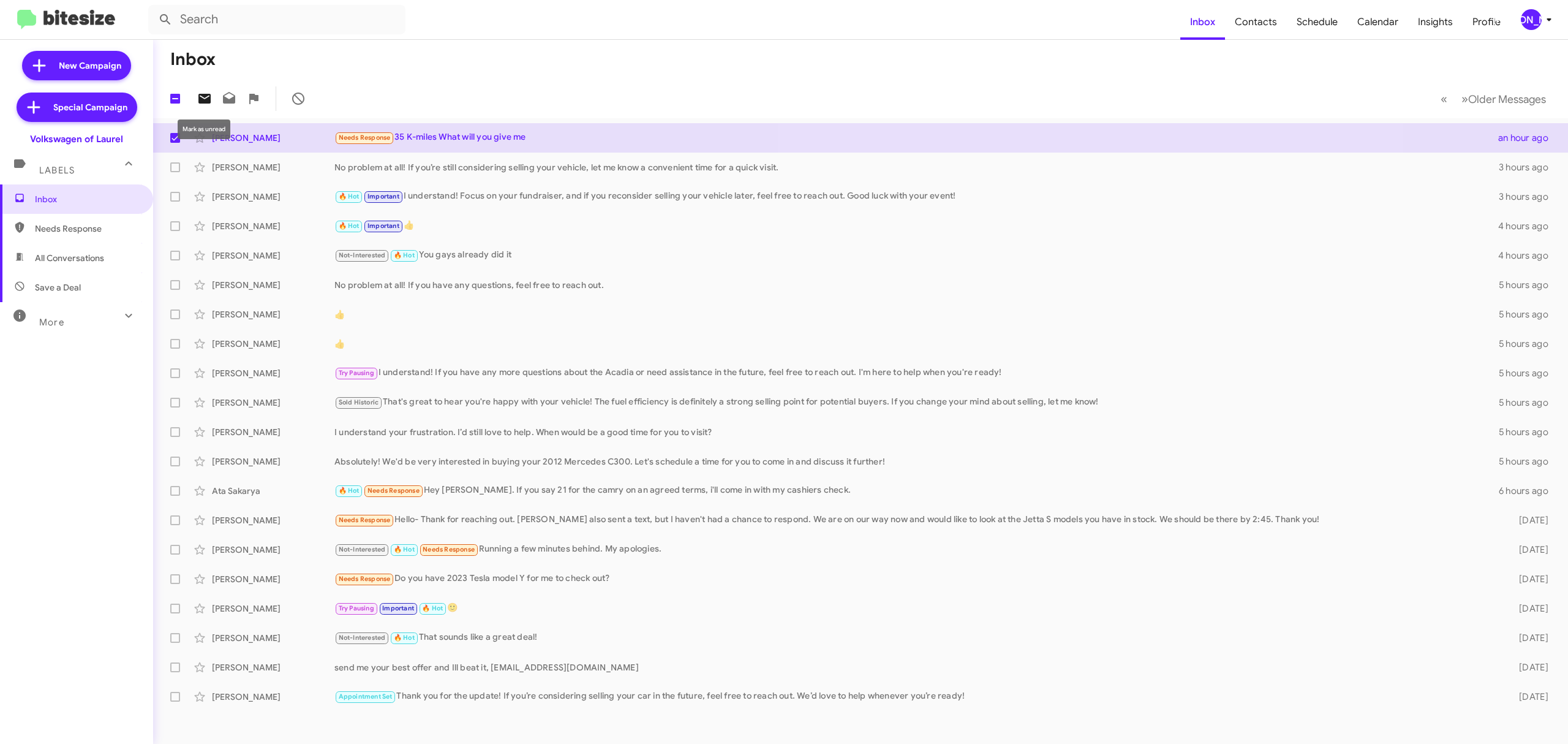
click at [212, 98] on span at bounding box center [205, 98] width 25 height 15
click at [1536, 23] on div "[PERSON_NAME]" at bounding box center [1530, 19] width 21 height 21
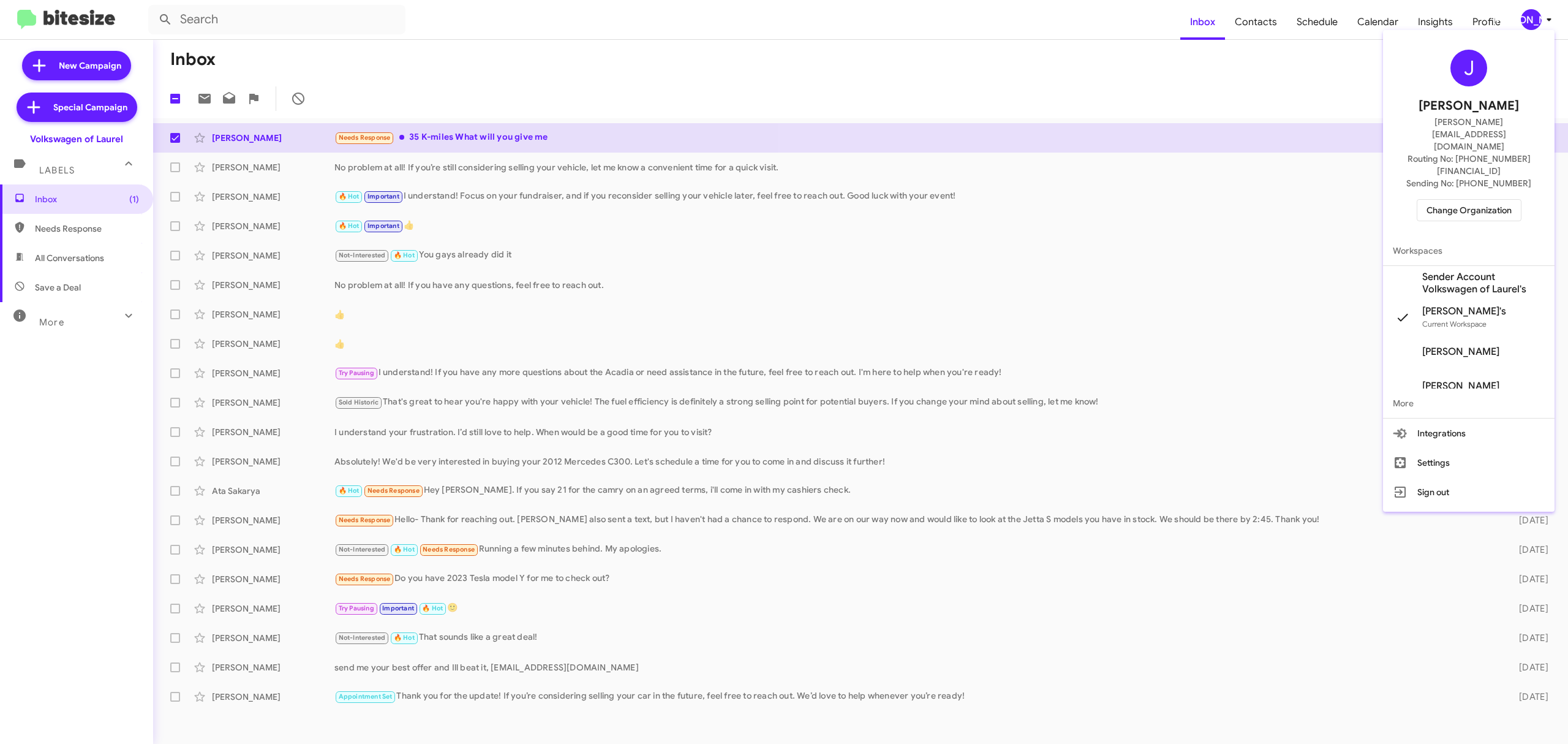
click at [1467, 200] on span "Change Organization" at bounding box center [1468, 210] width 85 height 21
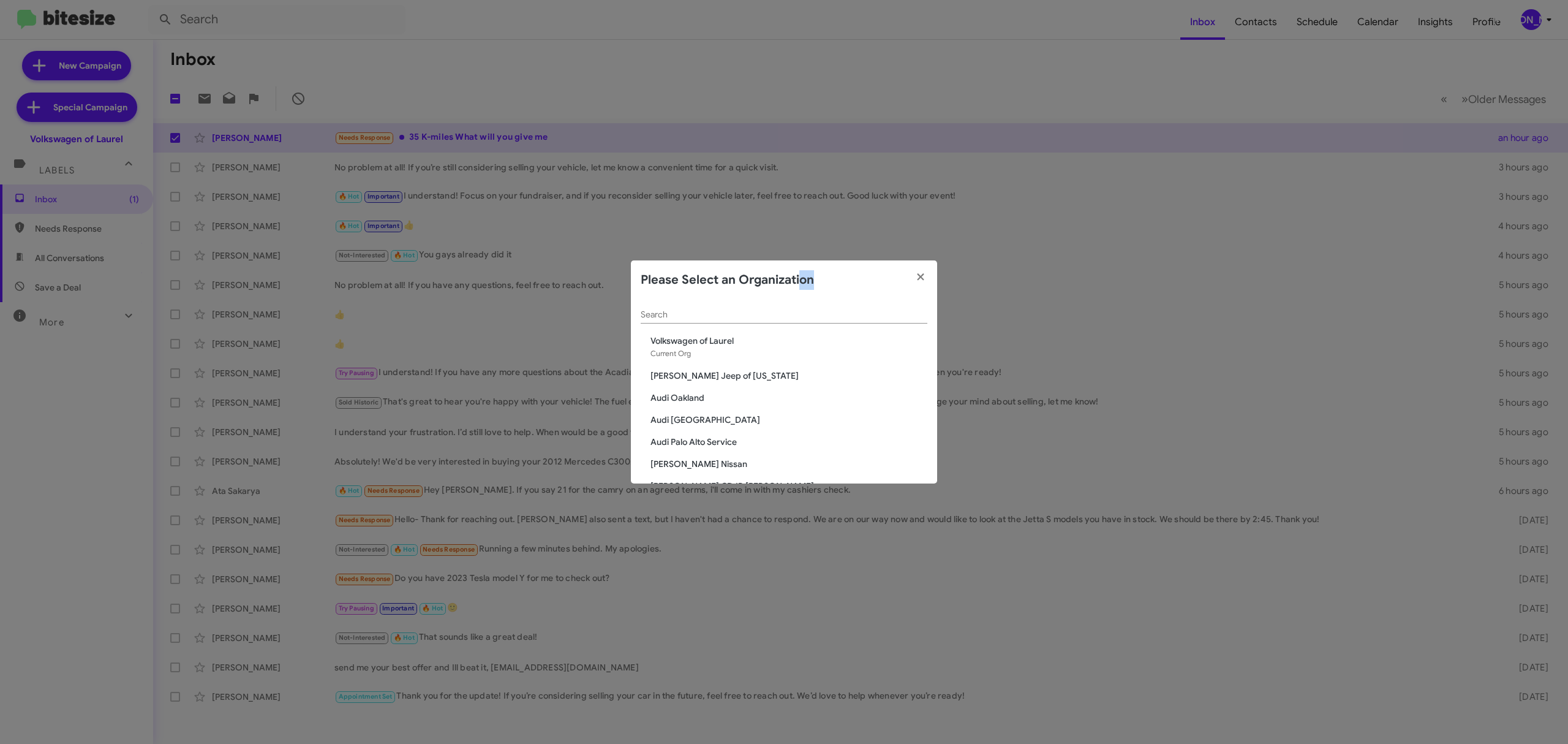
click at [791, 311] on app-change-organization-modal "Please Select an Organization Search Volkswagen of Laurel Current Org Adams Jee…" at bounding box center [784, 372] width 306 height 223
click at [781, 320] on div "Search" at bounding box center [784, 311] width 286 height 24
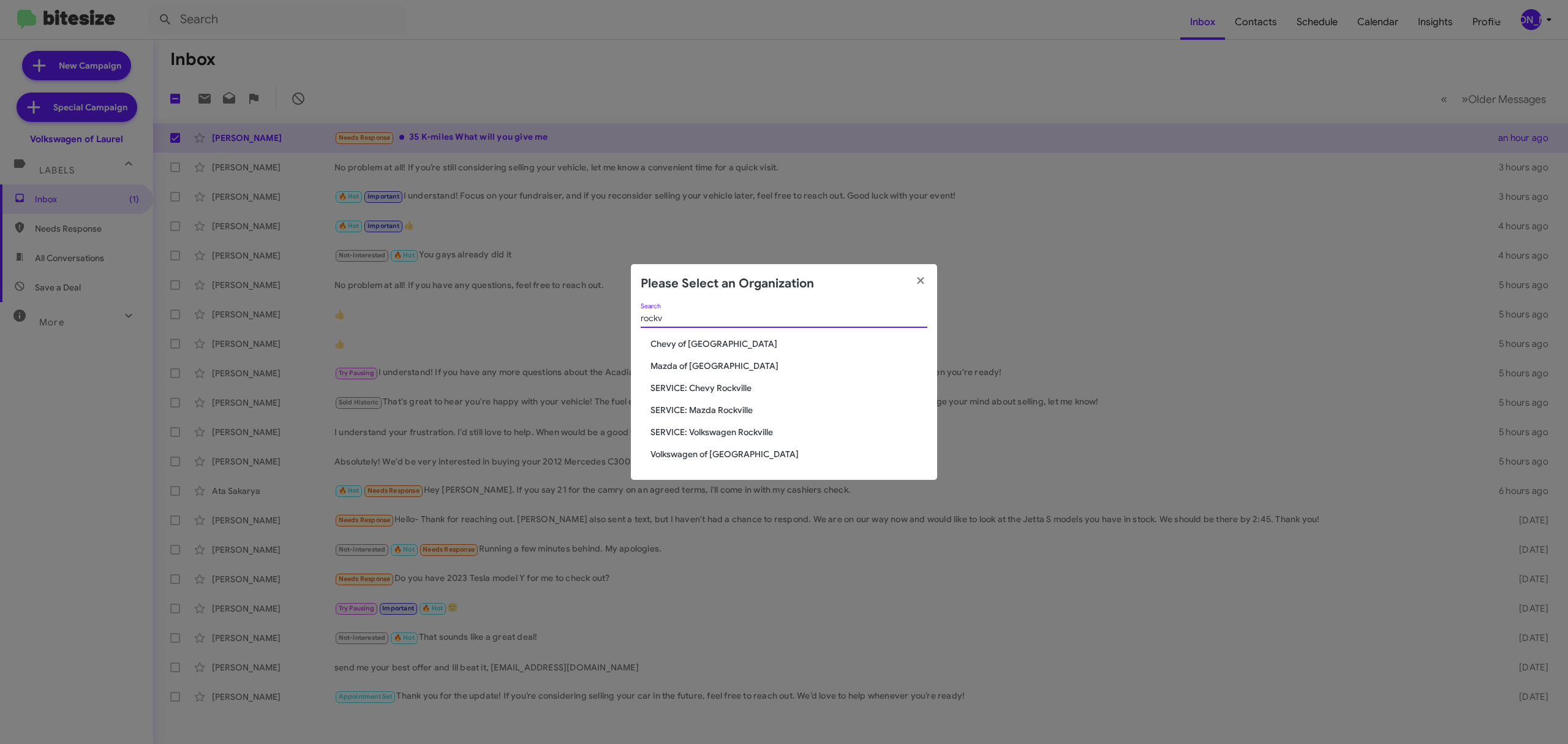
type input "rockv"
click at [730, 460] on div "rockv Search Chevy of Rockville Mazda of Rockville SERVICE: Chevy Rockville SER…" at bounding box center [784, 392] width 306 height 177
click at [730, 456] on span "Volkswagen of [GEOGRAPHIC_DATA]" at bounding box center [788, 454] width 277 height 12
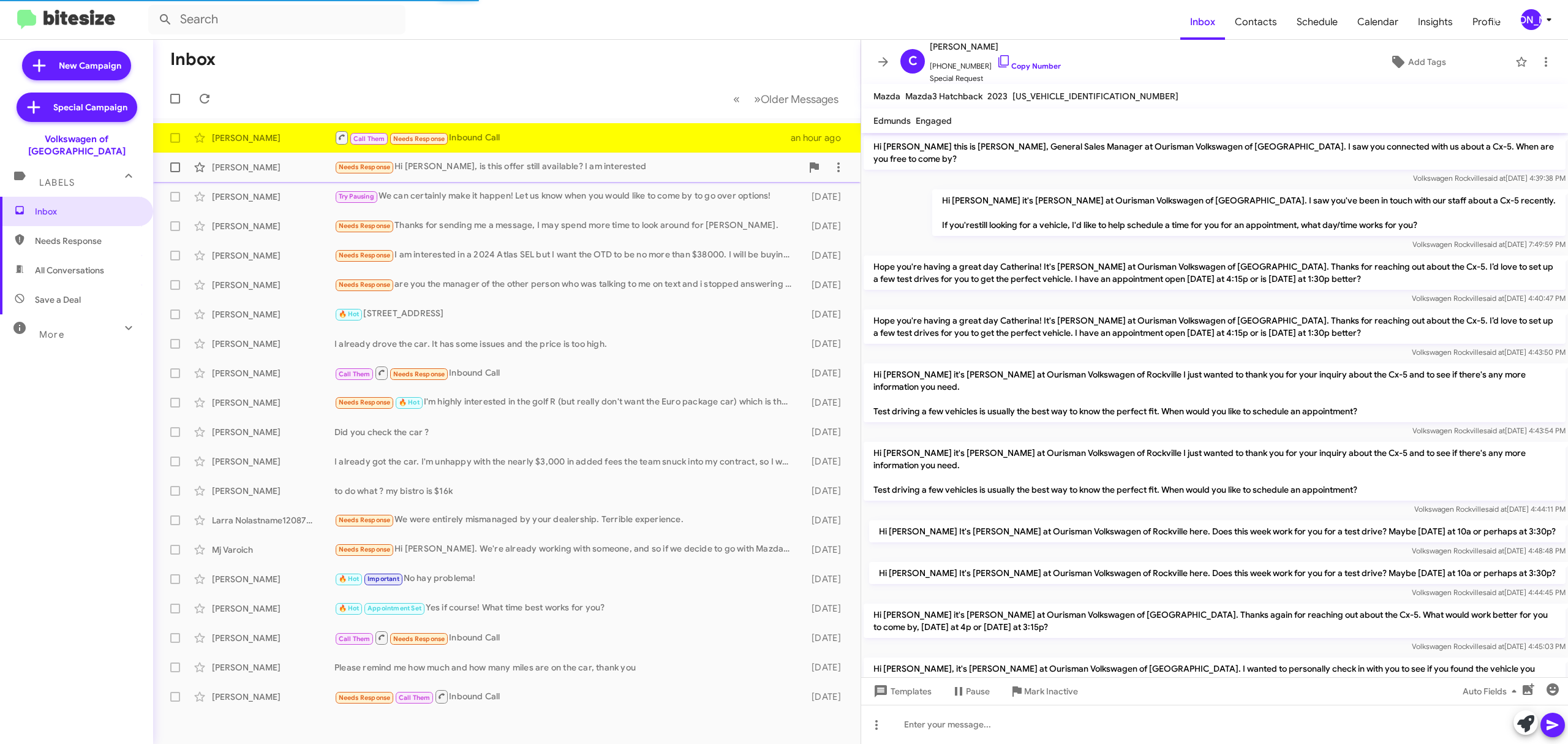
scroll to position [377, 0]
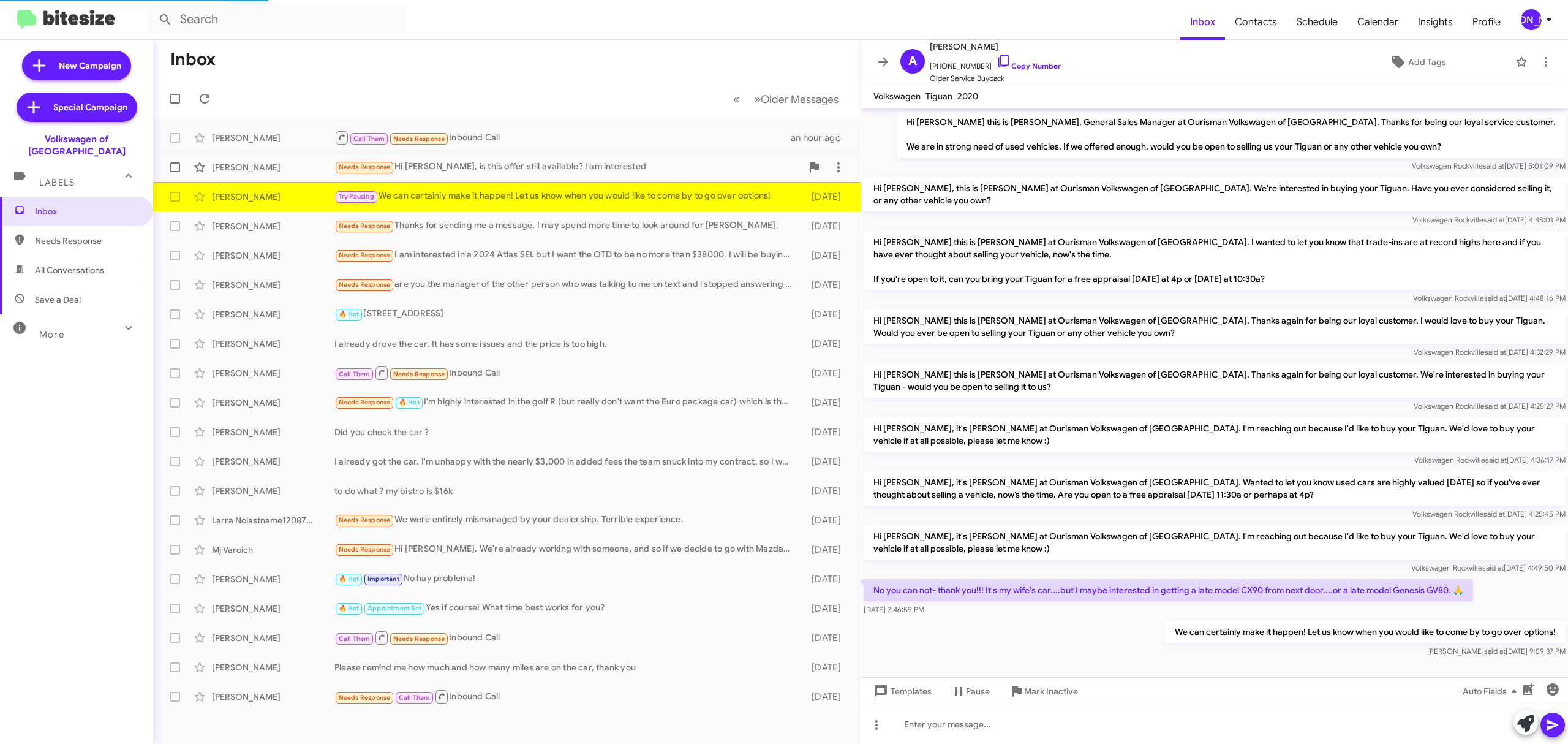
scroll to position [14, 0]
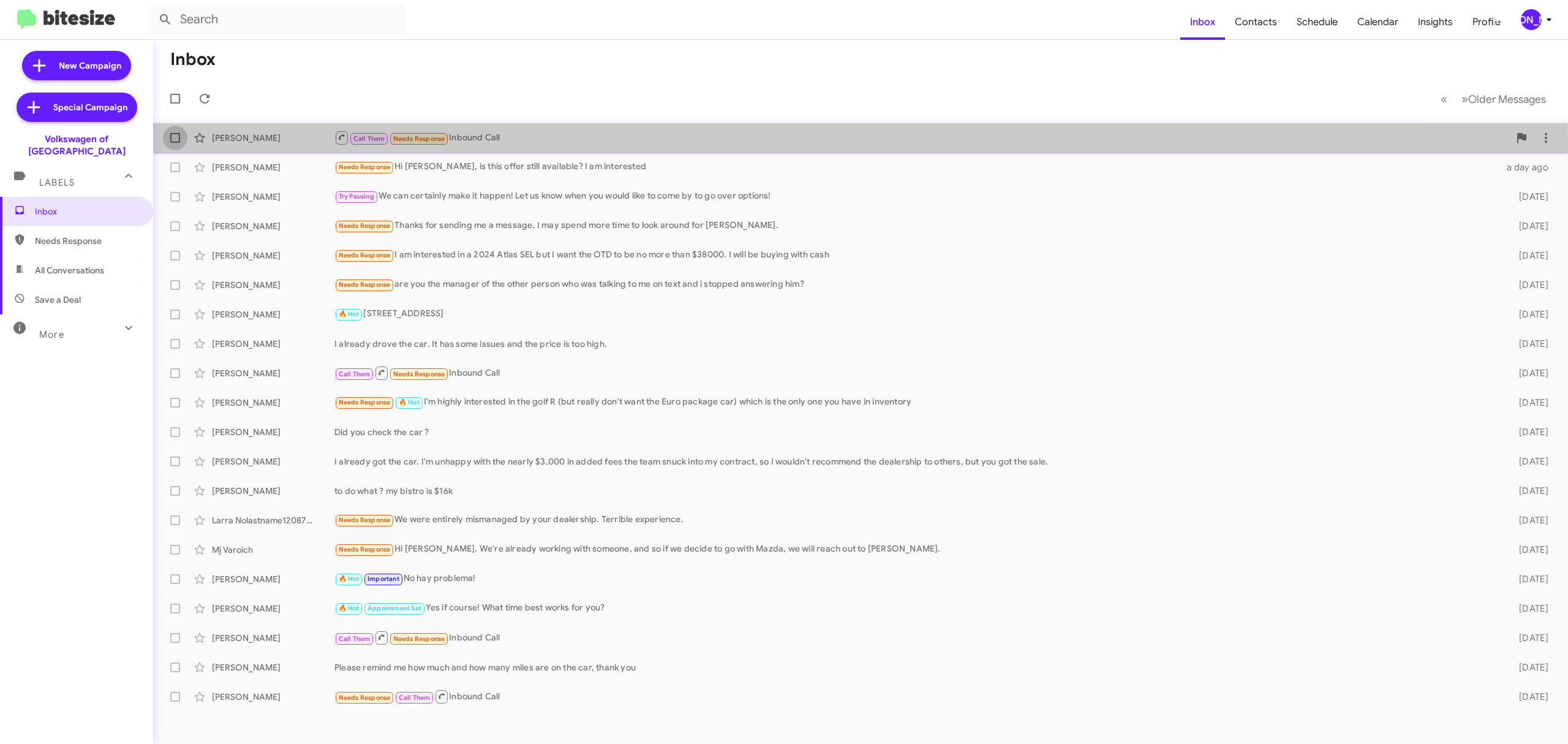
click at [175, 141] on span at bounding box center [175, 137] width 10 height 10
click at [175, 143] on input "checkbox" at bounding box center [175, 143] width 1 height 1
checkbox input "true"
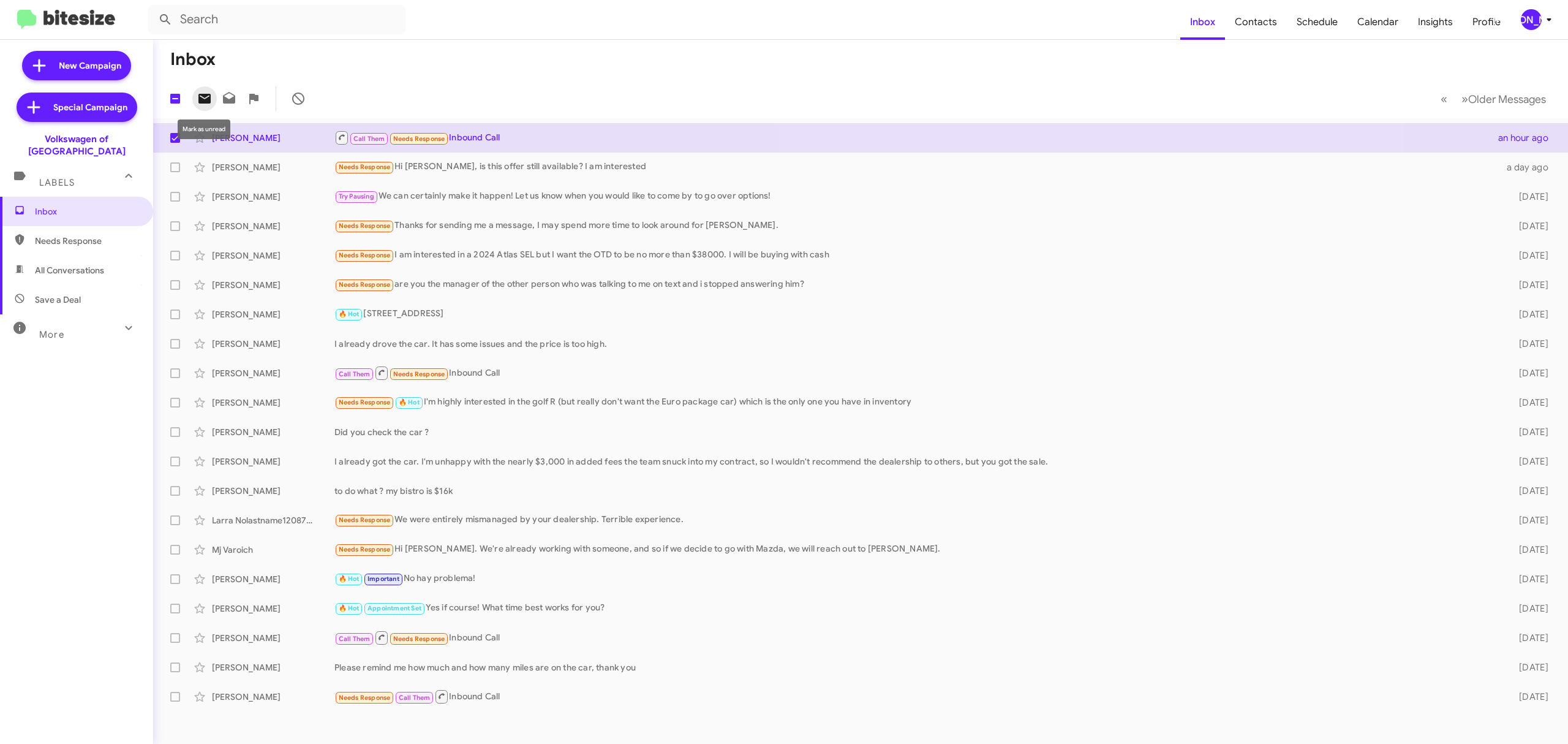
click at [206, 96] on icon at bounding box center [205, 98] width 12 height 10
click at [1524, 23] on div "[PERSON_NAME]" at bounding box center [1530, 19] width 21 height 21
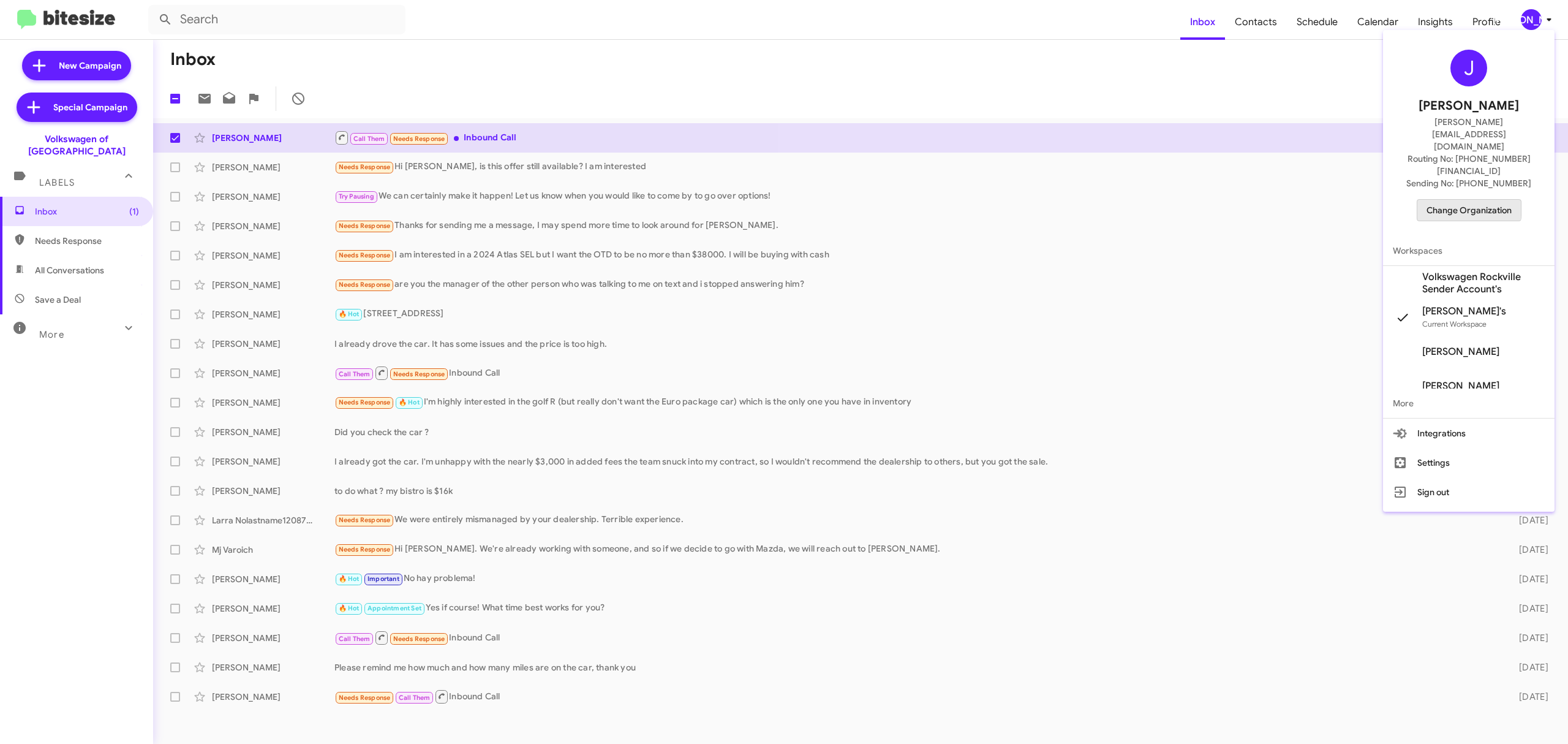
click at [1439, 200] on span "Change Organization" at bounding box center [1468, 210] width 85 height 21
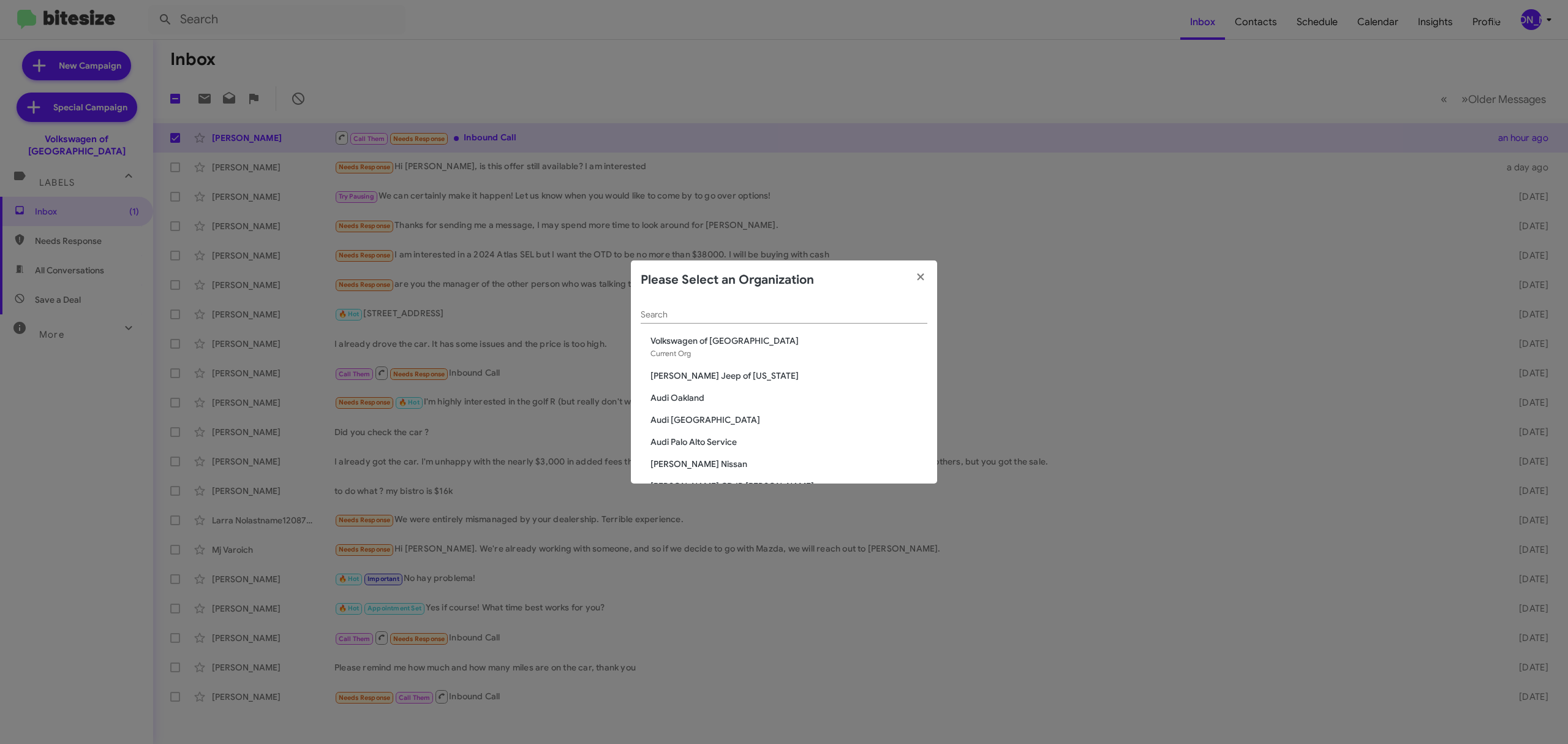
click at [777, 310] on input "Search" at bounding box center [784, 315] width 286 height 10
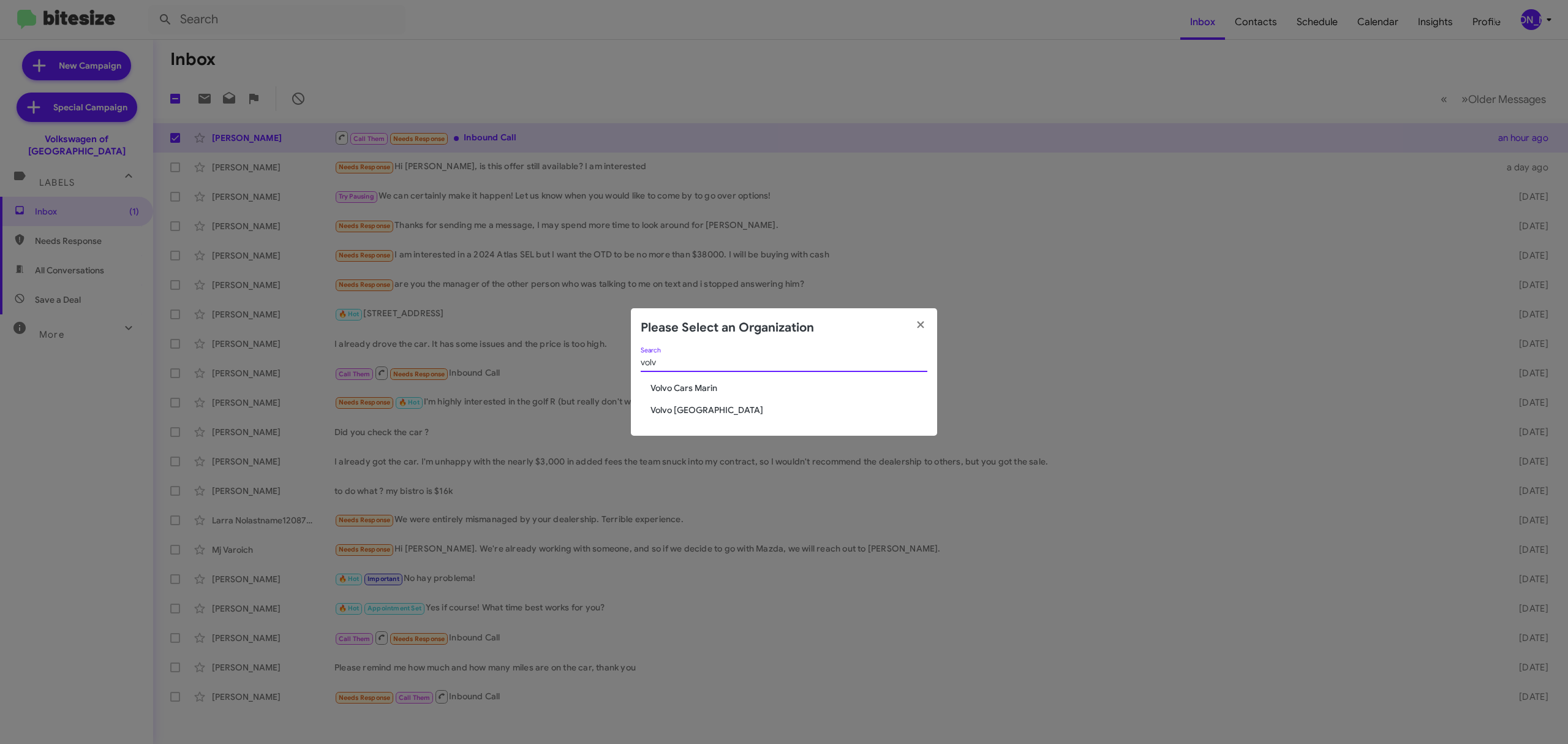
type input "volv"
click at [692, 411] on span "Volvo [GEOGRAPHIC_DATA]" at bounding box center [788, 410] width 277 height 12
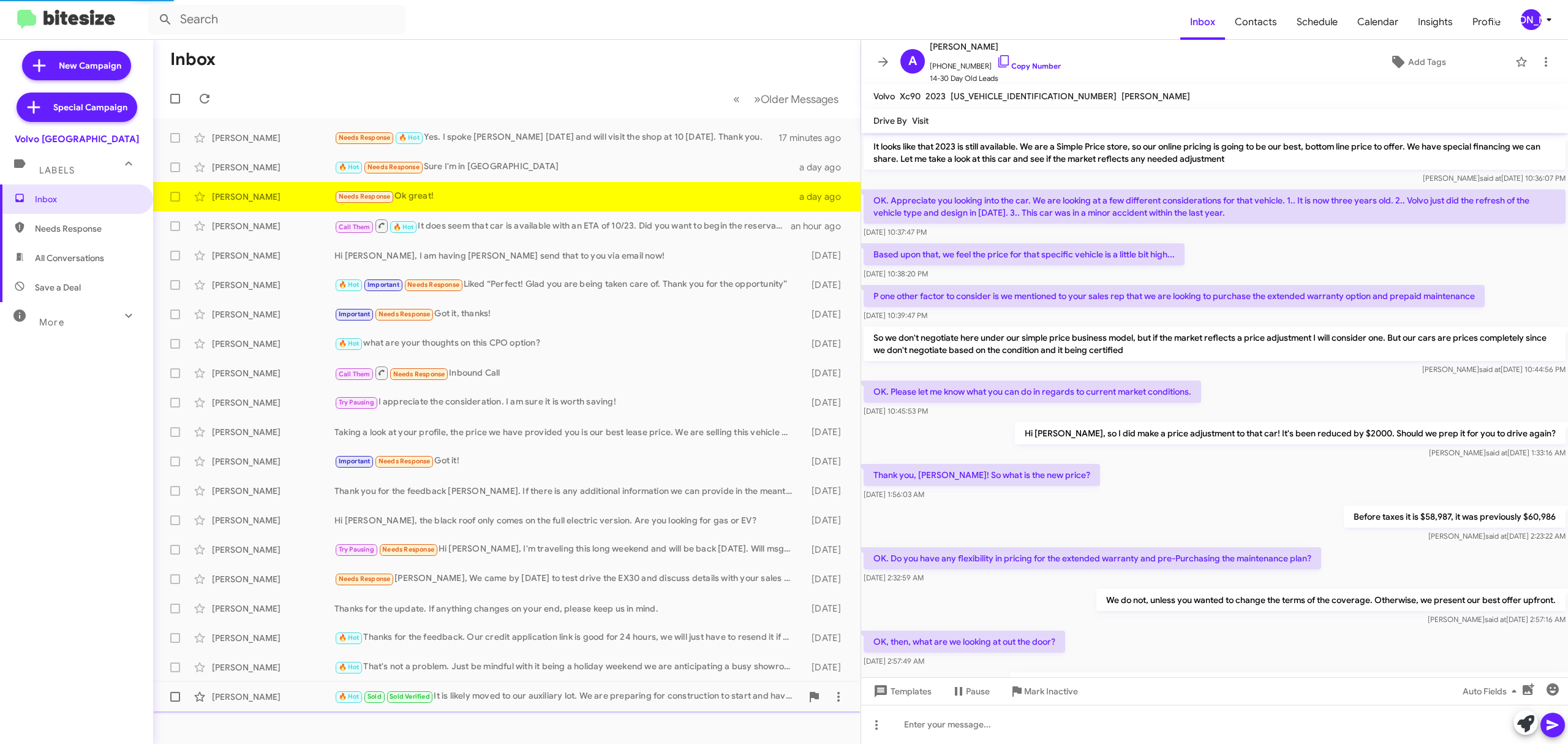
scroll to position [399, 0]
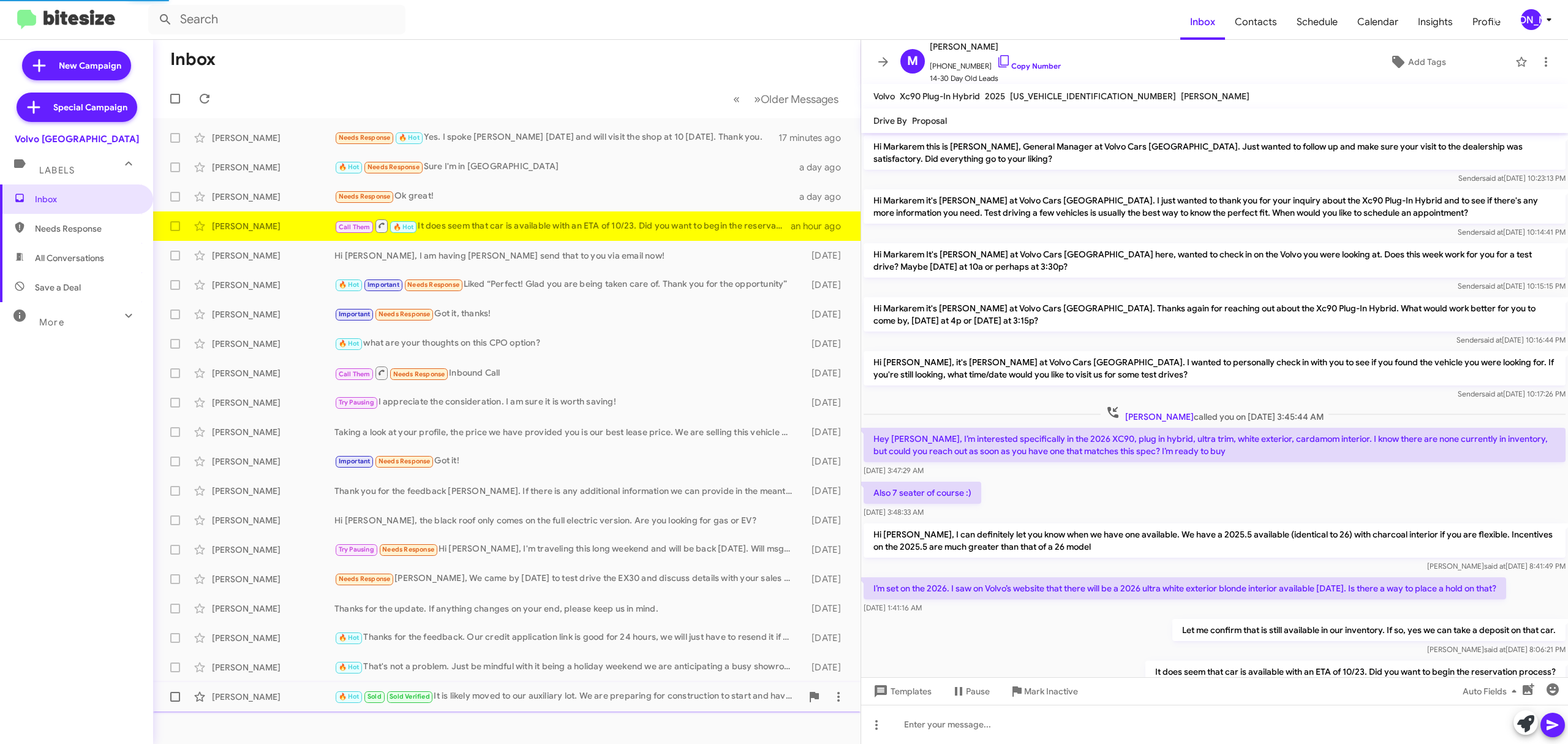
scroll to position [60, 0]
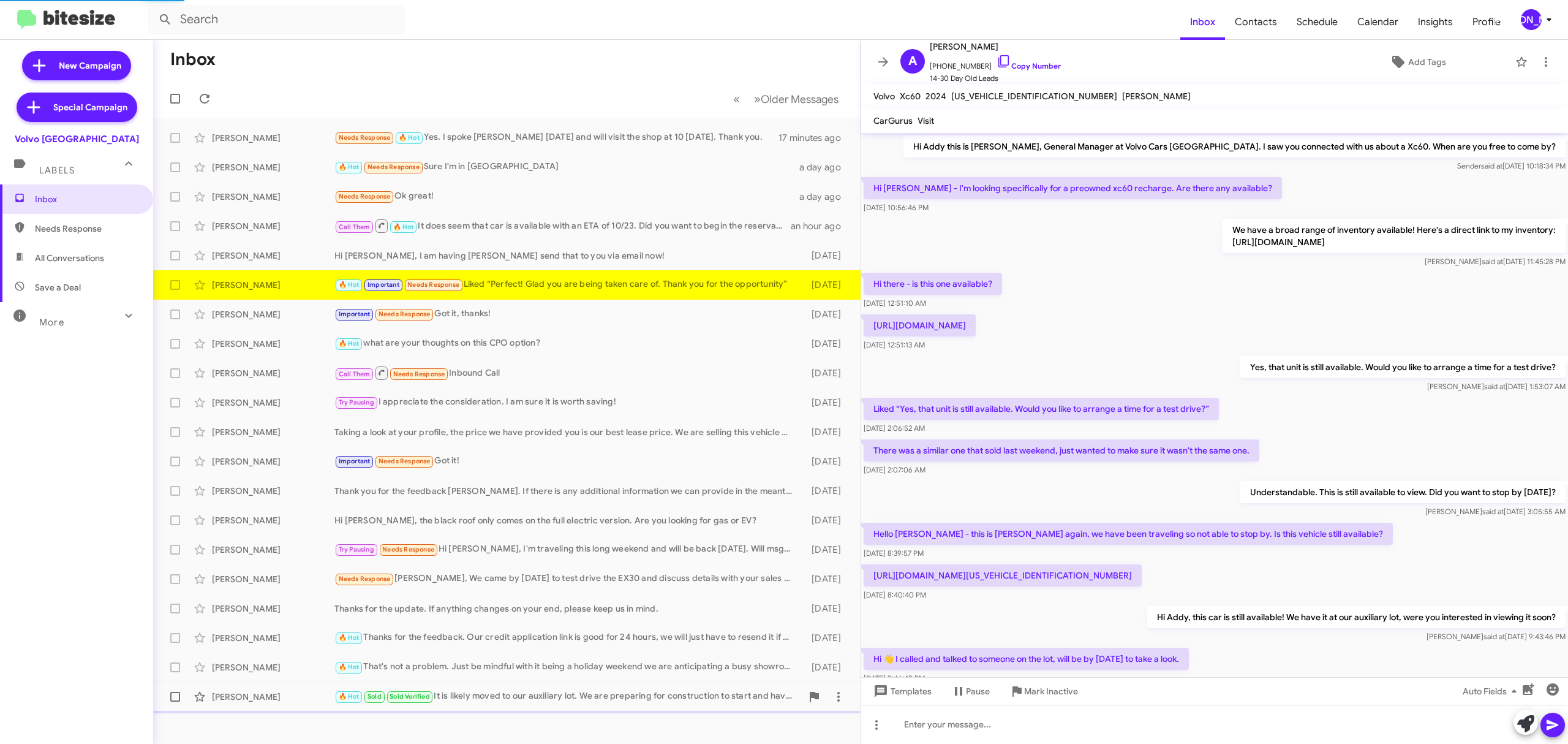
scroll to position [163, 0]
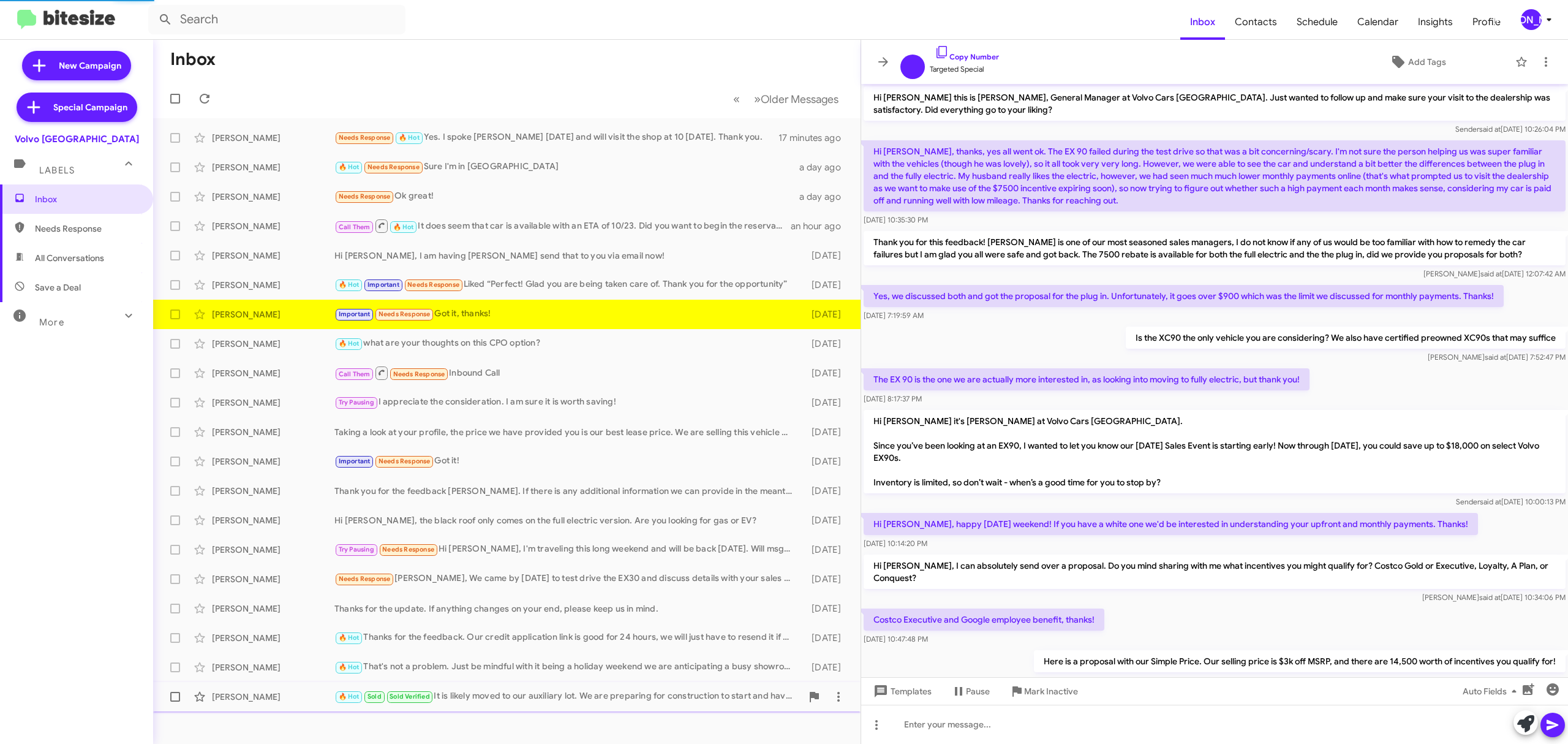
scroll to position [538, 0]
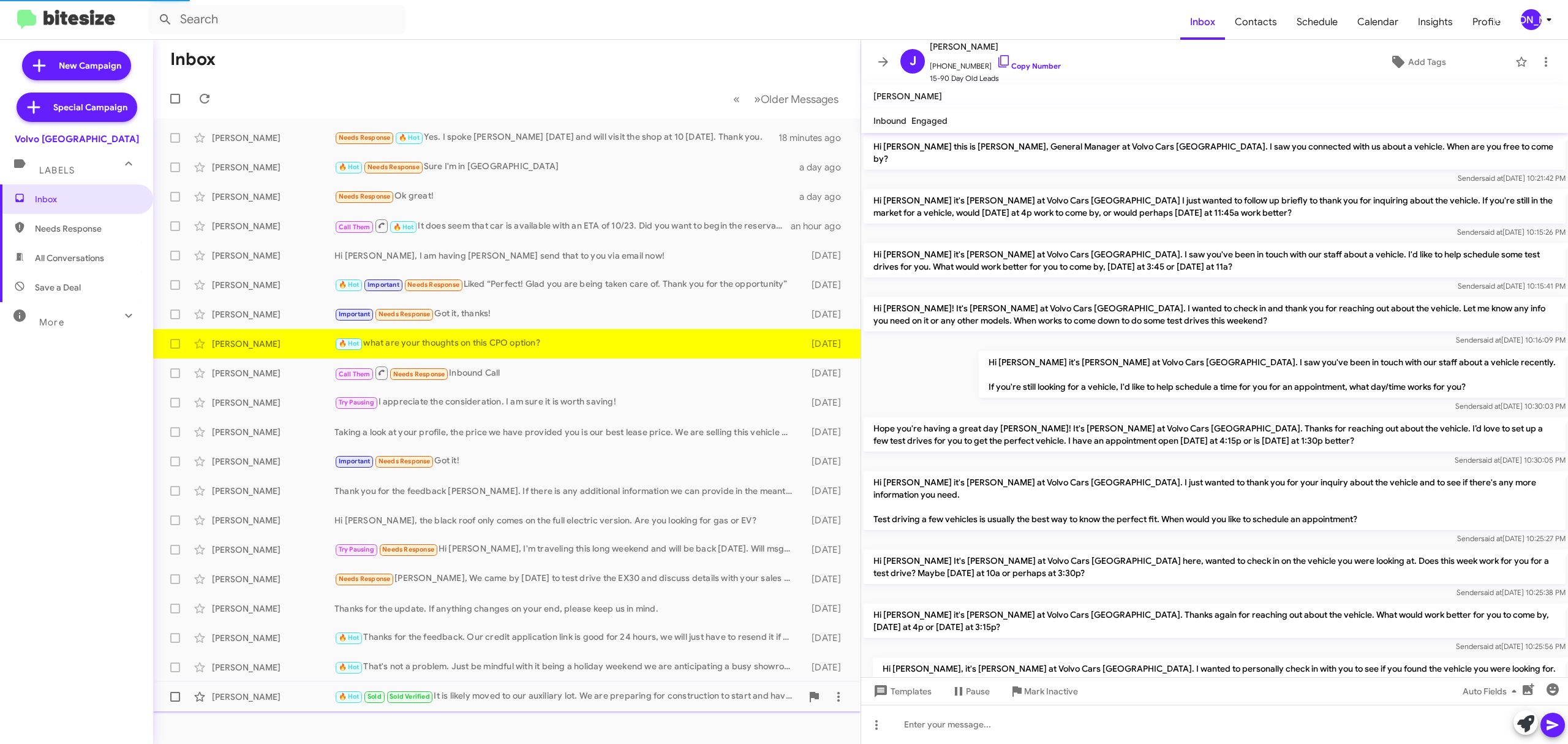
scroll to position [400, 0]
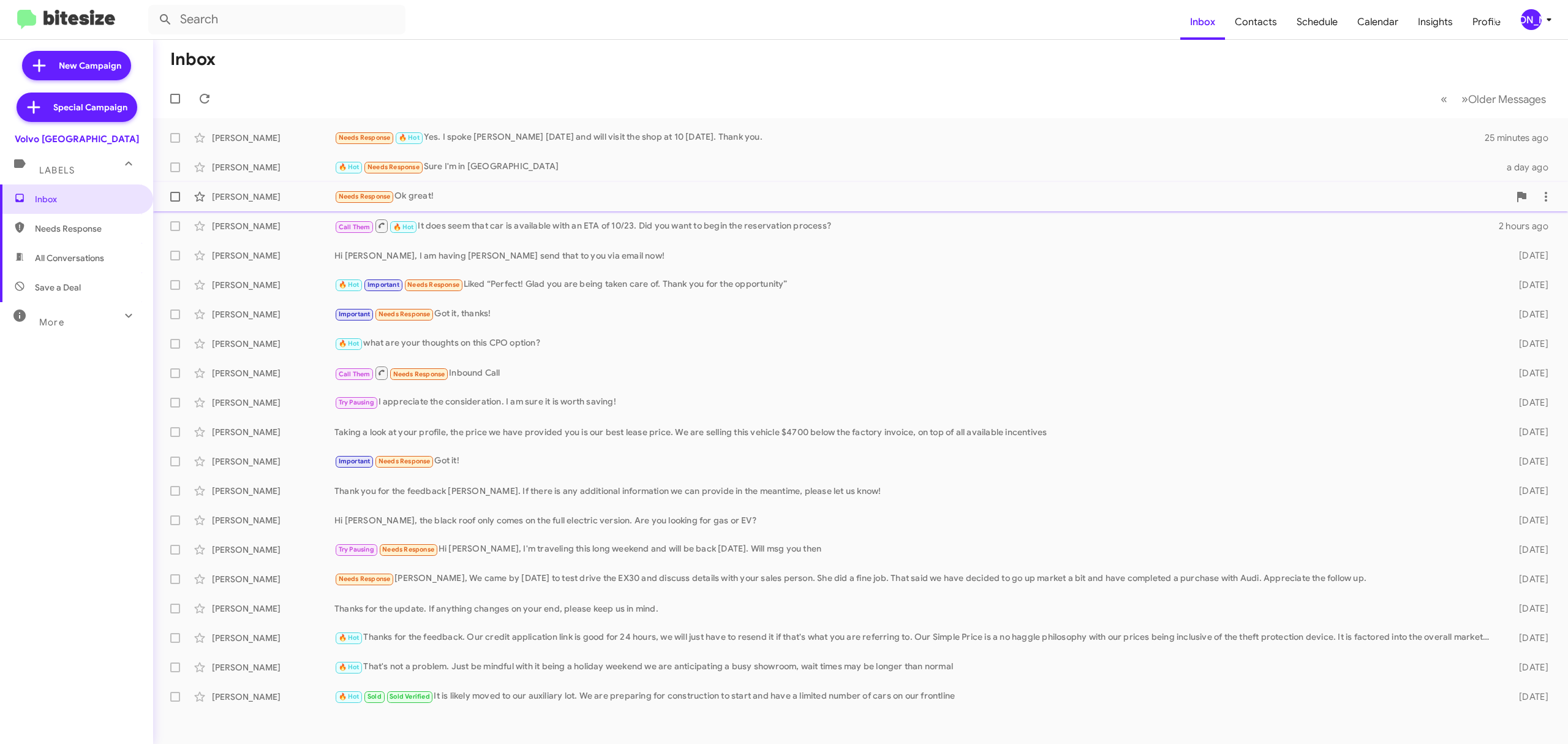
click at [178, 196] on span at bounding box center [175, 196] width 10 height 10
click at [175, 202] on input "checkbox" at bounding box center [175, 202] width 1 height 1
checkbox input "true"
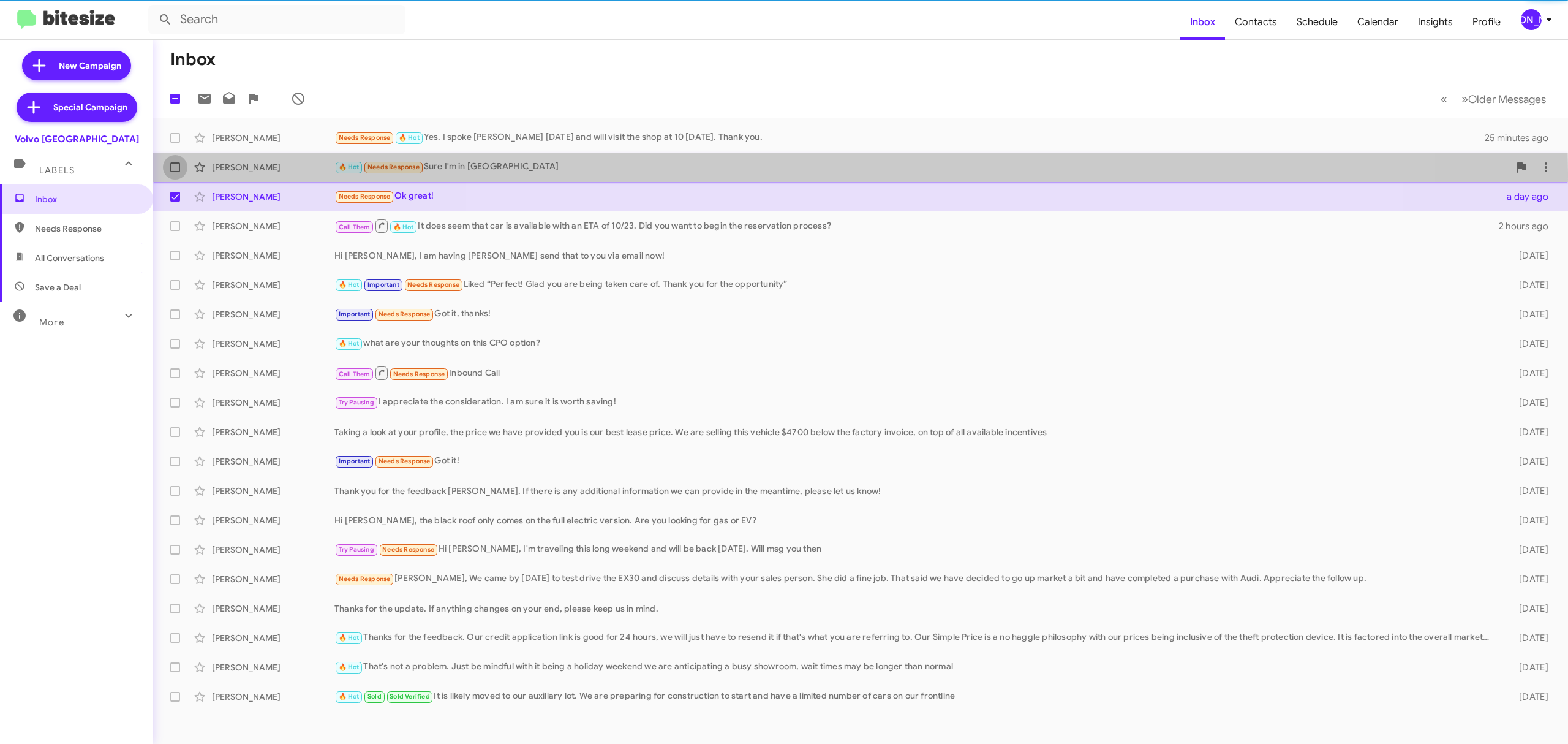
click at [178, 172] on label at bounding box center [175, 167] width 25 height 25
click at [175, 172] on input "checkbox" at bounding box center [175, 172] width 1 height 1
checkbox input "true"
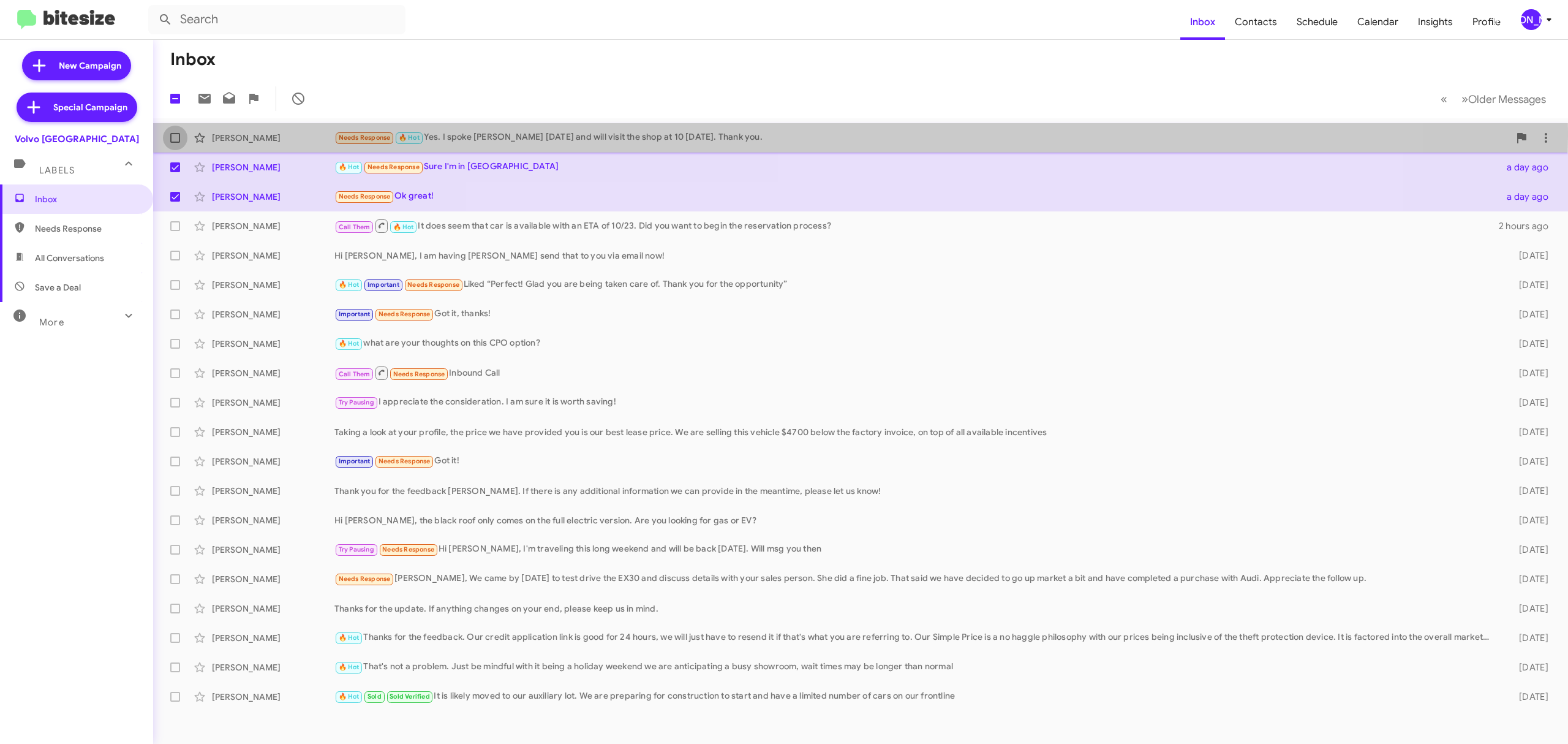
click at [172, 133] on label at bounding box center [175, 138] width 25 height 25
click at [175, 143] on input "checkbox" at bounding box center [175, 143] width 1 height 1
checkbox input "true"
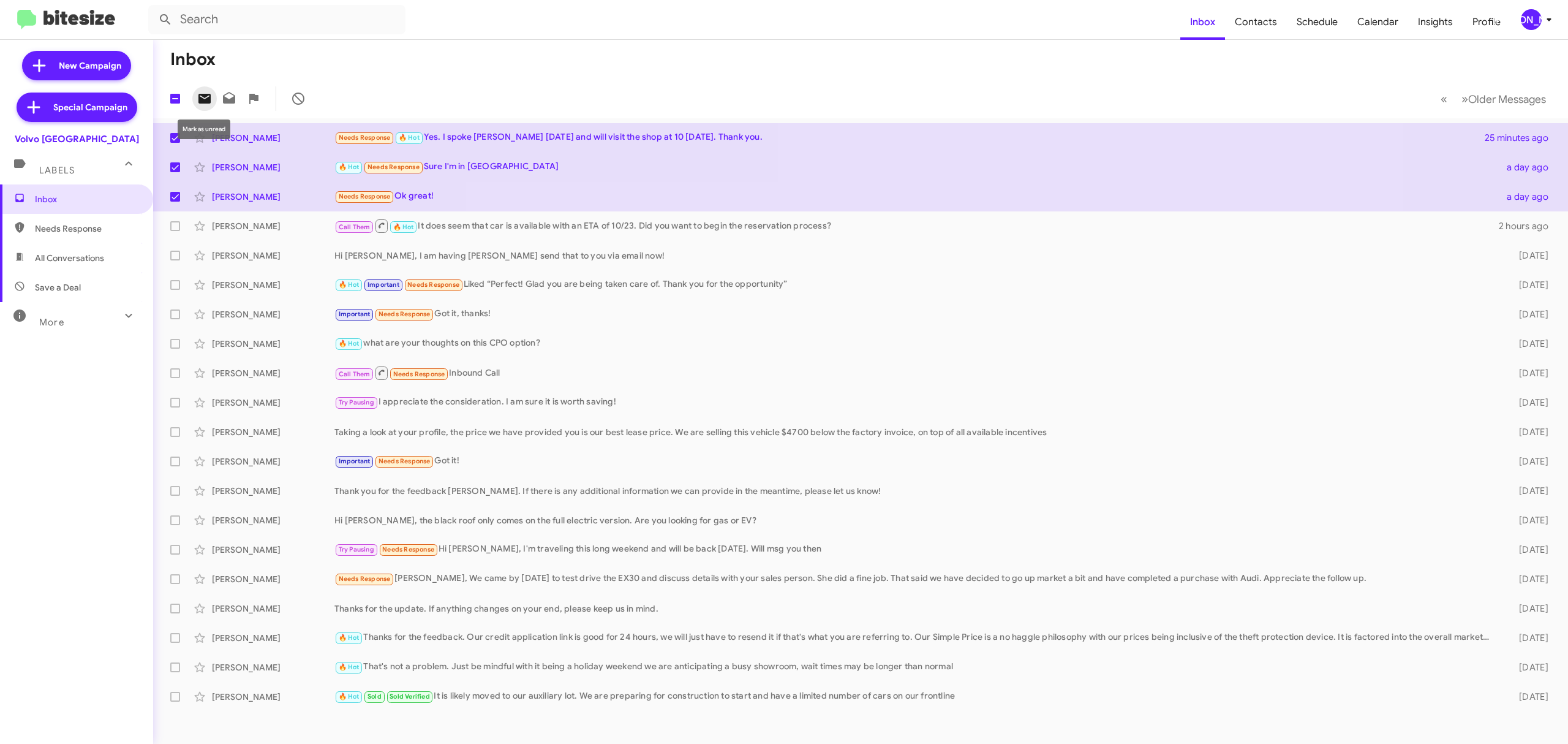
click at [200, 100] on icon at bounding box center [205, 98] width 12 height 10
click at [1531, 17] on div "[PERSON_NAME]" at bounding box center [1530, 19] width 21 height 21
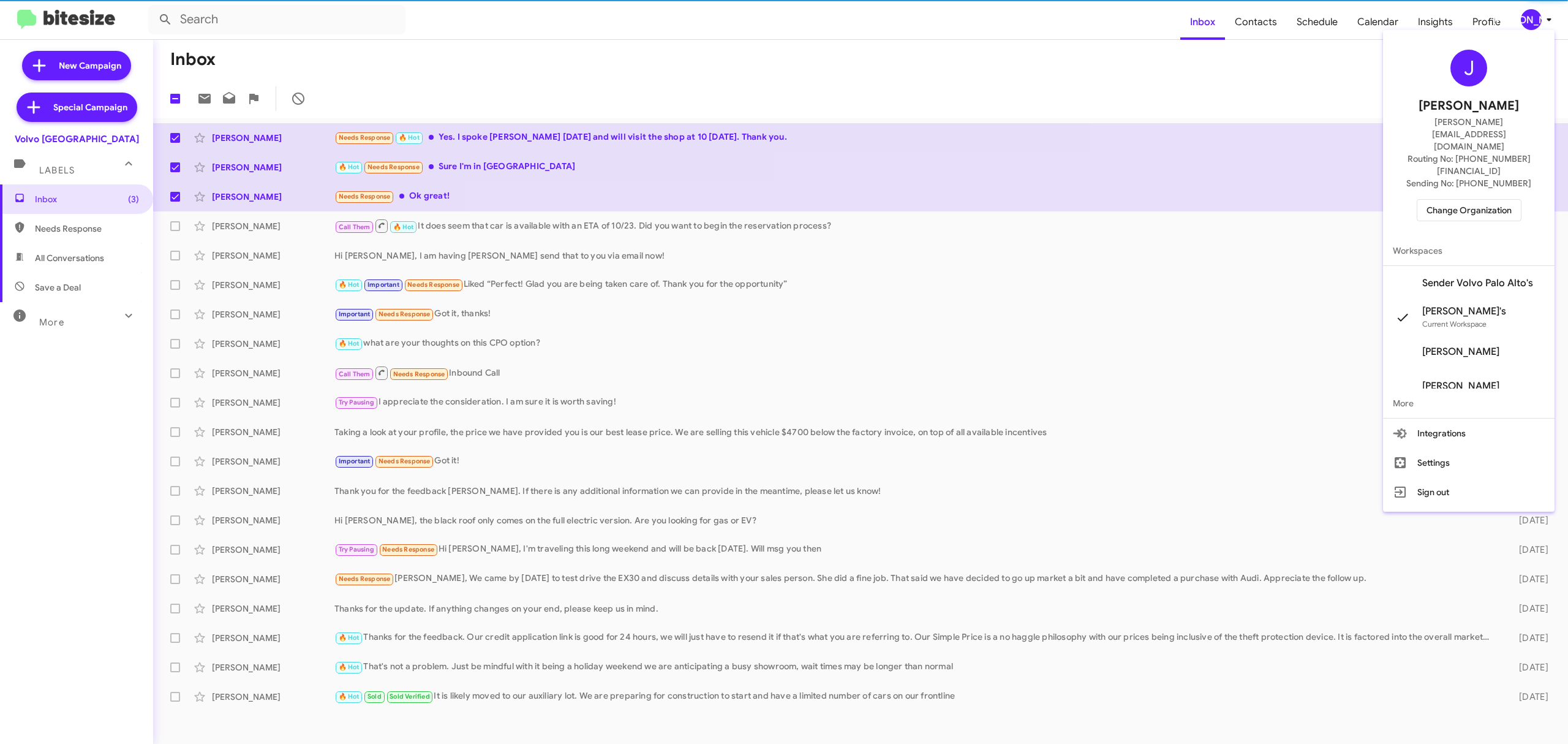
click at [1436, 200] on span "Change Organization" at bounding box center [1468, 210] width 85 height 21
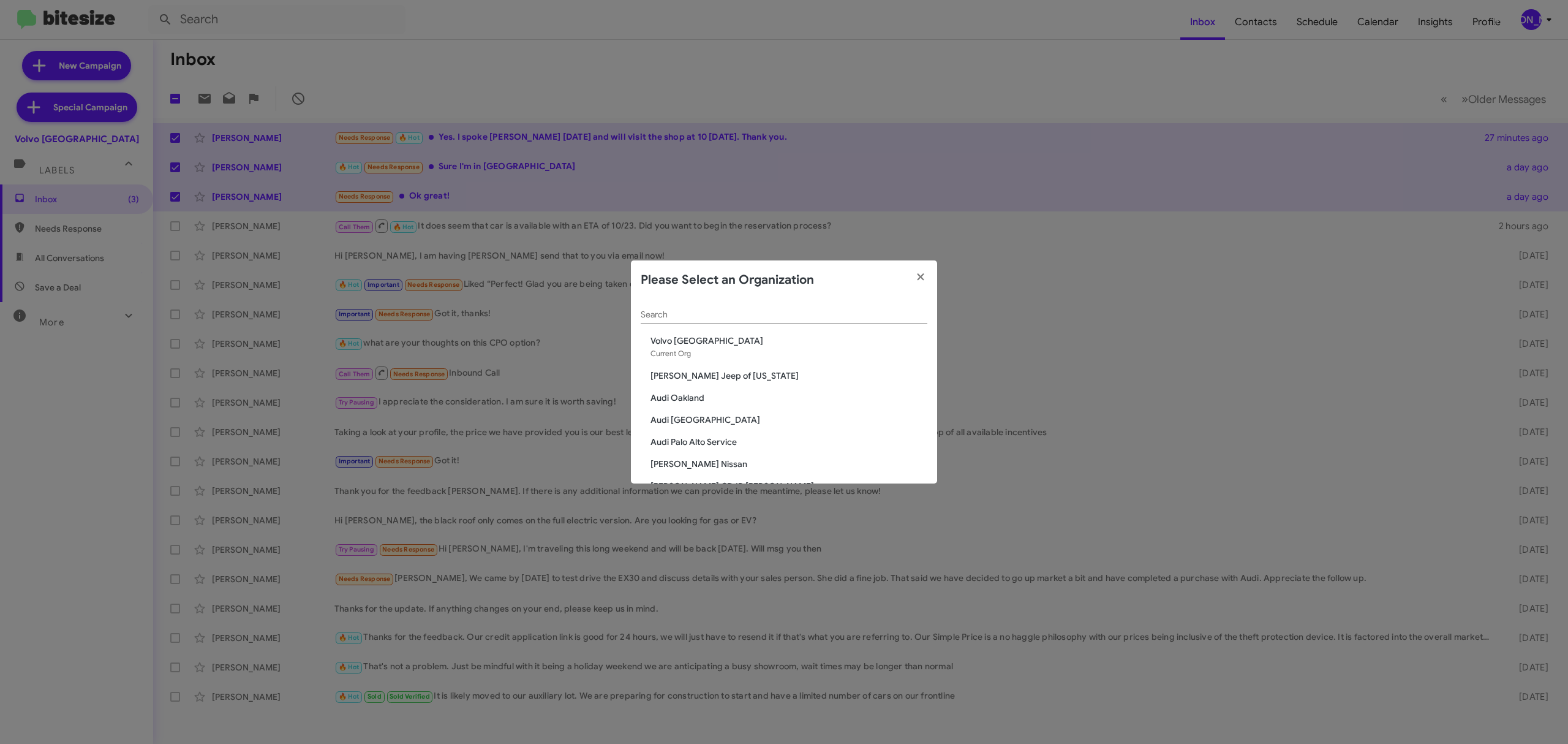
click at [763, 314] on input "Search" at bounding box center [784, 315] width 286 height 10
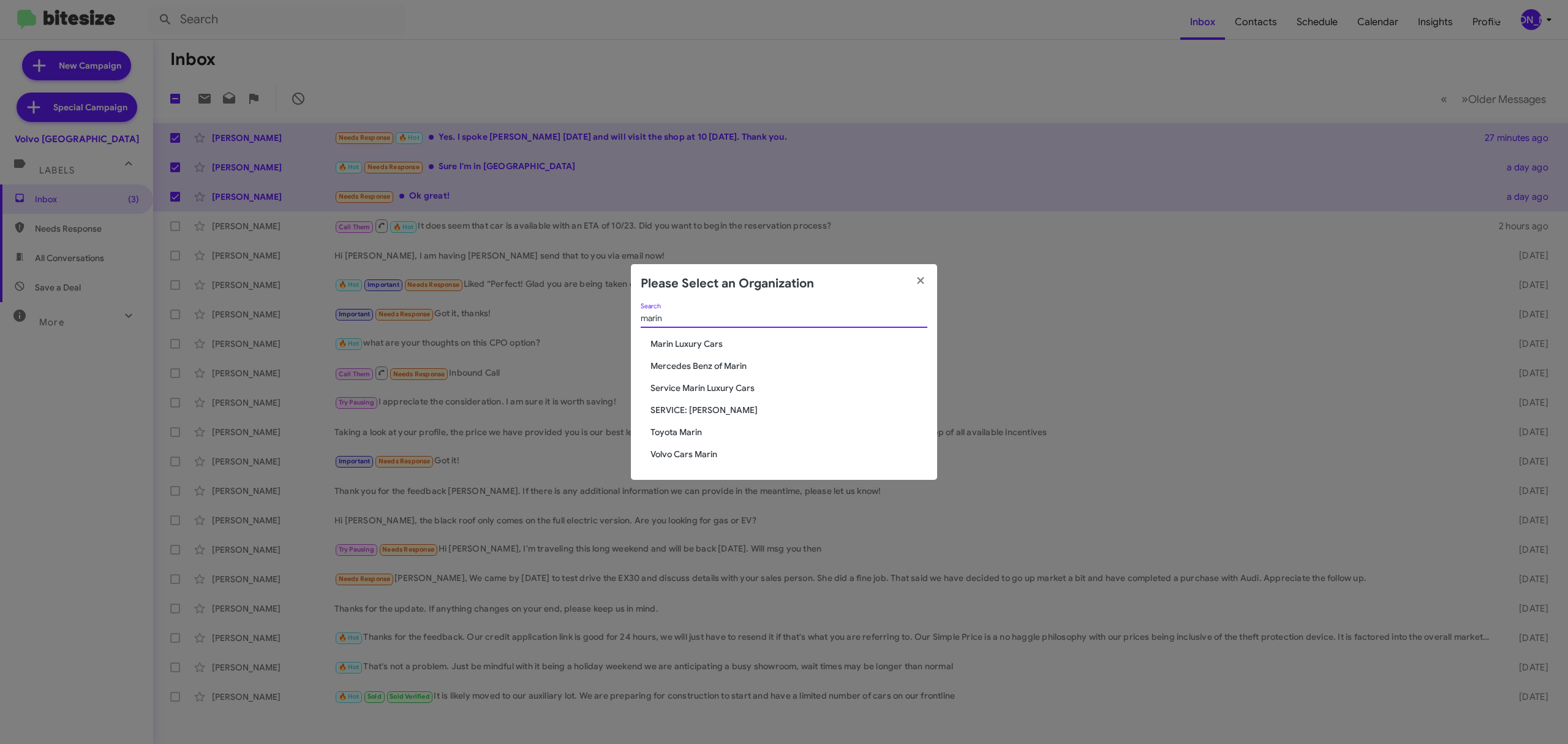
type input "marin"
click at [689, 338] on span "Marin Luxury Cars" at bounding box center [788, 343] width 277 height 12
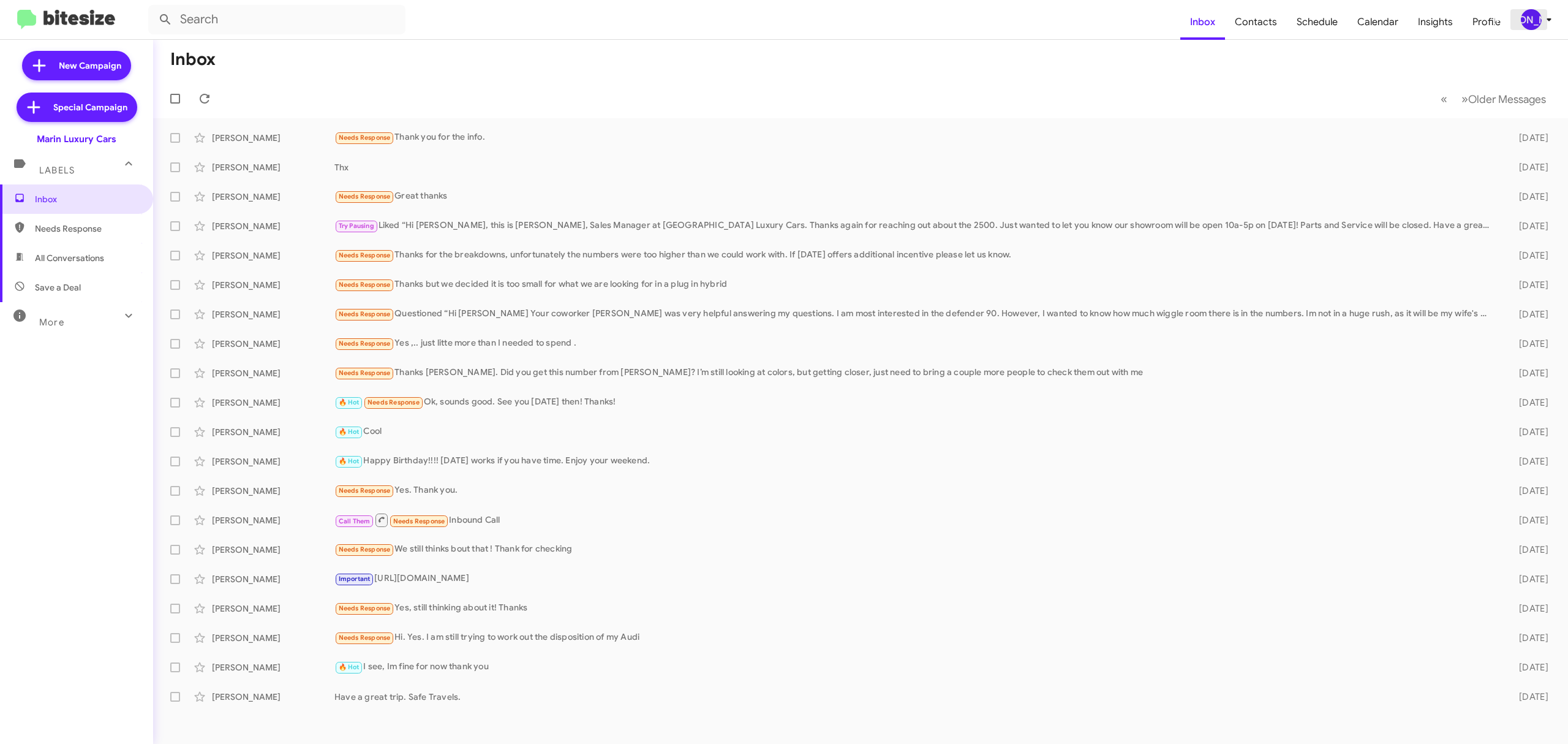
click at [1540, 20] on div "[PERSON_NAME]" at bounding box center [1530, 19] width 21 height 21
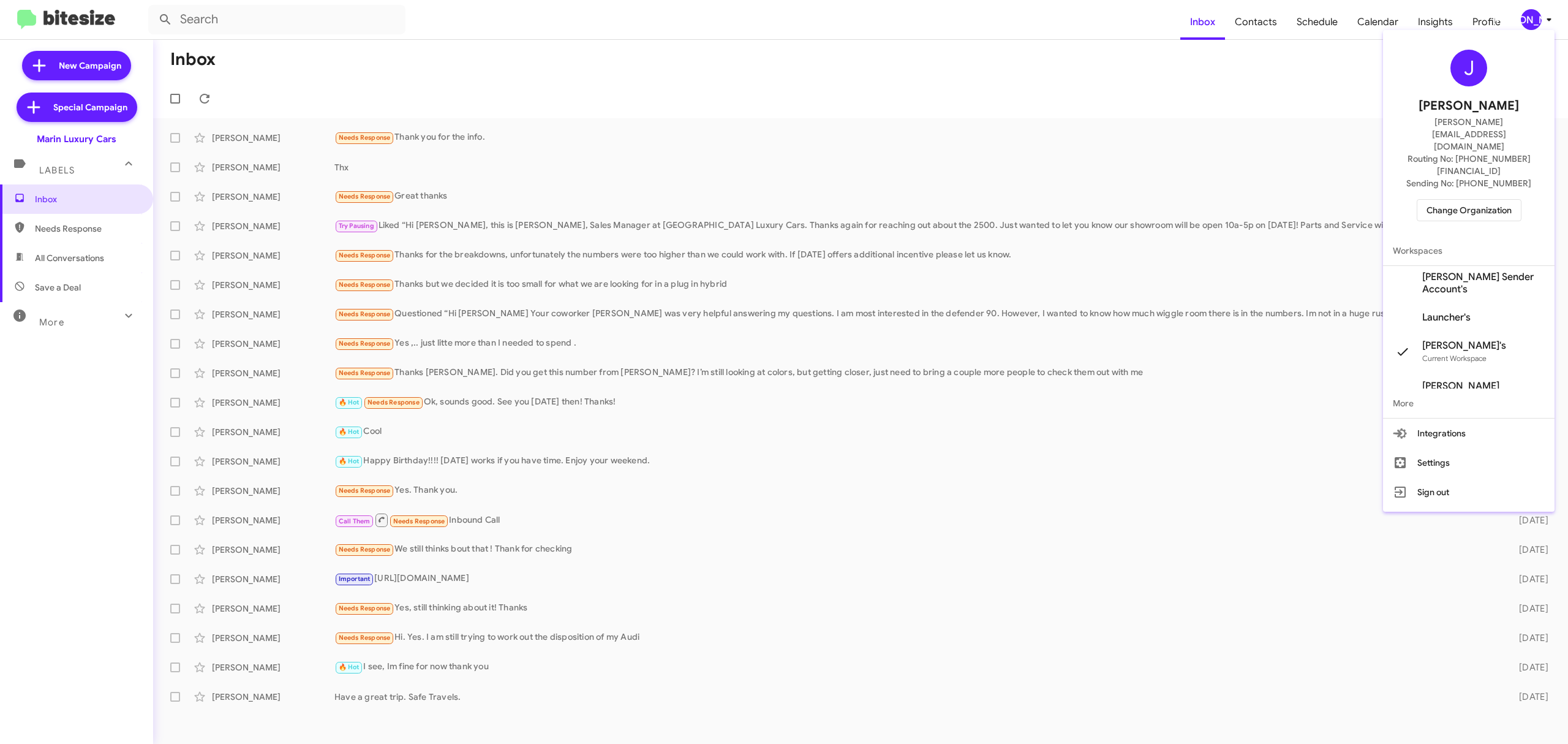
click at [1458, 200] on span "Change Organization" at bounding box center [1468, 210] width 85 height 21
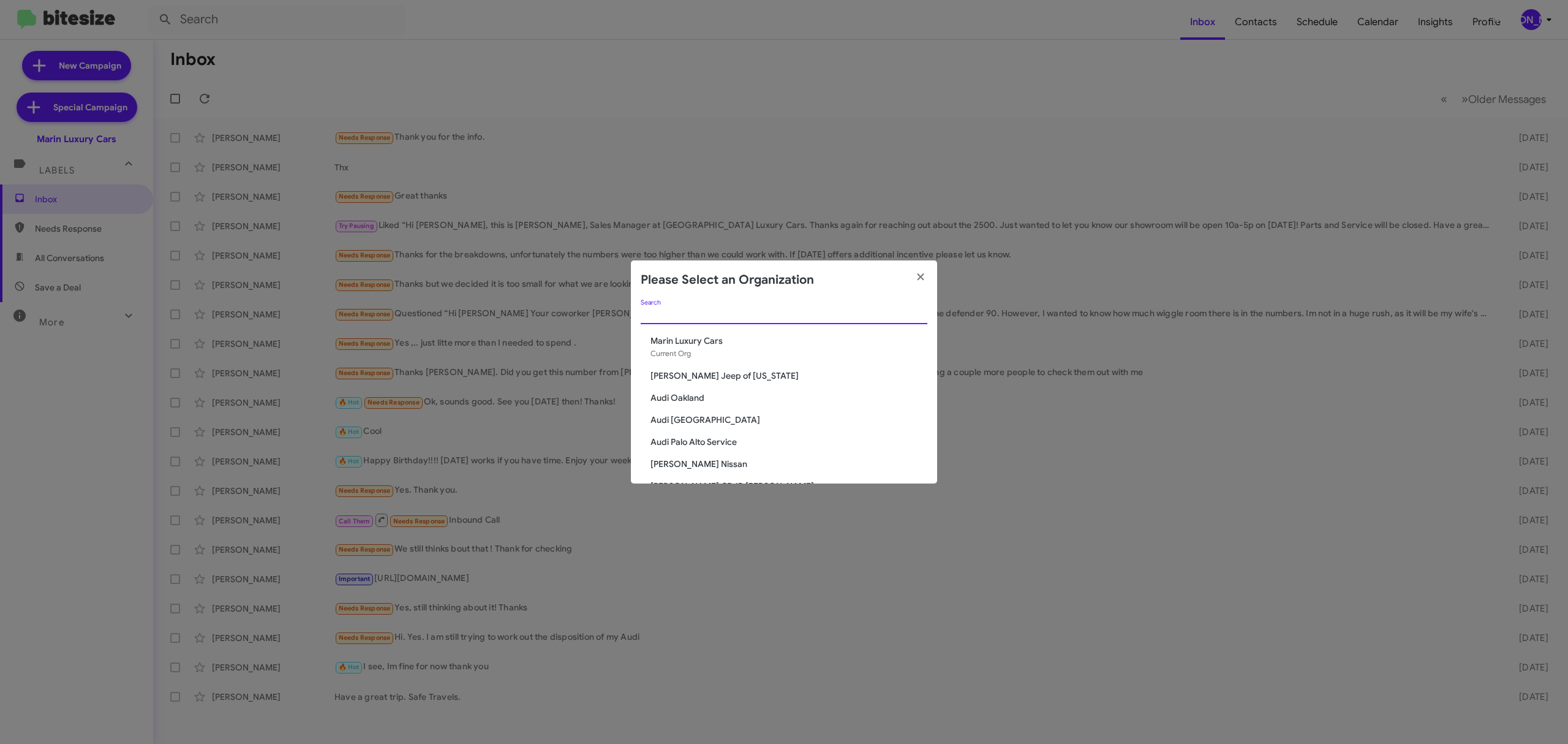
click at [780, 314] on input "Search" at bounding box center [784, 315] width 286 height 10
type input "chev"
click at [771, 45] on modal-container "Please Select an Organization chev Search Chevrolet of Baltimore Chevrolet of B…" at bounding box center [784, 372] width 1568 height 744
